Goal: Task Accomplishment & Management: Use online tool/utility

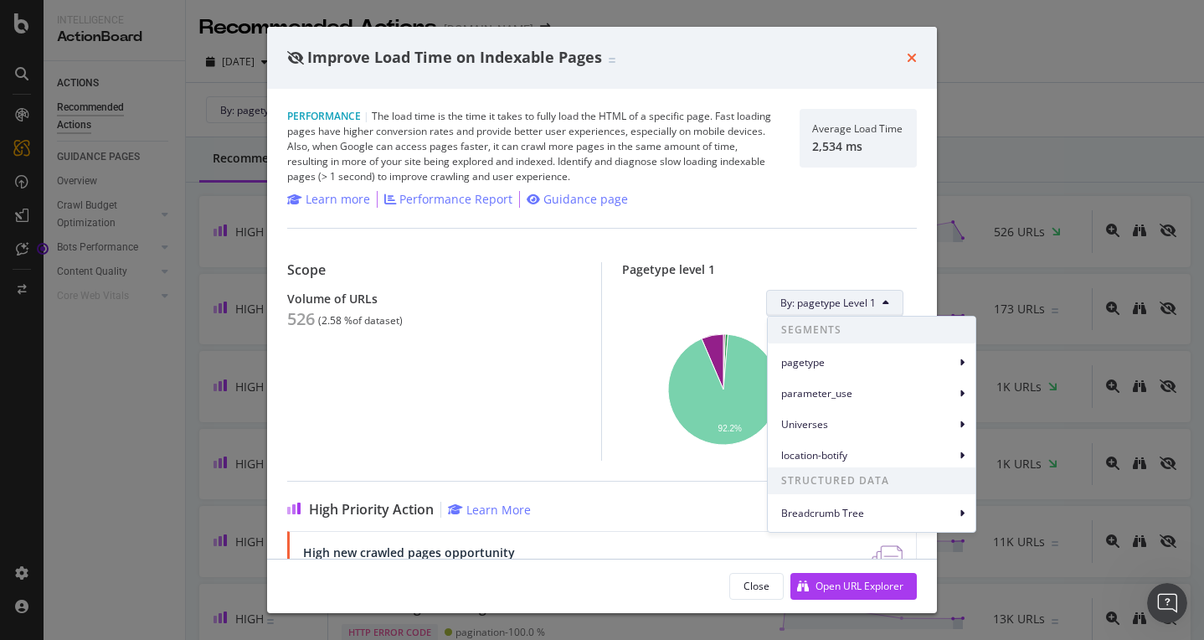
click at [911, 56] on icon "times" at bounding box center [912, 57] width 10 height 13
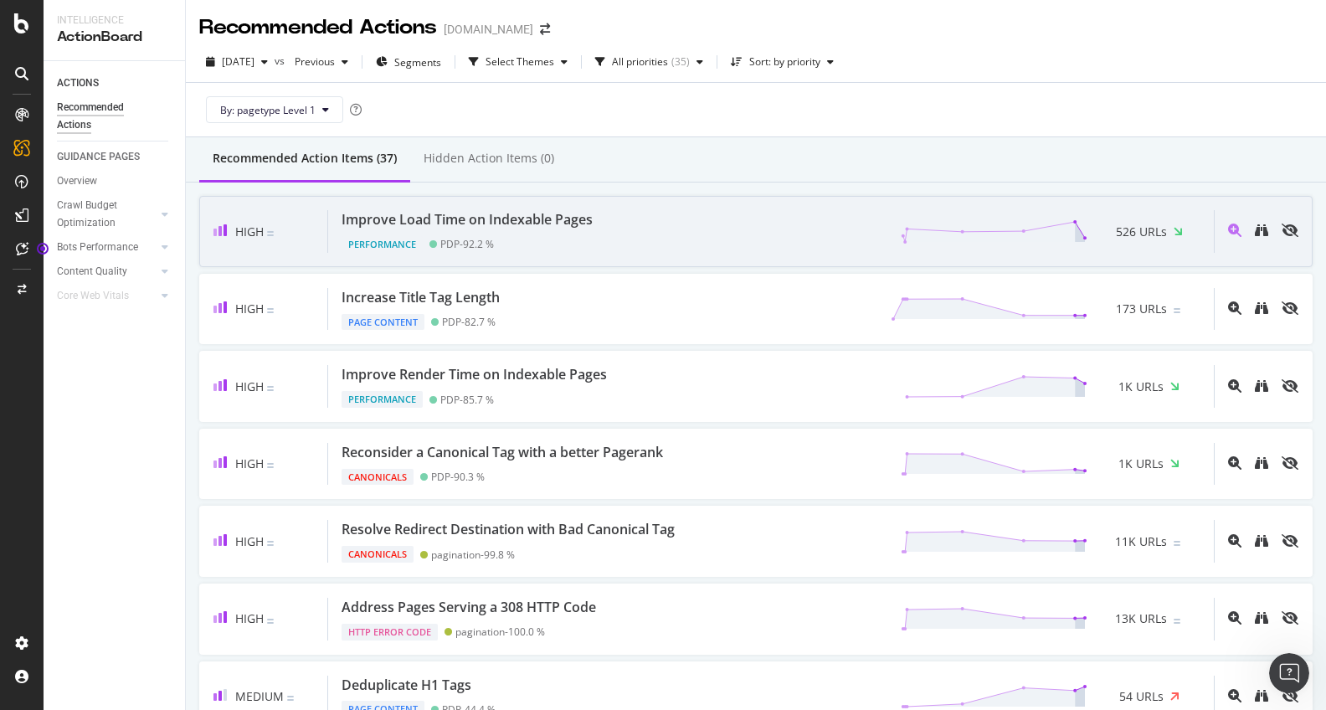
click at [548, 239] on div "Performance PDP - 92.2 %" at bounding box center [471, 240] width 258 height 23
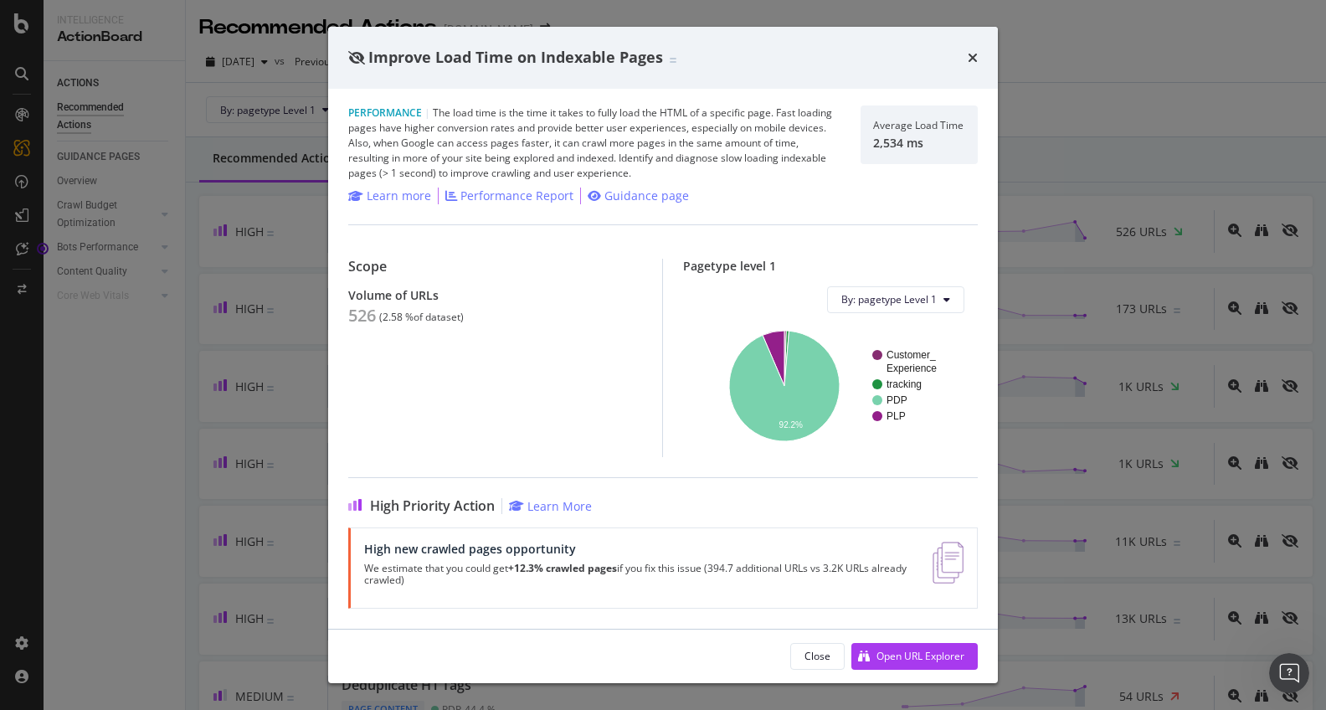
scroll to position [3, 0]
drag, startPoint x: 942, startPoint y: 561, endPoint x: 837, endPoint y: 560, distance: 104.7
click at [941, 561] on img "modal" at bounding box center [948, 564] width 31 height 42
click at [548, 512] on div "Learn More" at bounding box center [559, 507] width 64 height 16
click at [651, 194] on div "Guidance page" at bounding box center [646, 196] width 85 height 17
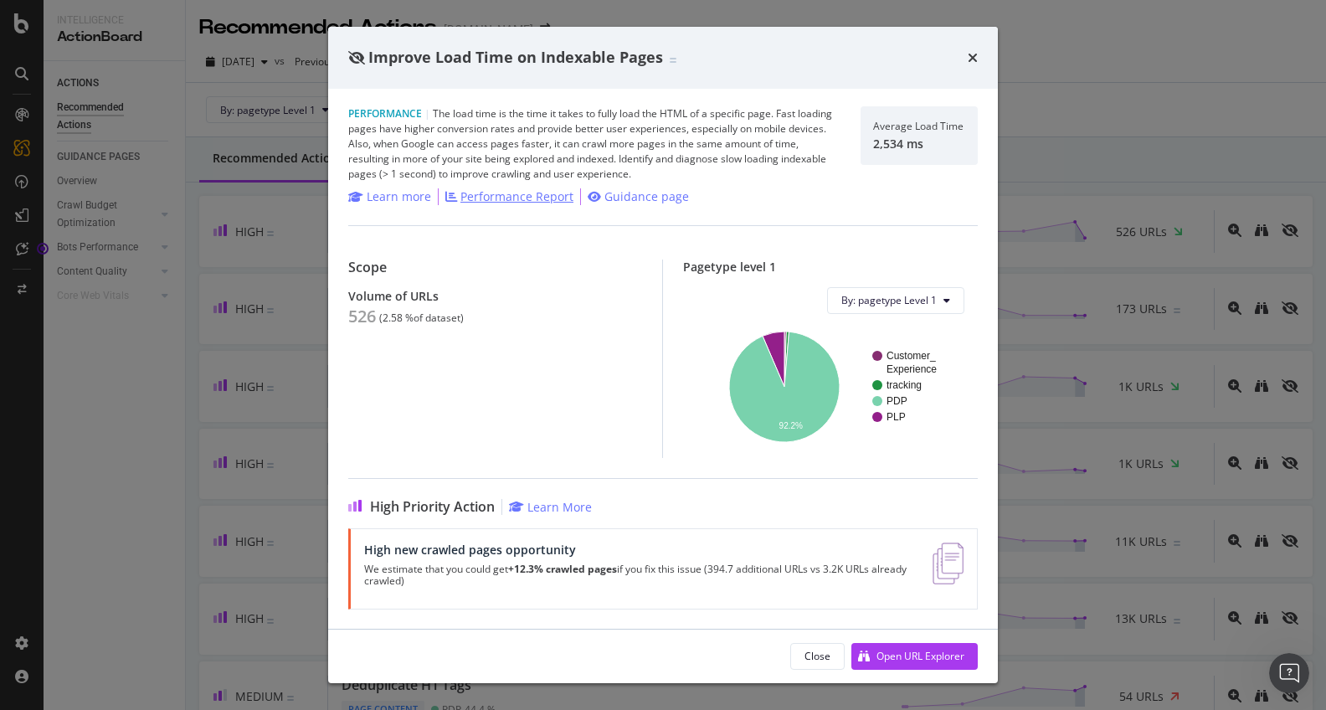
click at [513, 200] on div "Performance Report" at bounding box center [516, 196] width 113 height 17
click at [935, 639] on div "Open URL Explorer" at bounding box center [921, 656] width 88 height 14
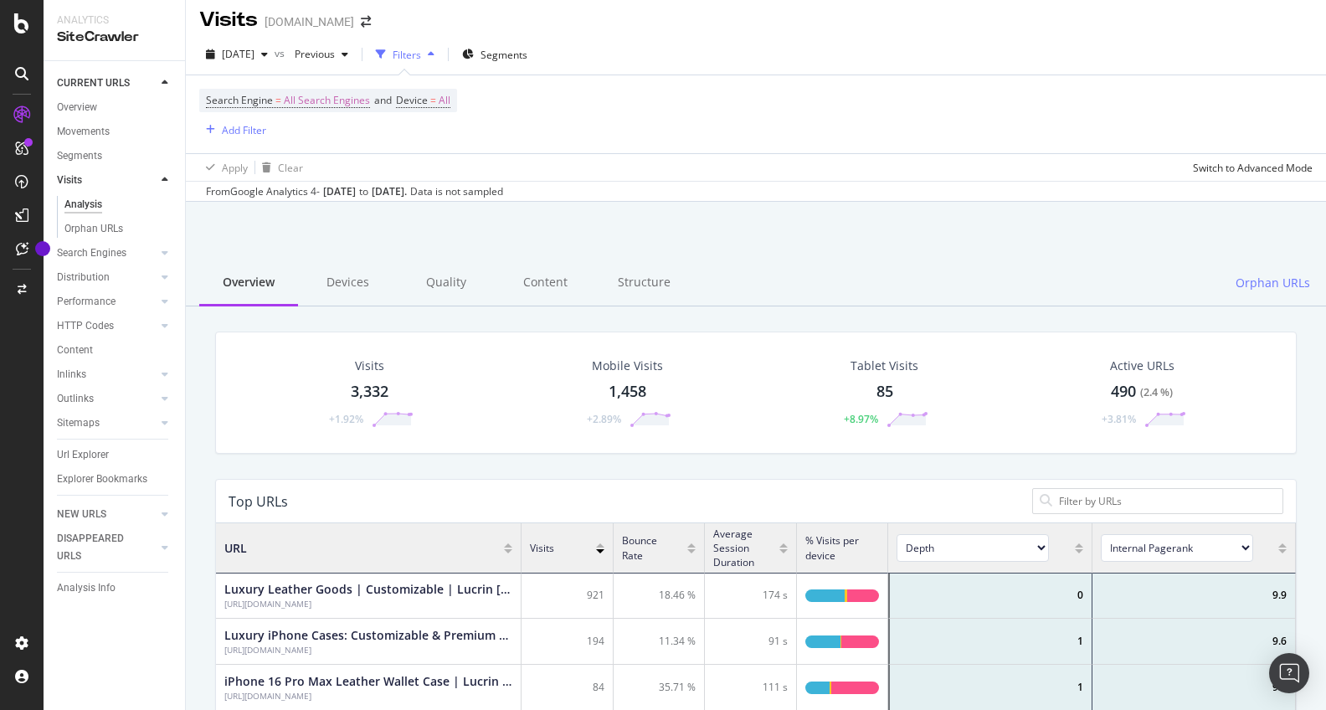
scroll to position [502, 1080]
click at [108, 185] on div "ActionBoard" at bounding box center [94, 188] width 65 height 17
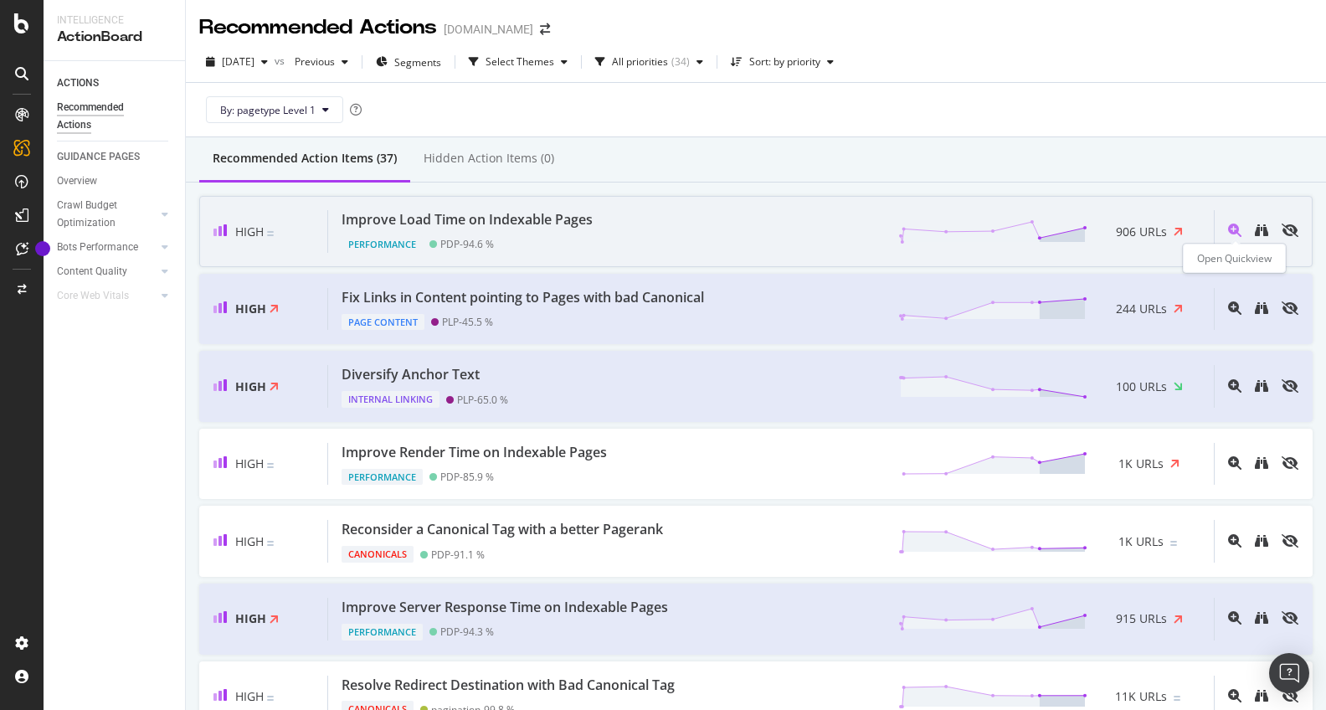
click at [1203, 233] on icon "magnifying-glass-plus" at bounding box center [1234, 230] width 13 height 13
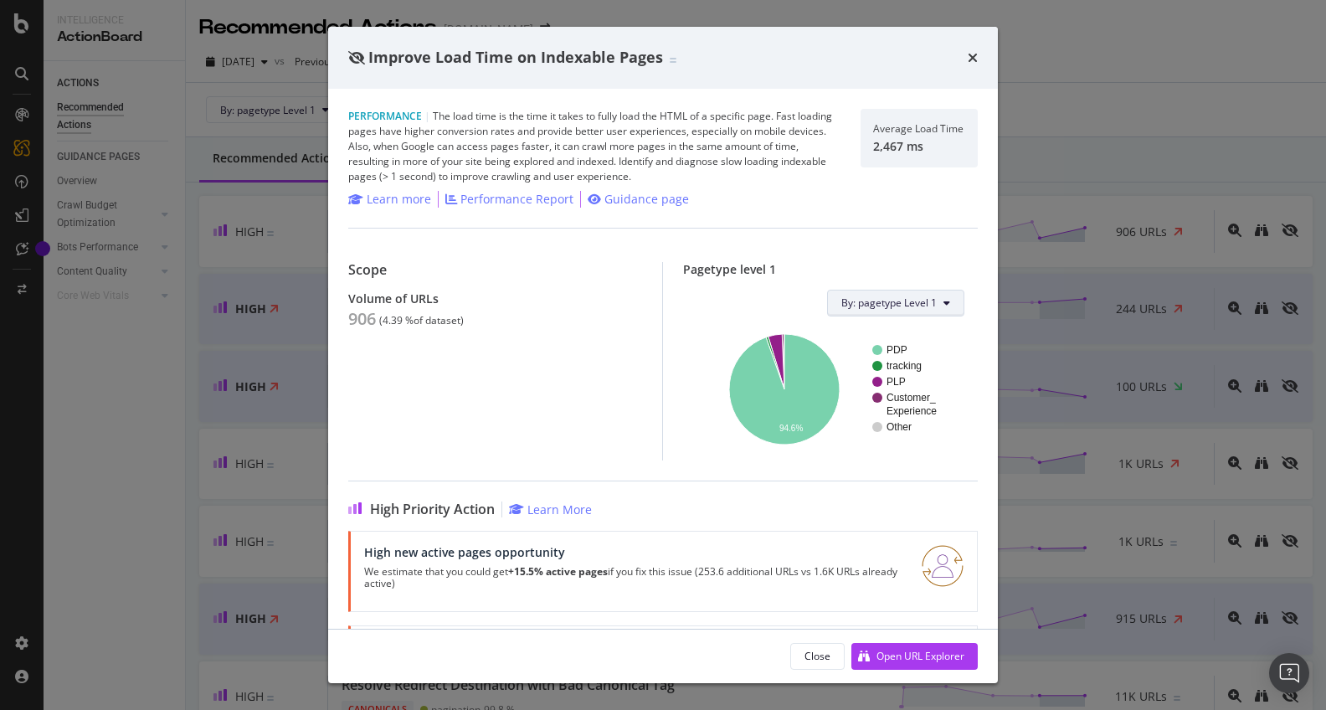
click at [894, 308] on span "By: pagetype Level 1" at bounding box center [888, 303] width 95 height 14
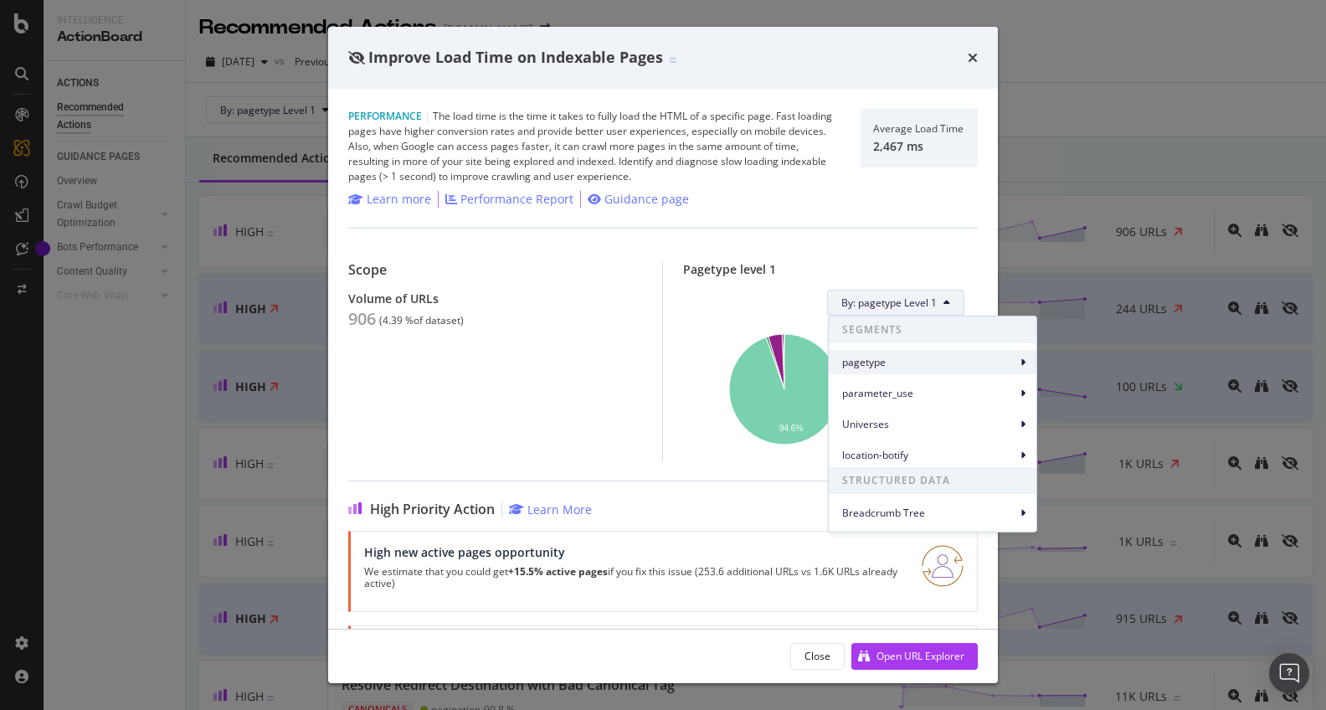
click at [910, 371] on div "pagetype" at bounding box center [933, 362] width 208 height 24
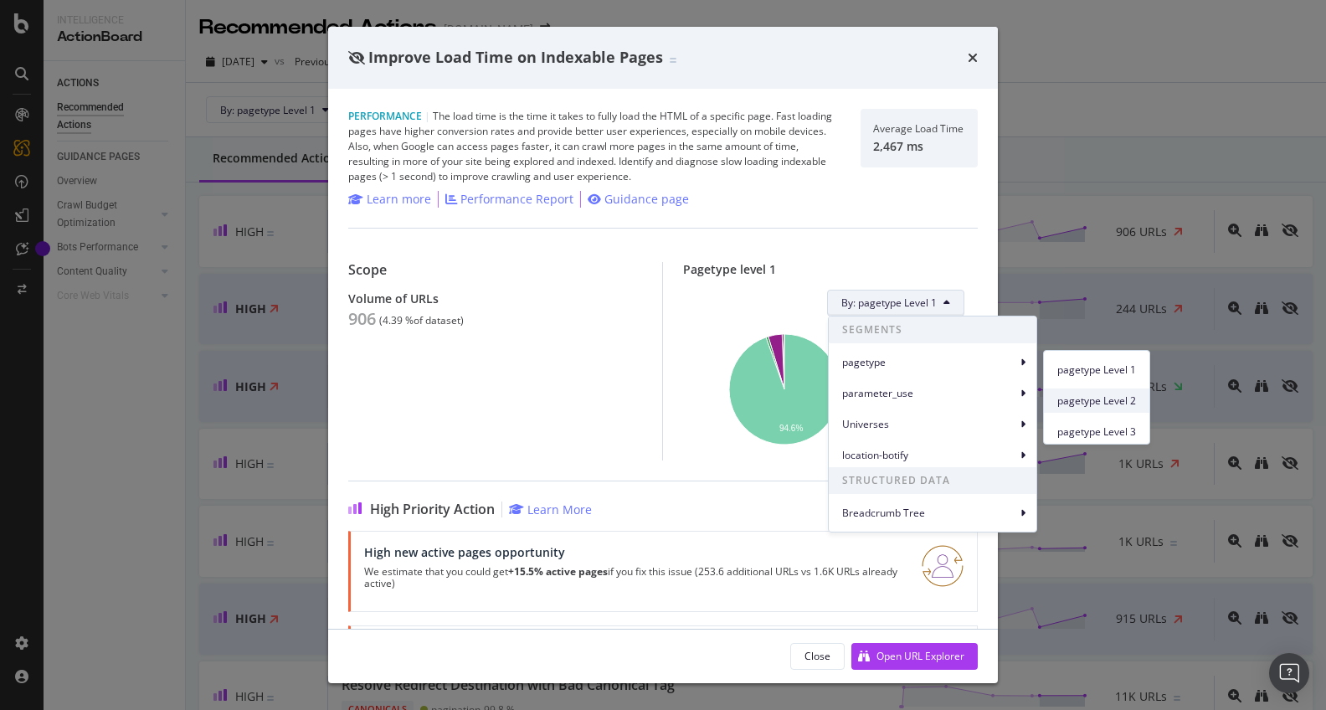
click at [1124, 402] on span "pagetype Level 2" at bounding box center [1096, 400] width 79 height 15
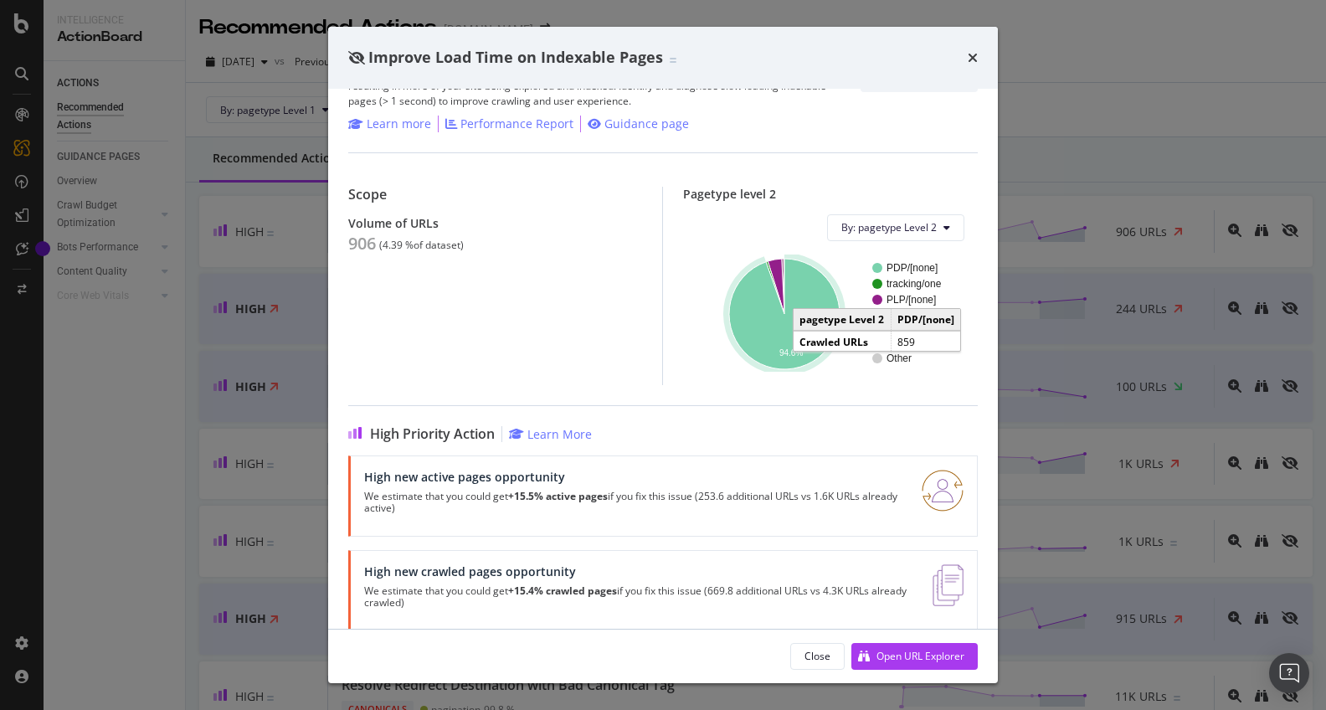
scroll to position [76, 0]
click at [903, 231] on span "By: pagetype Level 2" at bounding box center [888, 226] width 95 height 14
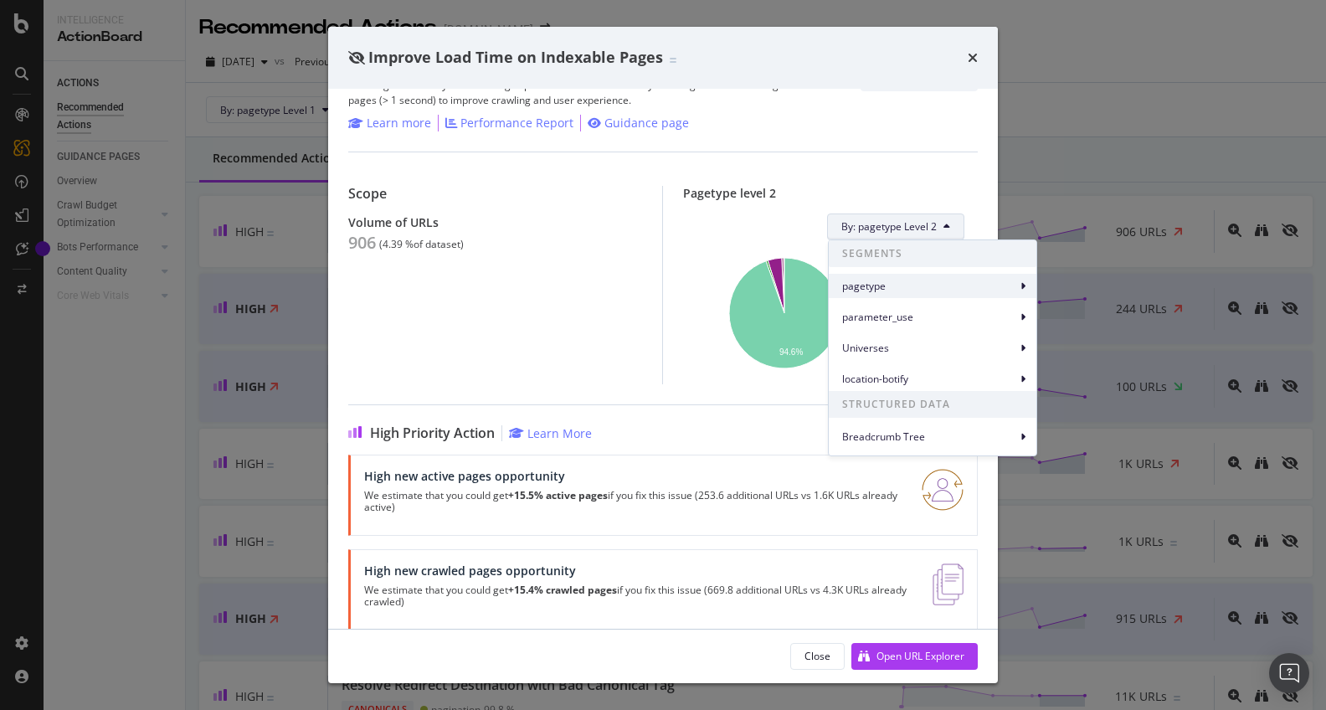
click at [904, 280] on span "pagetype" at bounding box center [929, 286] width 174 height 15
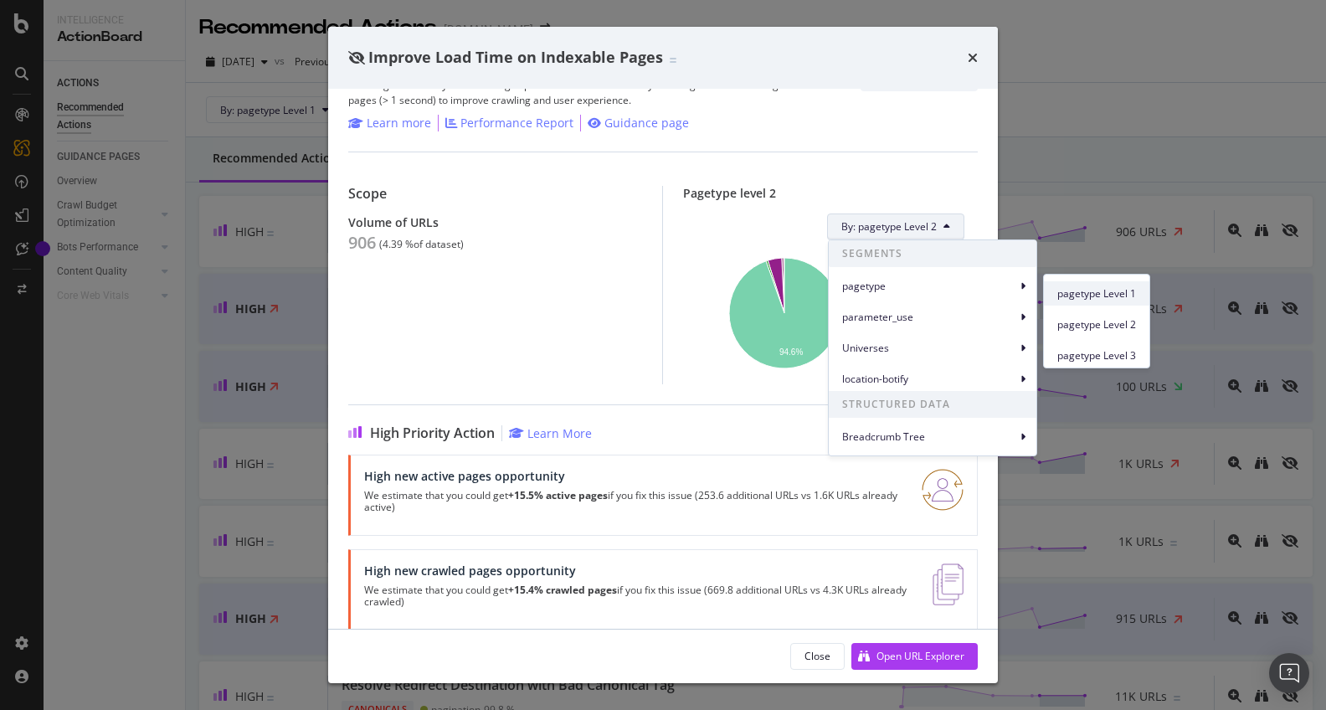
click at [1121, 286] on span "pagetype Level 1" at bounding box center [1096, 293] width 79 height 15
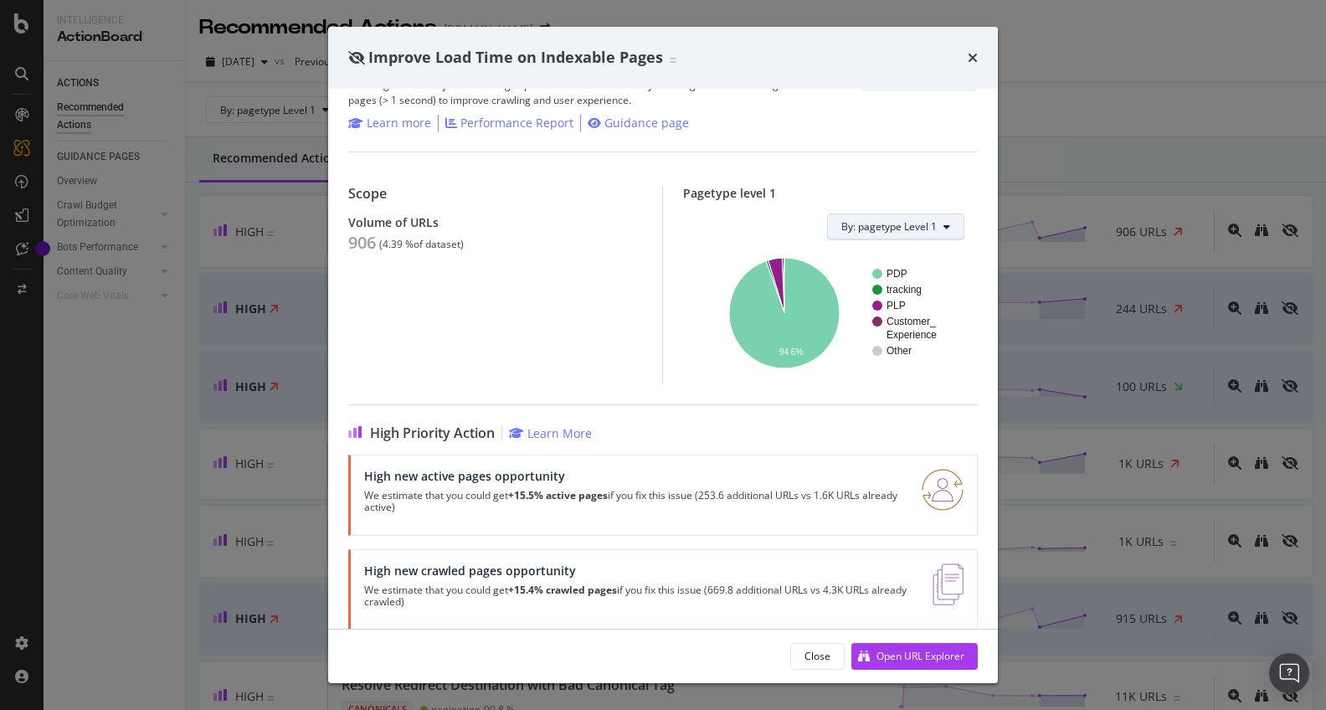
click at [924, 234] on button "By: pagetype Level 1" at bounding box center [895, 226] width 137 height 27
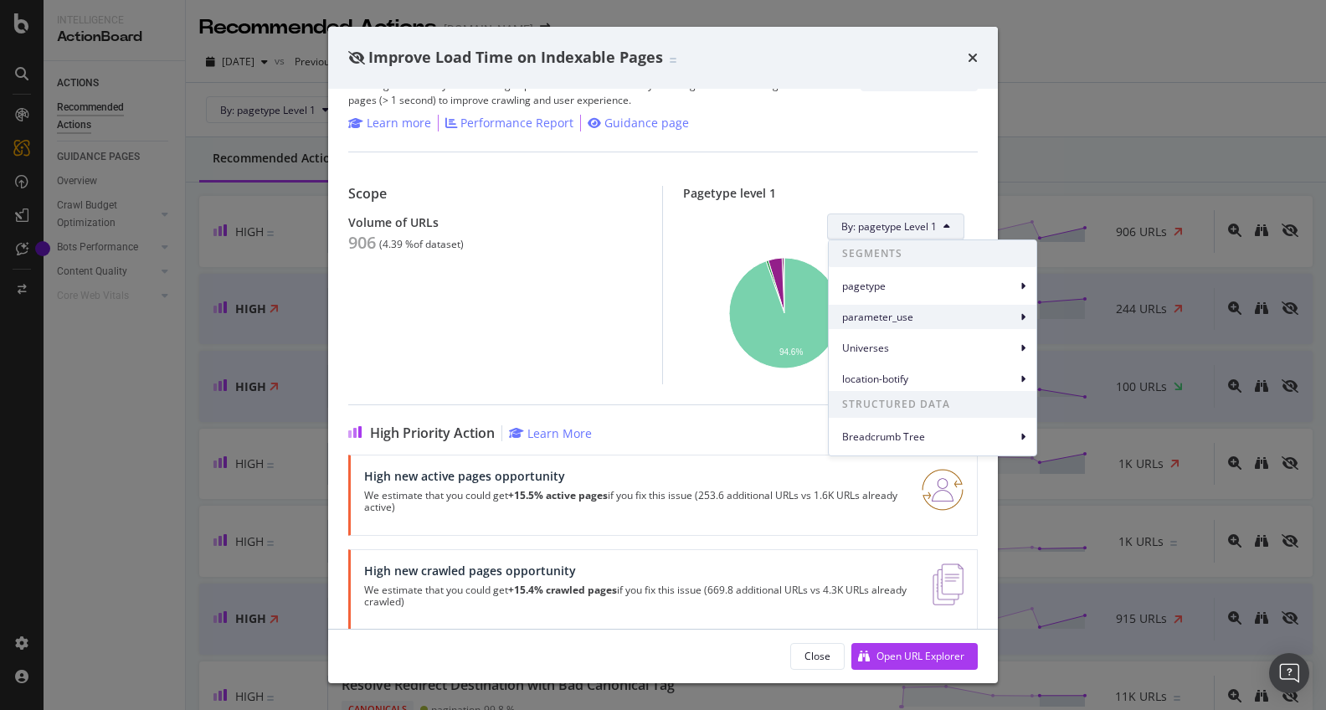
click at [1022, 317] on icon at bounding box center [1023, 317] width 5 height 10
click at [1018, 352] on div "Universes" at bounding box center [933, 348] width 208 height 24
click at [1021, 376] on icon at bounding box center [1023, 379] width 5 height 10
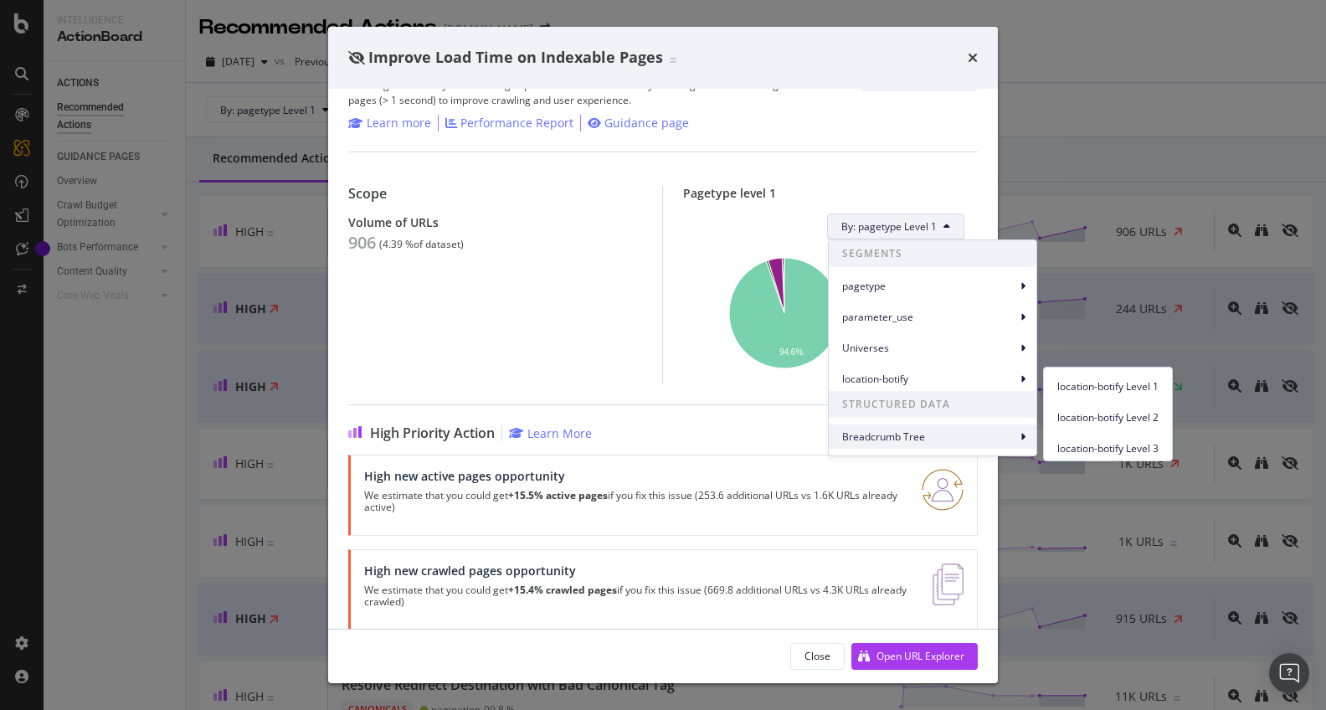
click at [1010, 437] on span "Breadcrumb Tree" at bounding box center [929, 436] width 174 height 15
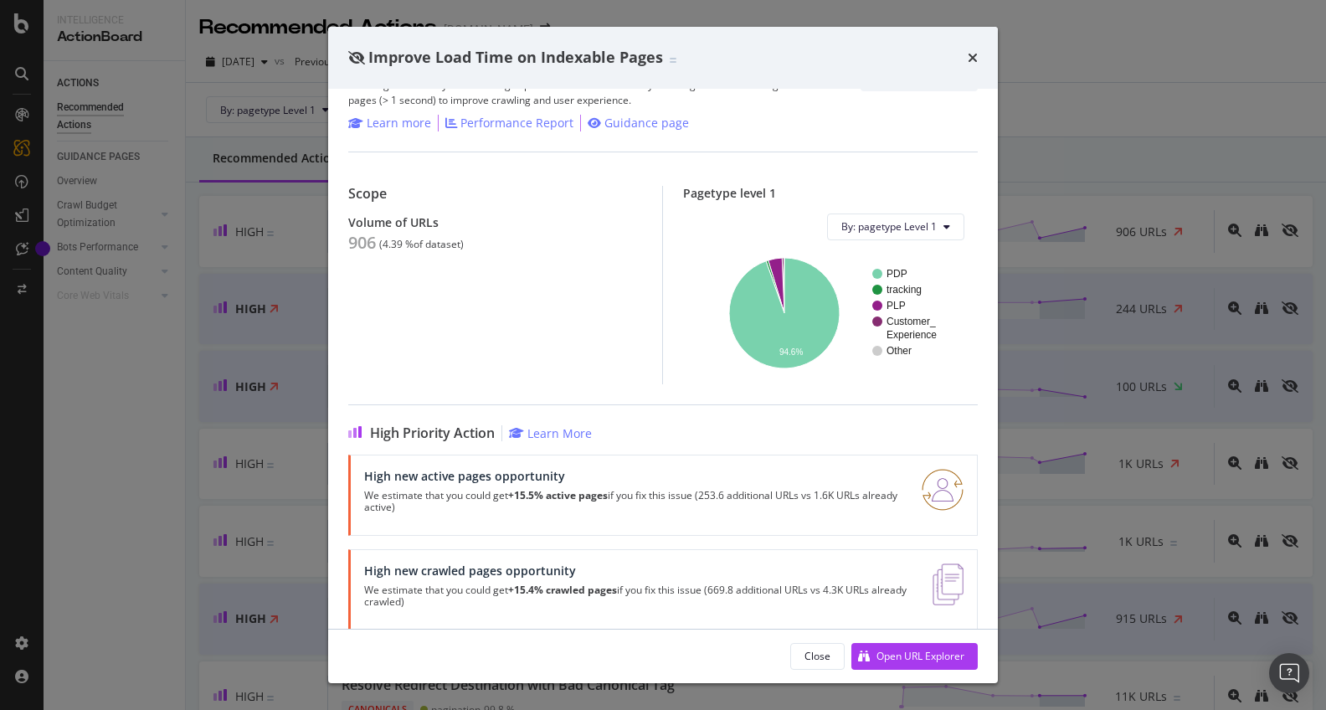
drag, startPoint x: 882, startPoint y: 135, endPoint x: 879, endPoint y: 151, distance: 16.3
click at [884, 135] on div "Performance | The load time is the time it takes to fully load the HTML of a sp…" at bounding box center [663, 359] width 670 height 540
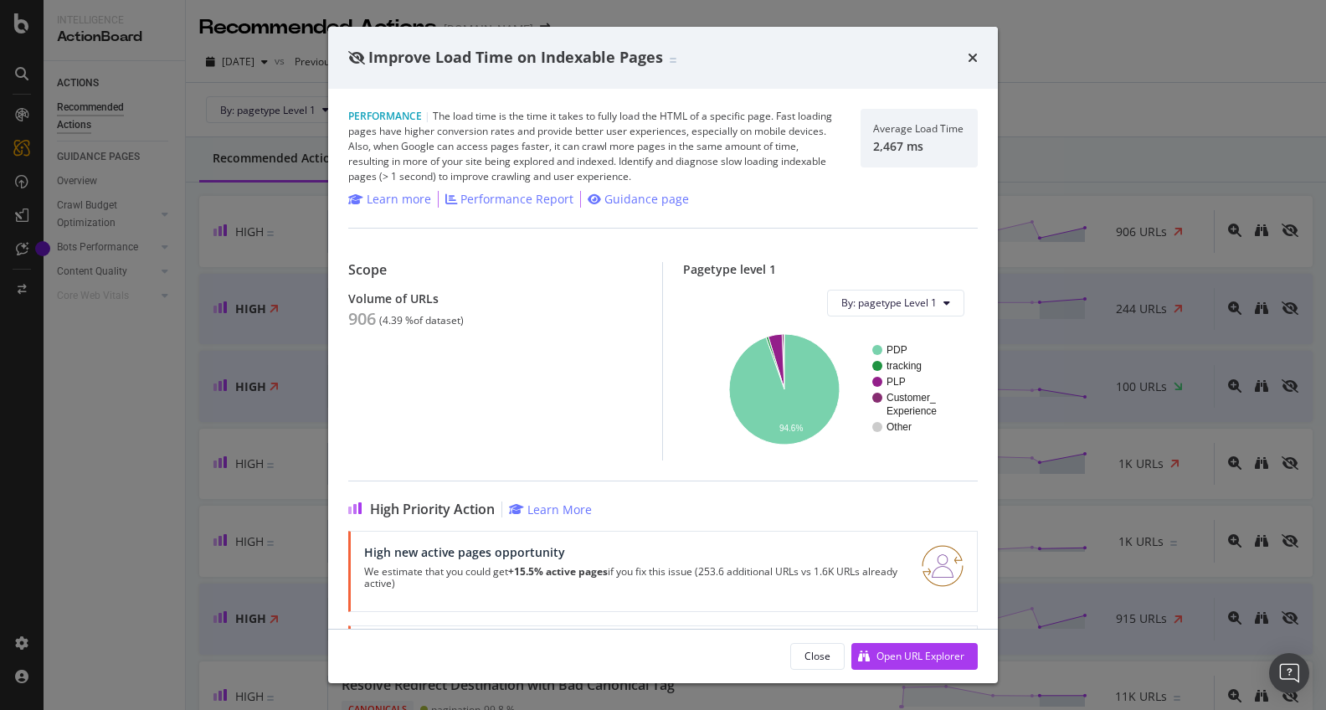
scroll to position [0, 0]
drag, startPoint x: 439, startPoint y: 114, endPoint x: 802, endPoint y: 112, distance: 363.4
click at [802, 112] on div "Performance | The load time is the time it takes to fully load the HTML of a sp…" at bounding box center [594, 146] width 492 height 75
drag, startPoint x: 368, startPoint y: 131, endPoint x: 805, endPoint y: 129, distance: 437.9
click at [824, 130] on div "Performance | The load time is the time it takes to fully load the HTML of a sp…" at bounding box center [594, 146] width 492 height 75
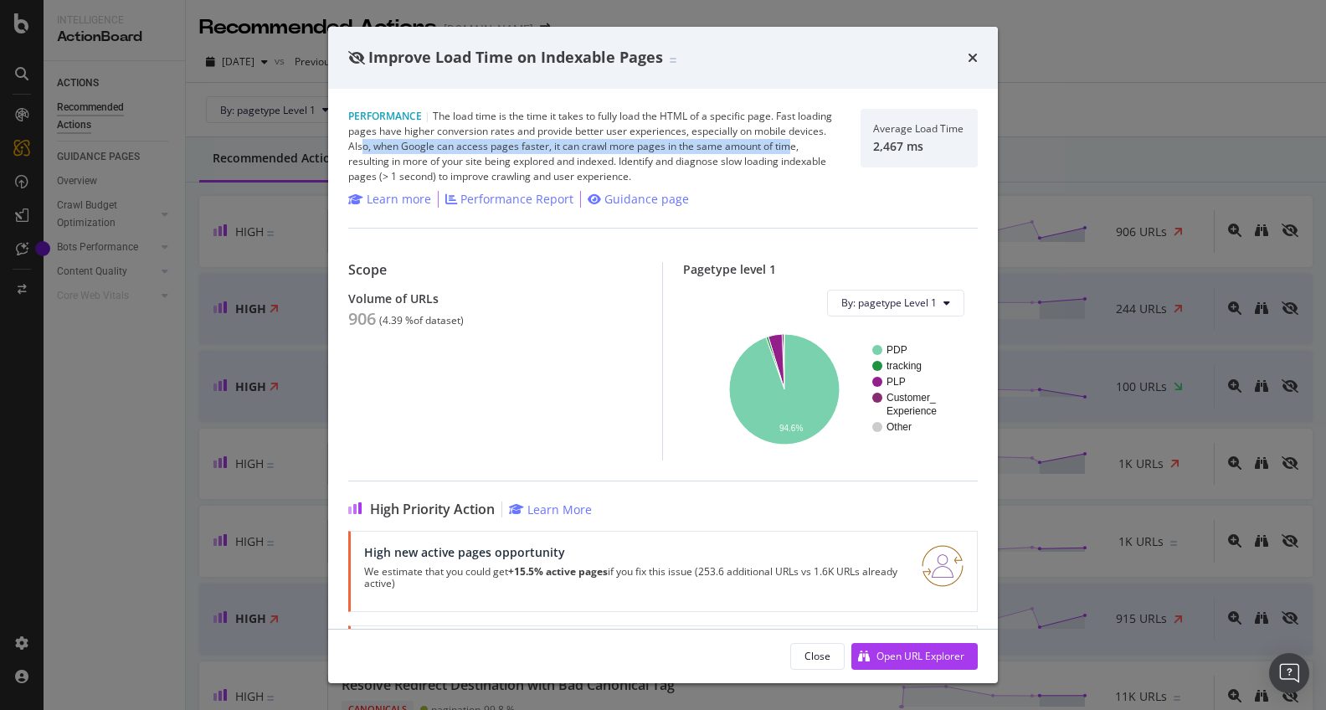
drag, startPoint x: 361, startPoint y: 146, endPoint x: 788, endPoint y: 148, distance: 427.0
click at [790, 148] on div "Performance | The load time is the time it takes to fully load the HTML of a sp…" at bounding box center [594, 146] width 492 height 75
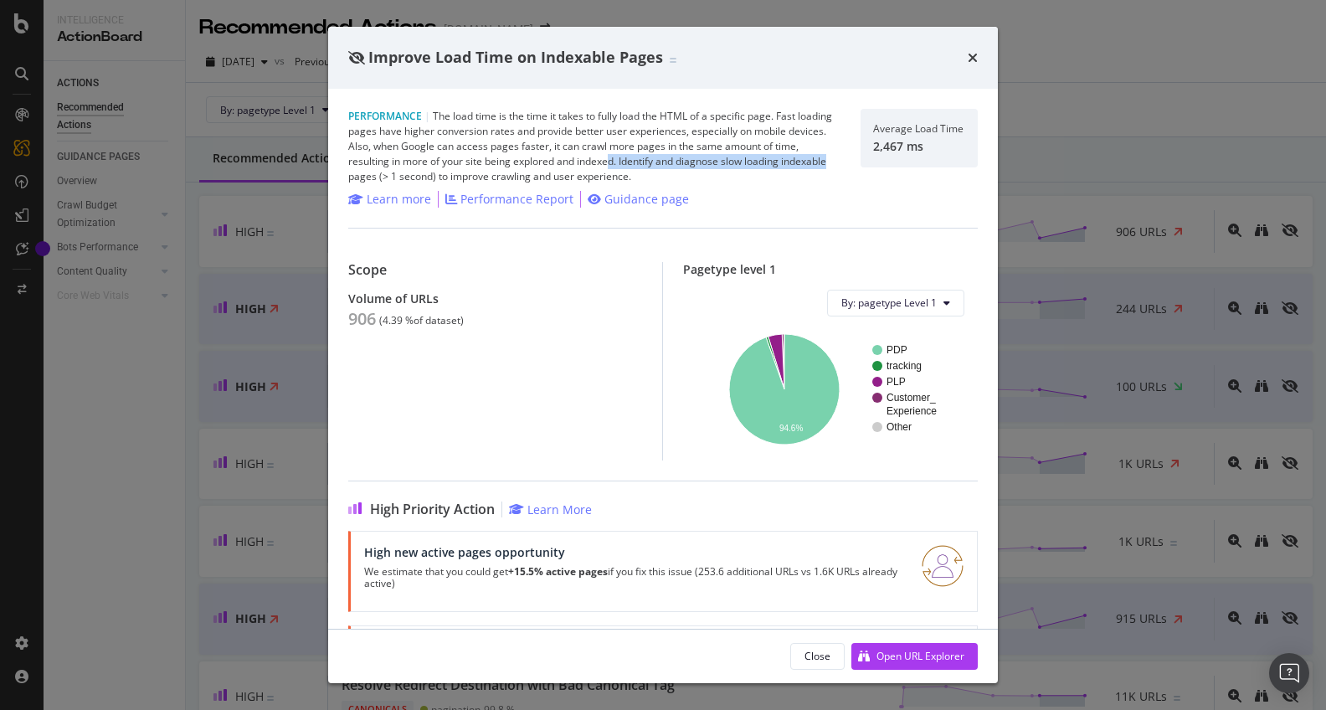
drag, startPoint x: 613, startPoint y: 160, endPoint x: 748, endPoint y: 172, distance: 135.3
click at [839, 162] on div "Performance | The load time is the time it takes to fully load the HTML of a sp…" at bounding box center [594, 146] width 492 height 75
drag, startPoint x: 445, startPoint y: 176, endPoint x: 663, endPoint y: 172, distance: 218.5
click at [663, 172] on div "Performance | The load time is the time it takes to fully load the HTML of a sp…" at bounding box center [594, 146] width 492 height 75
click at [651, 176] on div "Performance | The load time is the time it takes to fully load the HTML of a sp…" at bounding box center [594, 146] width 492 height 75
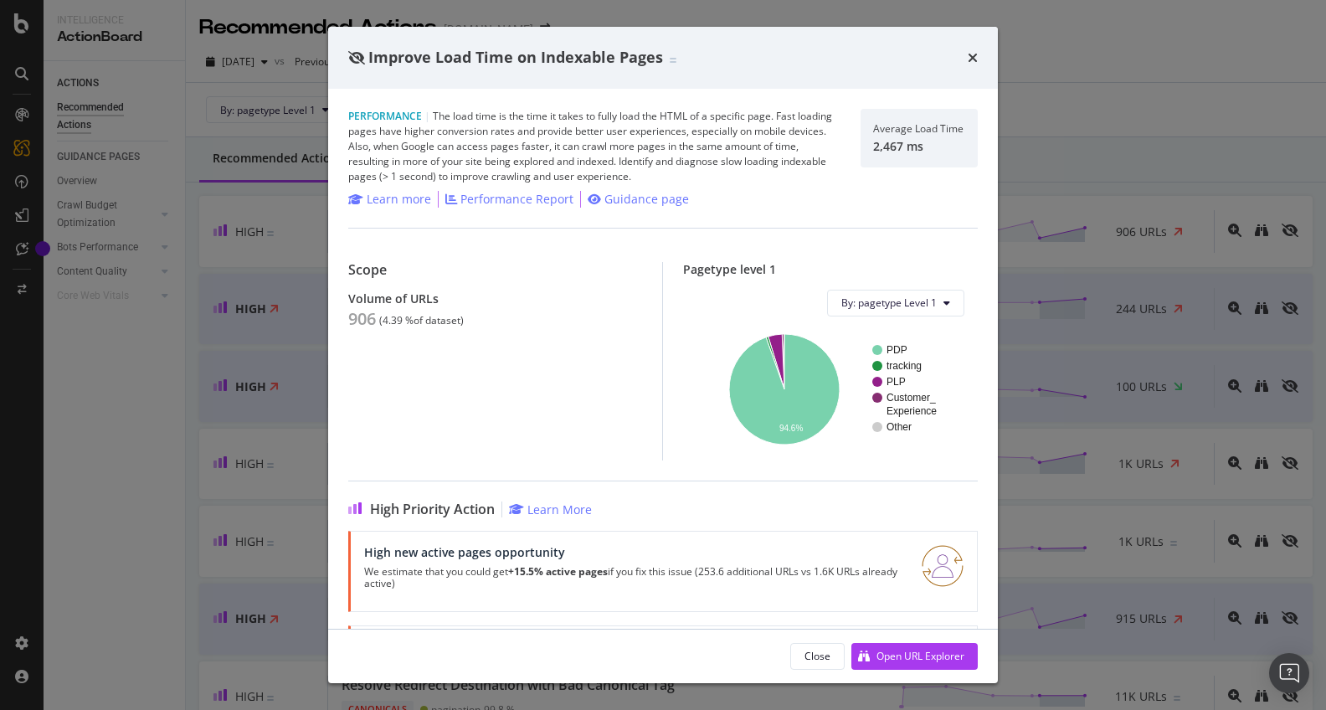
drag, startPoint x: 914, startPoint y: 138, endPoint x: 877, endPoint y: 130, distance: 37.8
click at [901, 136] on div "Average Load Time 2,467 ms" at bounding box center [918, 138] width 90 height 30
drag, startPoint x: 877, startPoint y: 130, endPoint x: 954, endPoint y: 131, distance: 77.0
click at [954, 131] on div "Average Load Time" at bounding box center [918, 129] width 90 height 12
drag, startPoint x: 940, startPoint y: 157, endPoint x: 131, endPoint y: 142, distance: 809.7
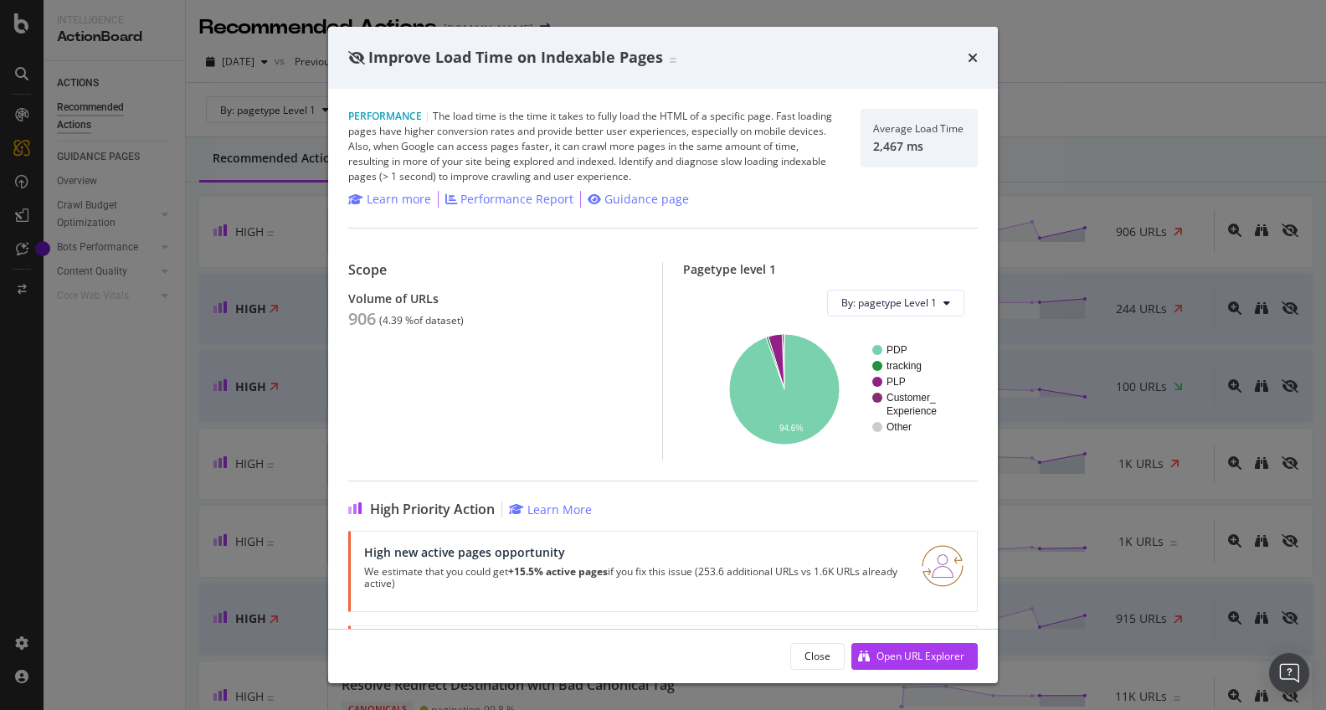
click at [923, 152] on div "Average Load Time 2,467 ms" at bounding box center [919, 138] width 117 height 59
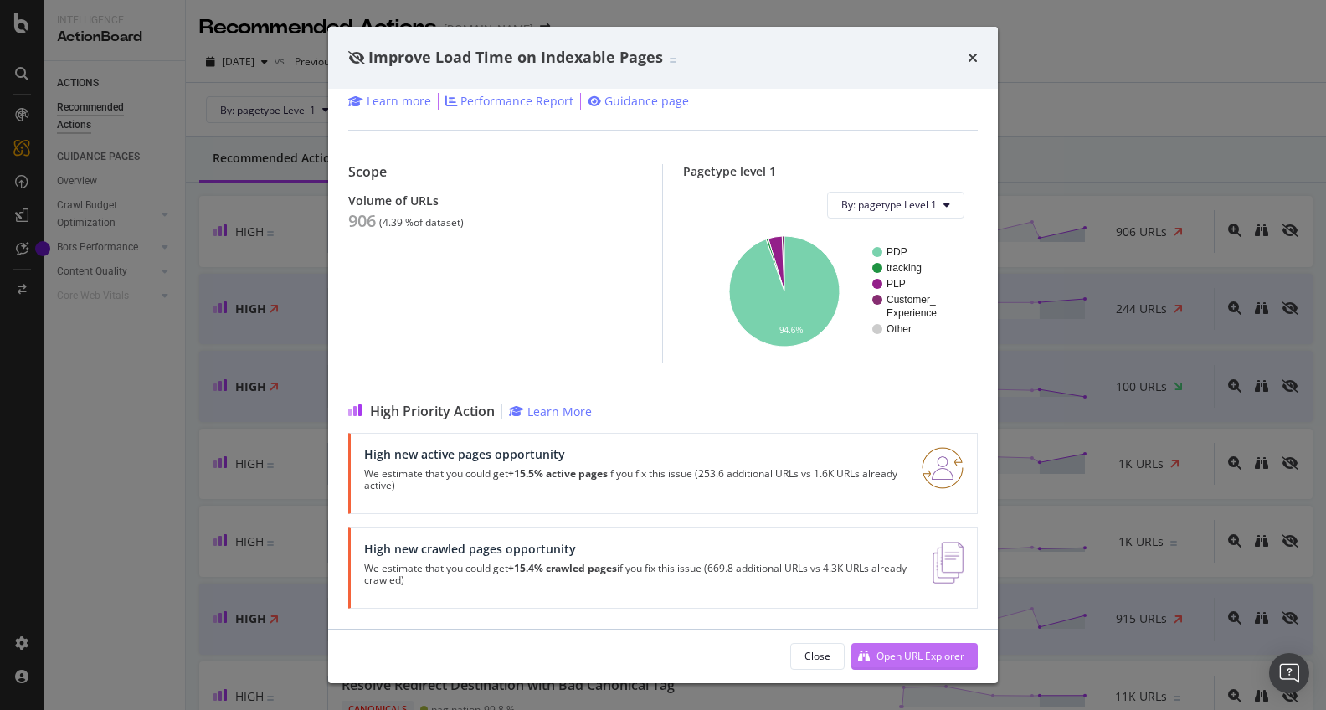
scroll to position [97, 0]
click at [903, 639] on div "Open URL Explorer" at bounding box center [921, 656] width 88 height 14
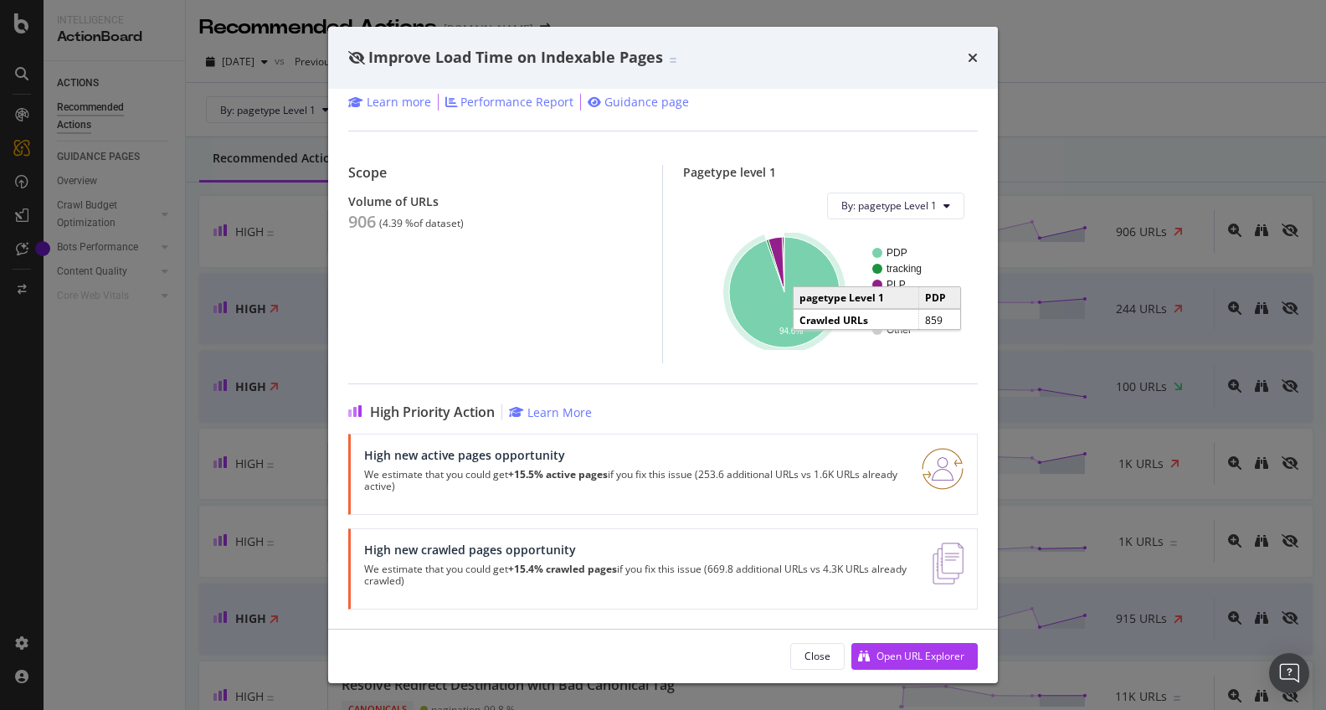
click at [546, 457] on div "High new active pages opportunity" at bounding box center [632, 455] width 537 height 14
drag, startPoint x: 923, startPoint y: 488, endPoint x: 896, endPoint y: 471, distance: 32.0
click at [923, 488] on img "modal" at bounding box center [943, 469] width 42 height 42
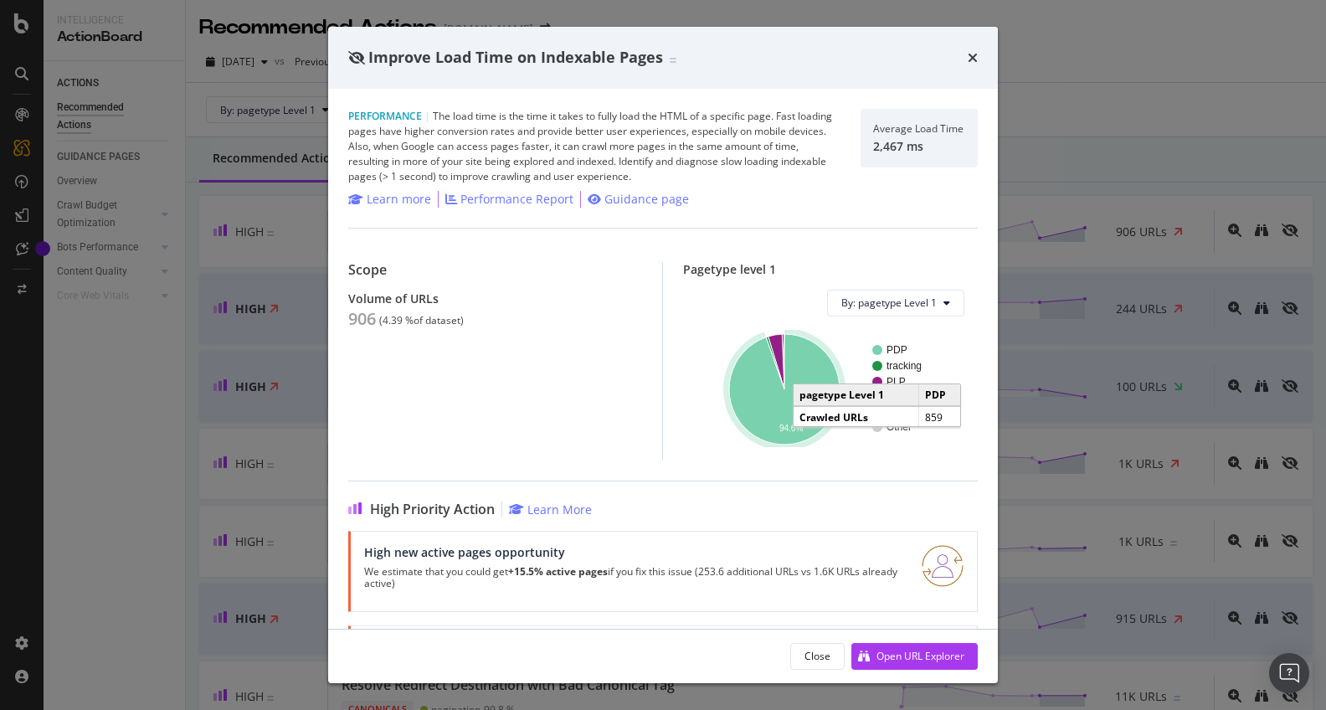
scroll to position [0, 0]
click at [609, 198] on div "Guidance page" at bounding box center [646, 199] width 85 height 17
click at [934, 639] on div "Open URL Explorer" at bounding box center [907, 656] width 113 height 25
drag, startPoint x: 968, startPoint y: 647, endPoint x: 970, endPoint y: 629, distance: 18.5
click at [968, 639] on button "Open URL Explorer" at bounding box center [914, 656] width 126 height 27
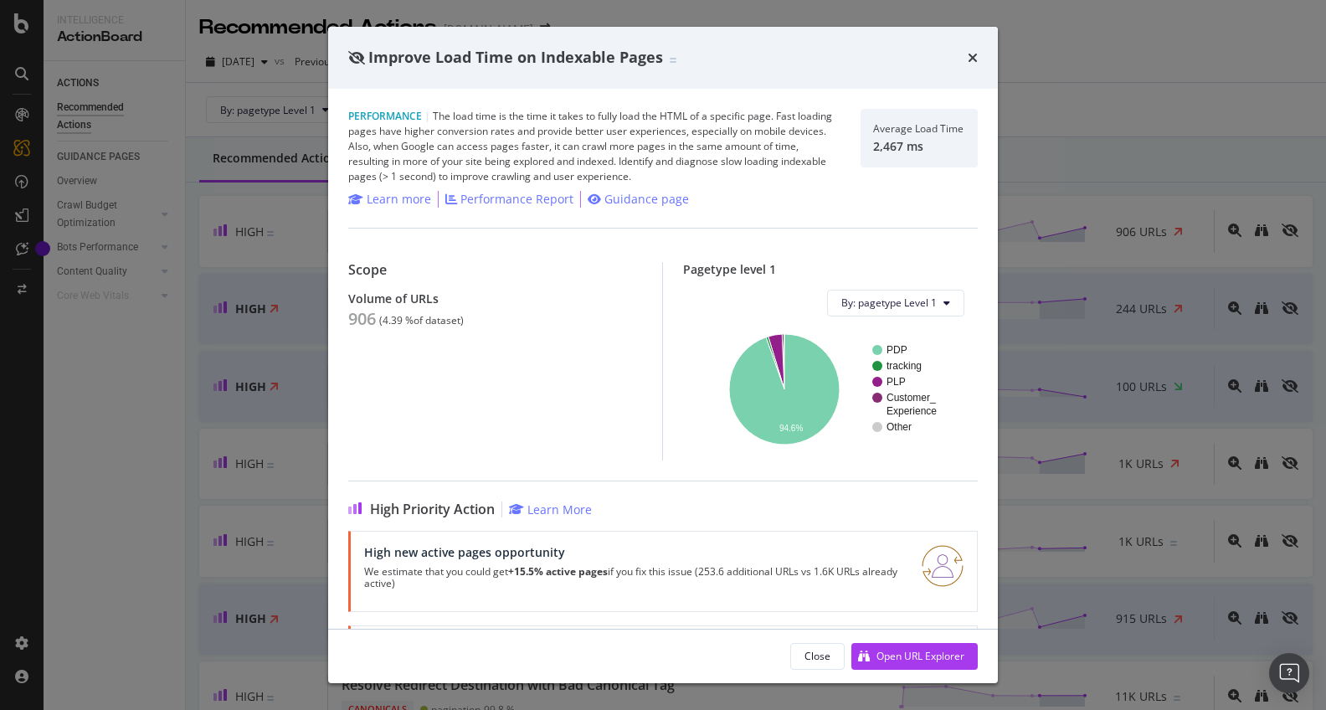
click at [966, 62] on div "Improve Load Time on Indexable Pages" at bounding box center [663, 58] width 630 height 22
click at [983, 51] on div "Improve Load Time on Indexable Pages" at bounding box center [663, 58] width 670 height 62
click at [970, 58] on icon "times" at bounding box center [973, 57] width 10 height 13
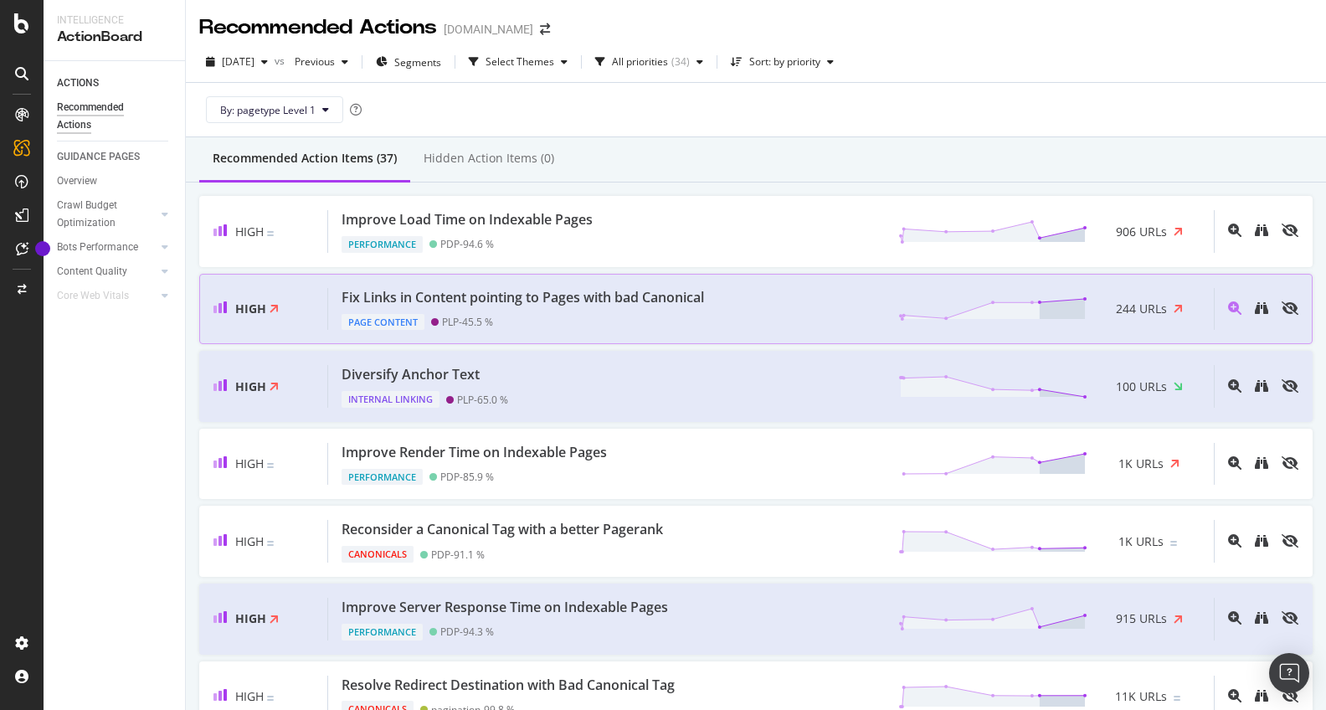
click at [687, 315] on div "Page Content PLP - 45.5 %" at bounding box center [526, 318] width 369 height 23
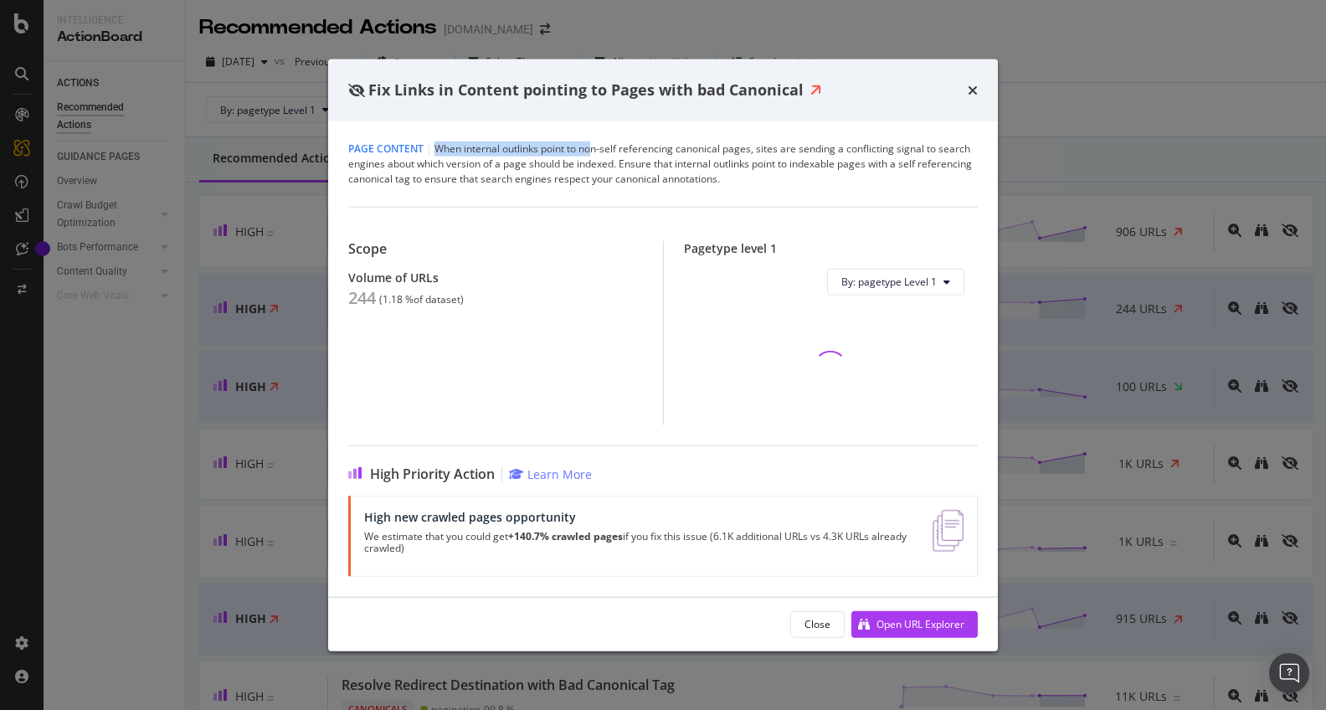
drag, startPoint x: 537, startPoint y: 151, endPoint x: 593, endPoint y: 152, distance: 56.1
click at [593, 152] on div "Page Content | When internal outlinks point to non-self referencing canonical p…" at bounding box center [663, 163] width 630 height 45
click at [561, 146] on div "Page Content | When internal outlinks point to non-self referencing canonical p…" at bounding box center [663, 163] width 630 height 45
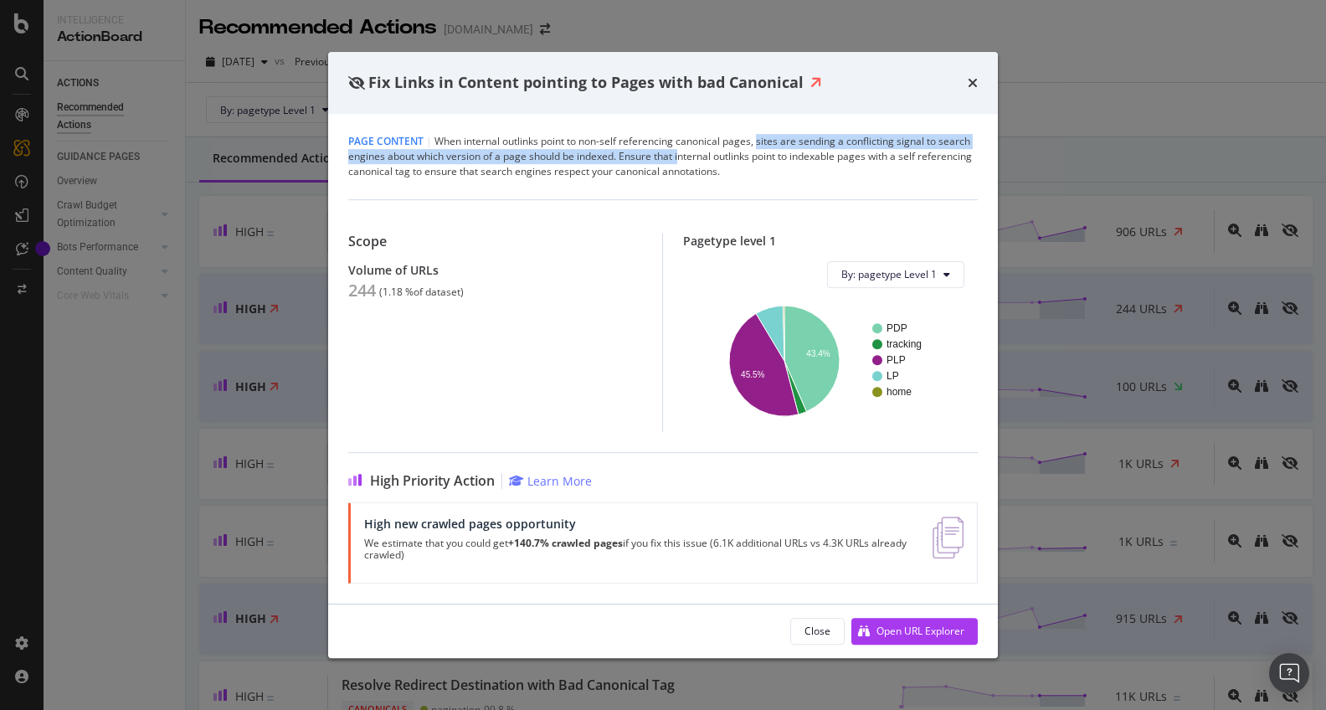
drag, startPoint x: 760, startPoint y: 142, endPoint x: 680, endPoint y: 162, distance: 82.6
click at [680, 162] on div "Page Content | When internal outlinks point to non-self referencing canonical p…" at bounding box center [663, 156] width 630 height 45
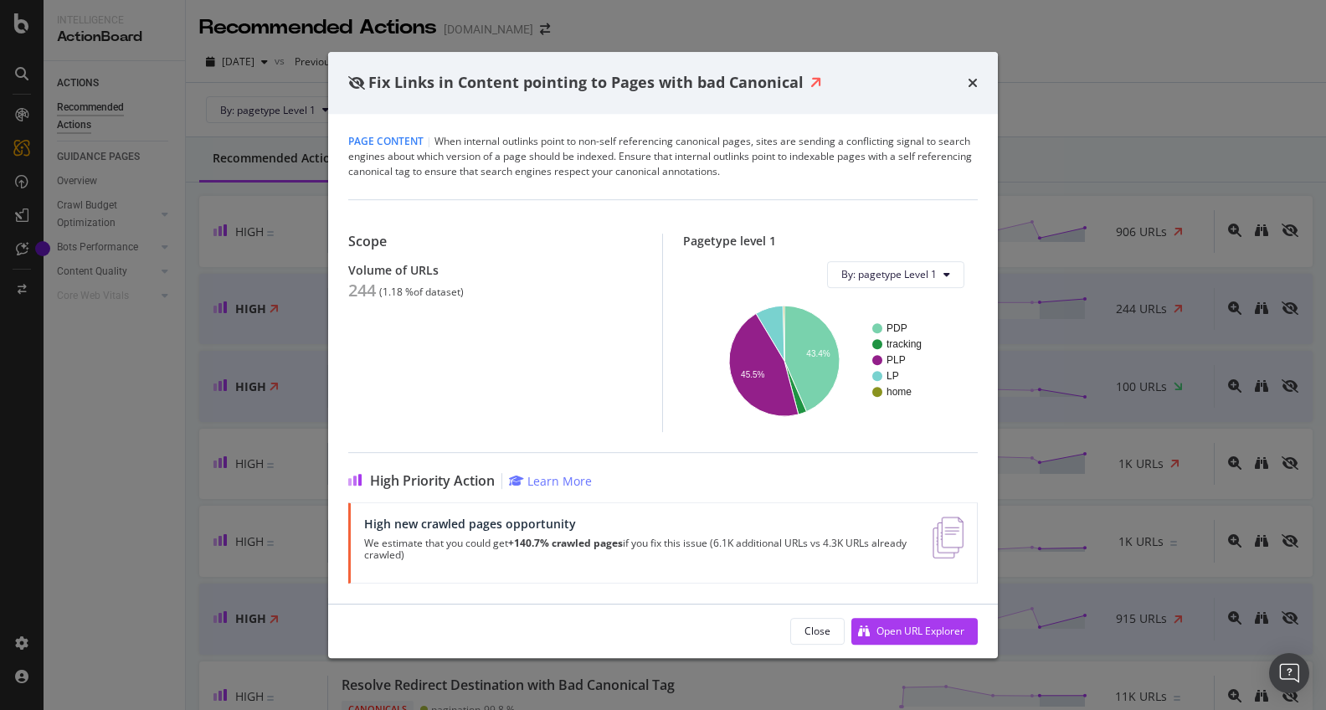
click at [537, 162] on div "Page Content | When internal outlinks point to non-self referencing canonical p…" at bounding box center [663, 156] width 630 height 45
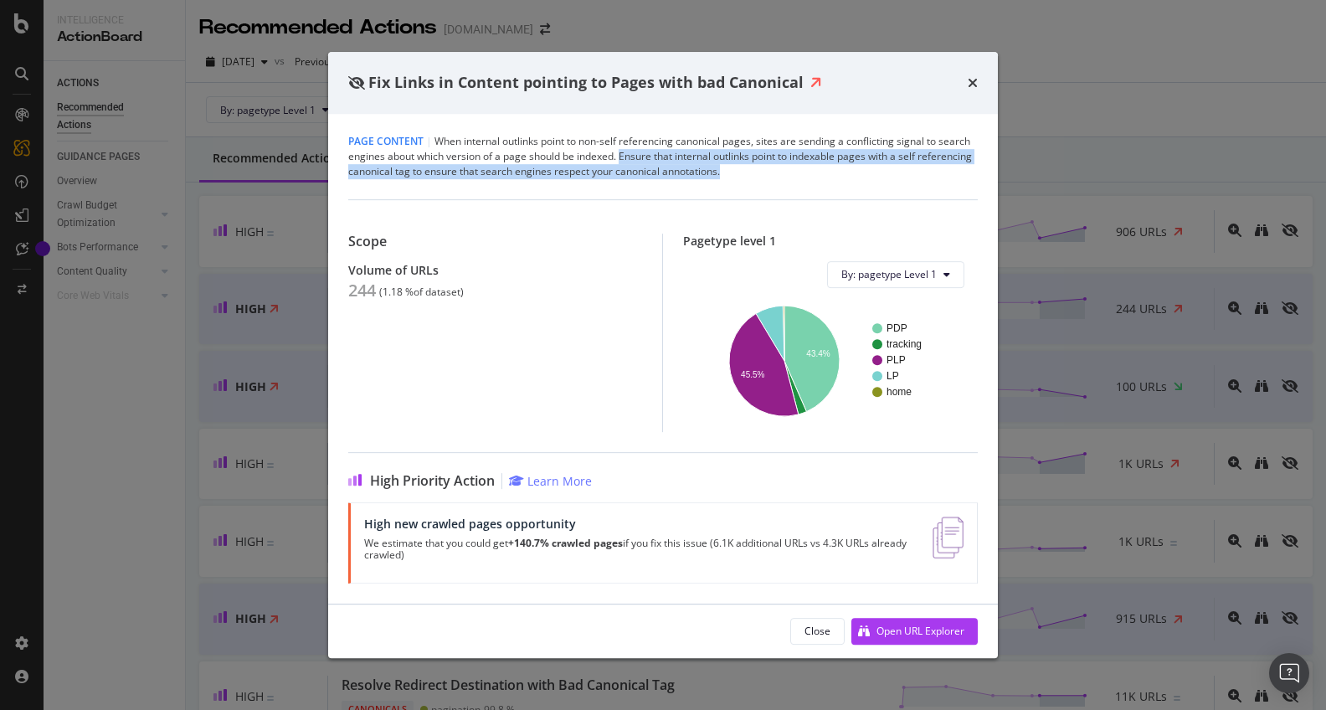
drag, startPoint x: 623, startPoint y: 155, endPoint x: 905, endPoint y: 166, distance: 282.4
click at [905, 166] on div "Page Content | When internal outlinks point to non-self referencing canonical p…" at bounding box center [663, 156] width 630 height 45
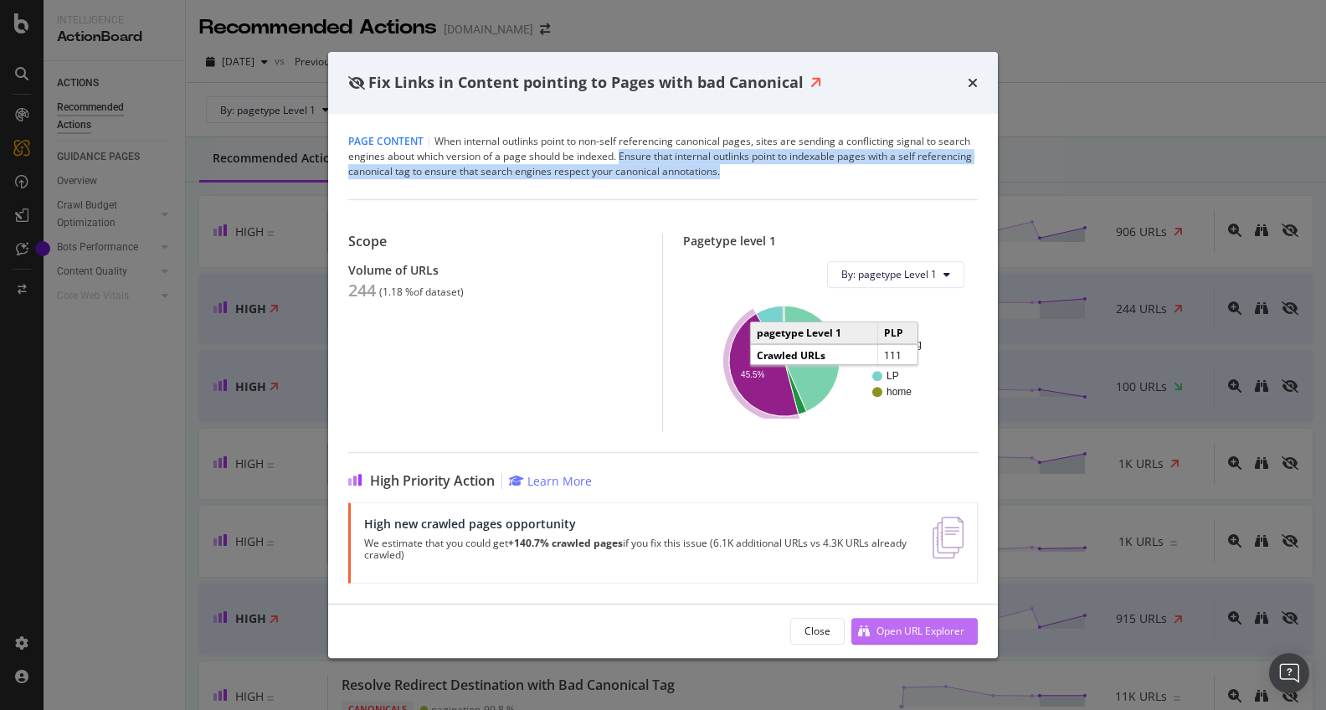
click at [901, 636] on div "Open URL Explorer" at bounding box center [921, 631] width 88 height 14
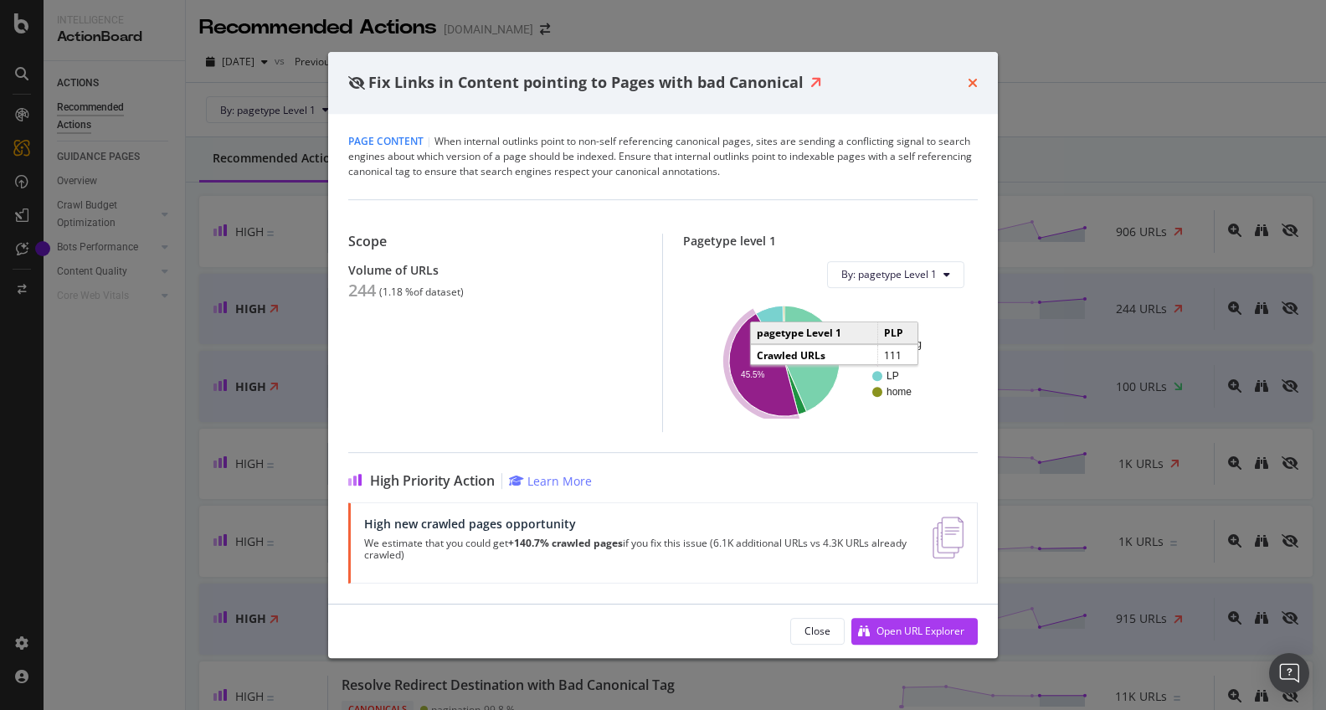
click at [970, 80] on icon "times" at bounding box center [973, 82] width 10 height 13
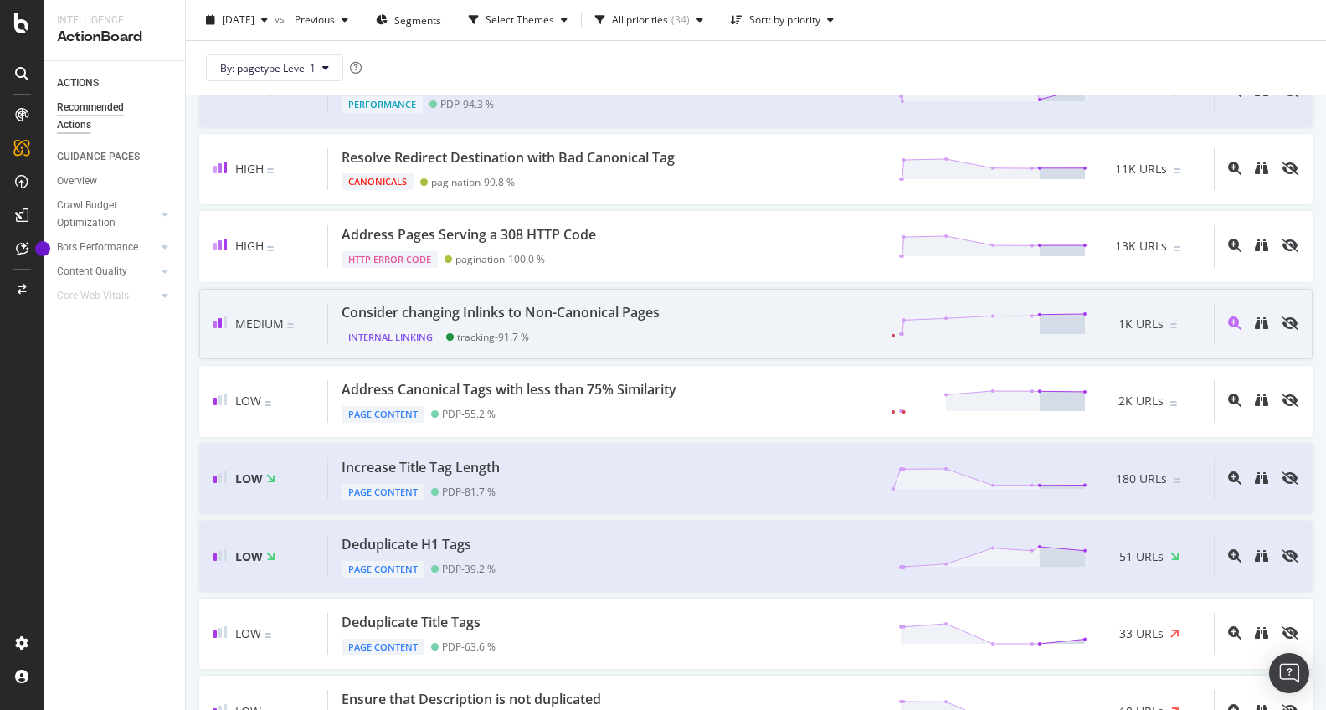
scroll to position [531, 0]
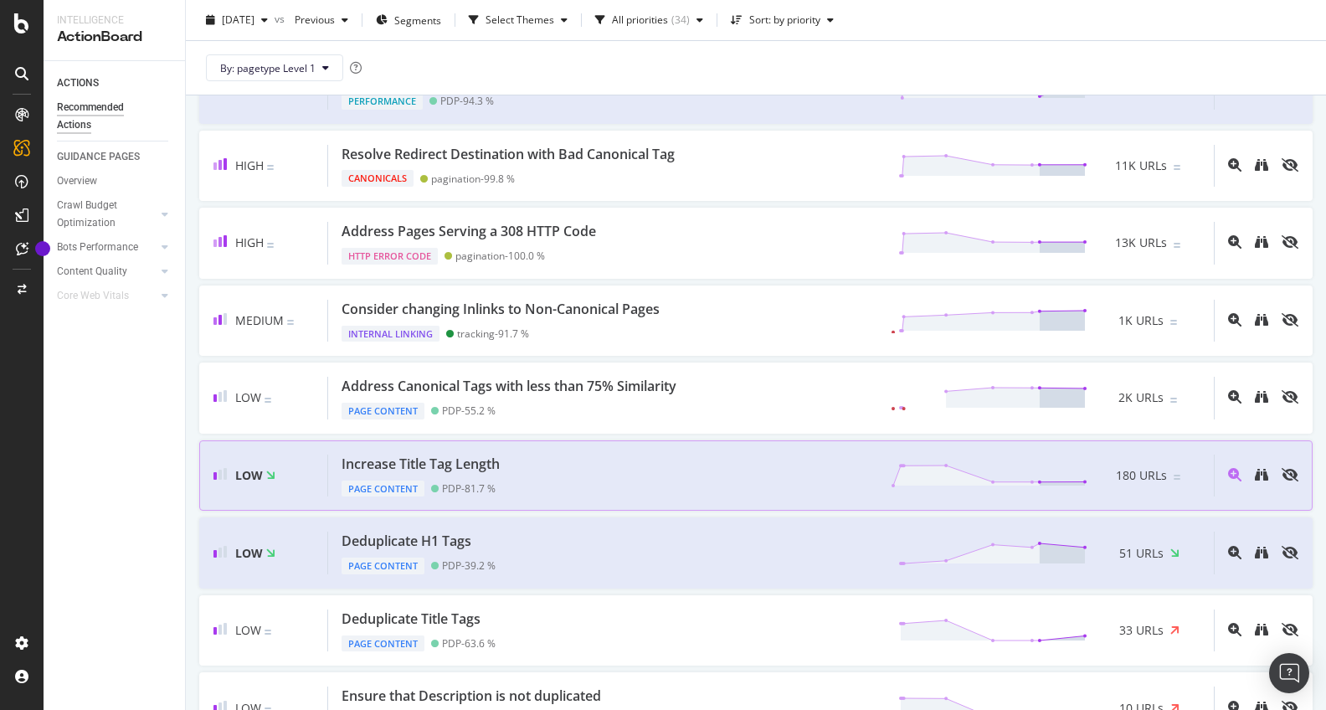
click at [719, 455] on div "Increase Title Tag Length Page Content PDP - 81.7 % 180 URLs" at bounding box center [771, 476] width 886 height 43
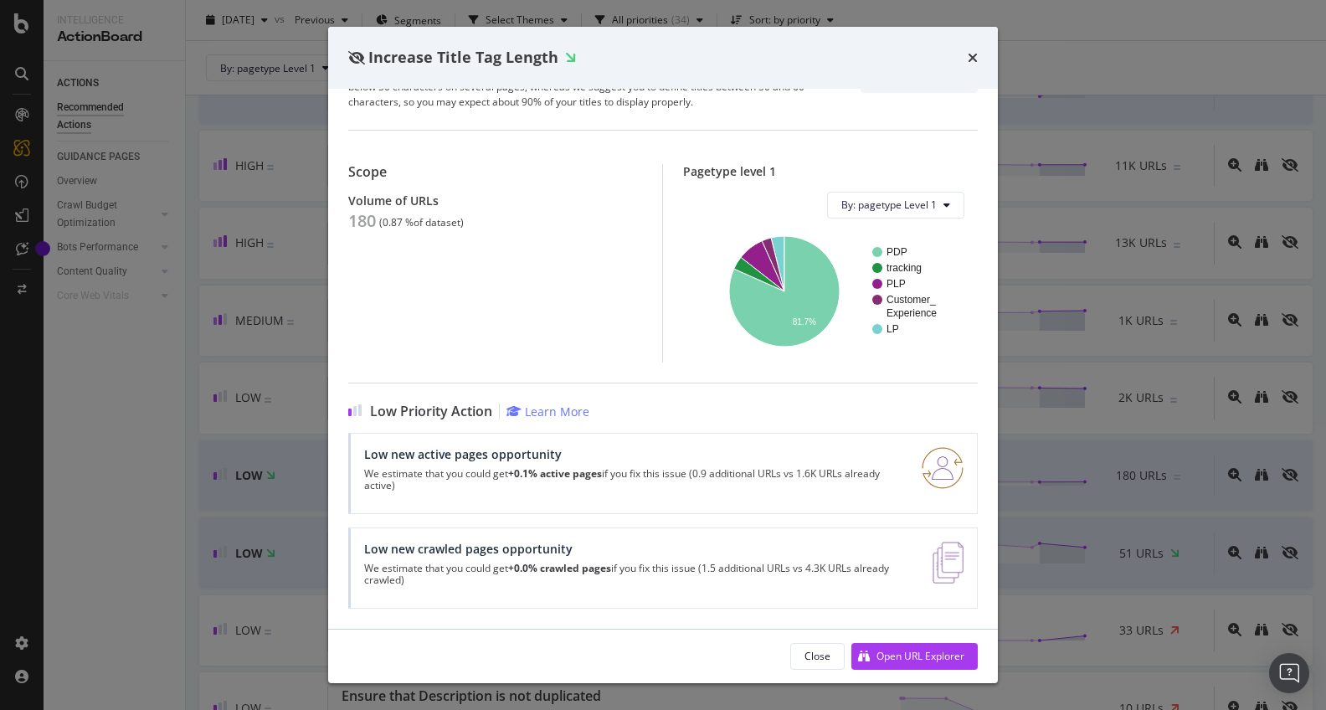
scroll to position [74, 0]
click at [933, 639] on div "Open URL Explorer" at bounding box center [921, 656] width 88 height 14
click at [975, 55] on icon "times" at bounding box center [973, 57] width 10 height 13
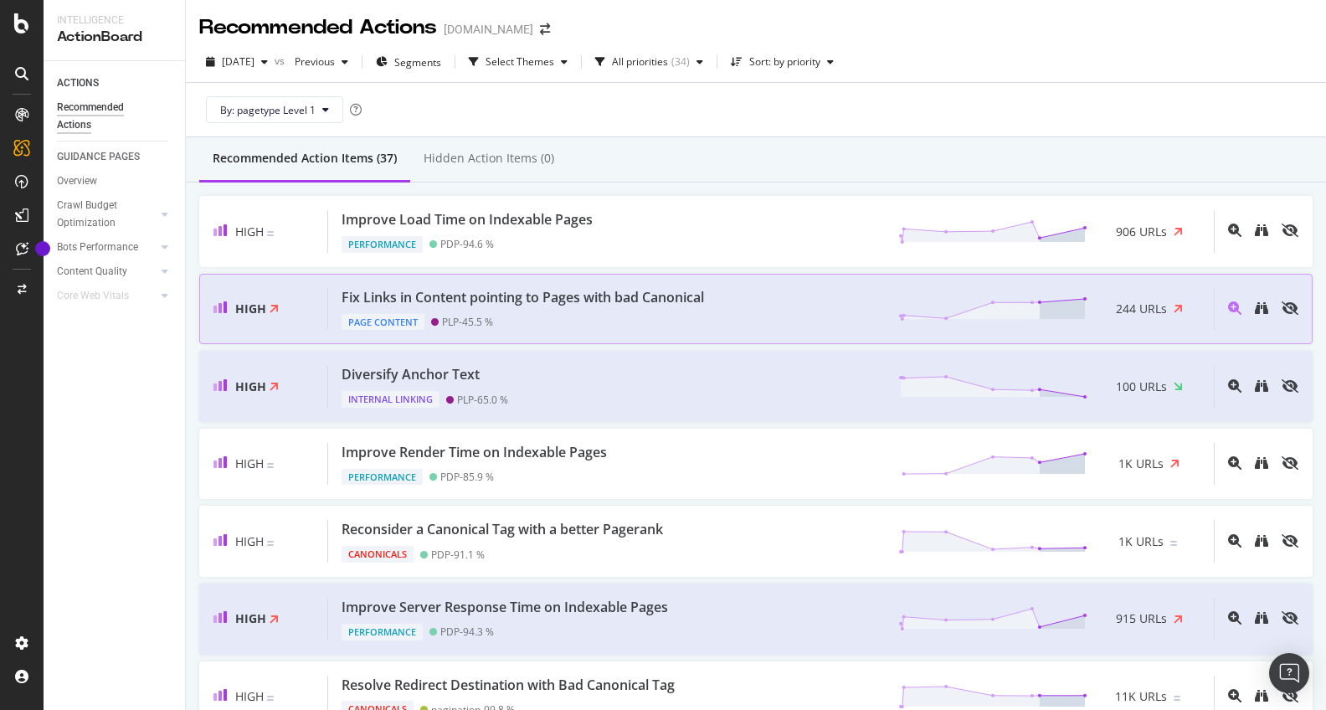
scroll to position [1, 0]
click at [1174, 310] on icon at bounding box center [1178, 307] width 9 height 13
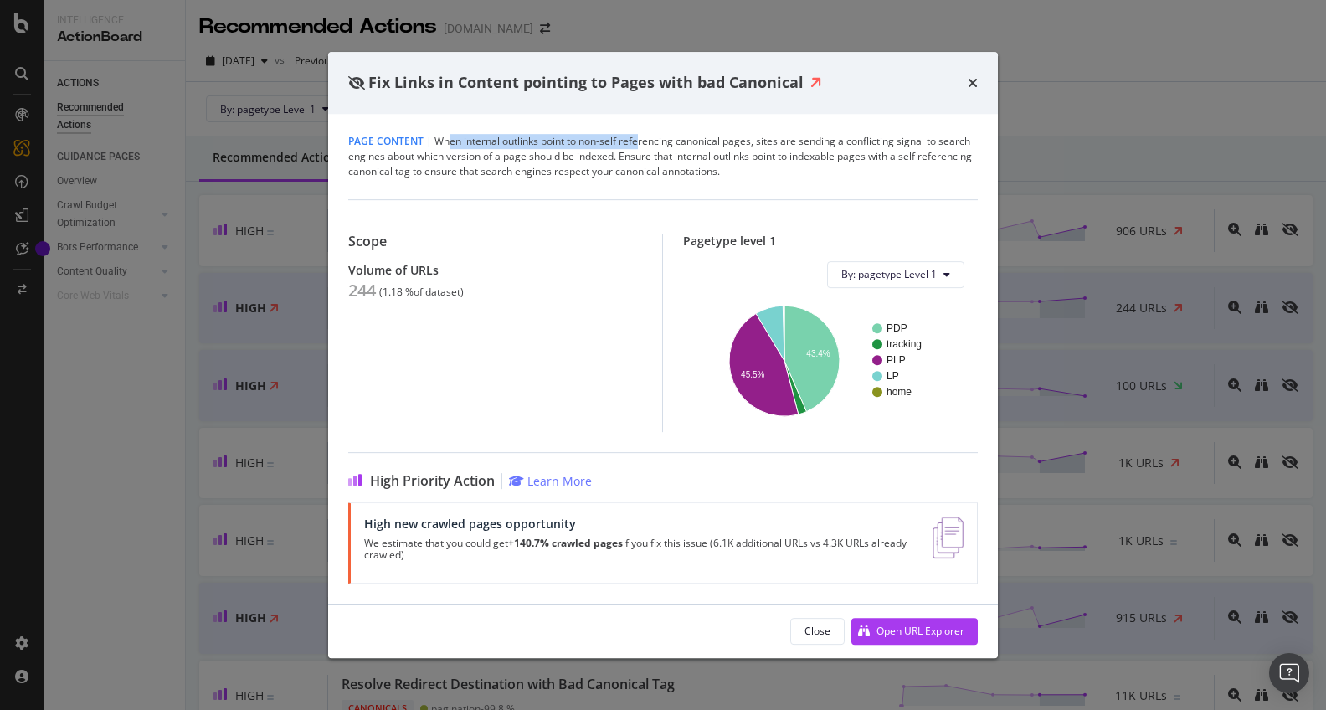
drag, startPoint x: 451, startPoint y: 141, endPoint x: 643, endPoint y: 141, distance: 191.7
click at [643, 141] on div "Page Content | When internal outlinks point to non-self referencing canonical p…" at bounding box center [663, 156] width 630 height 45
click at [560, 140] on div "Page Content | When internal outlinks point to non-self referencing canonical p…" at bounding box center [663, 156] width 630 height 45
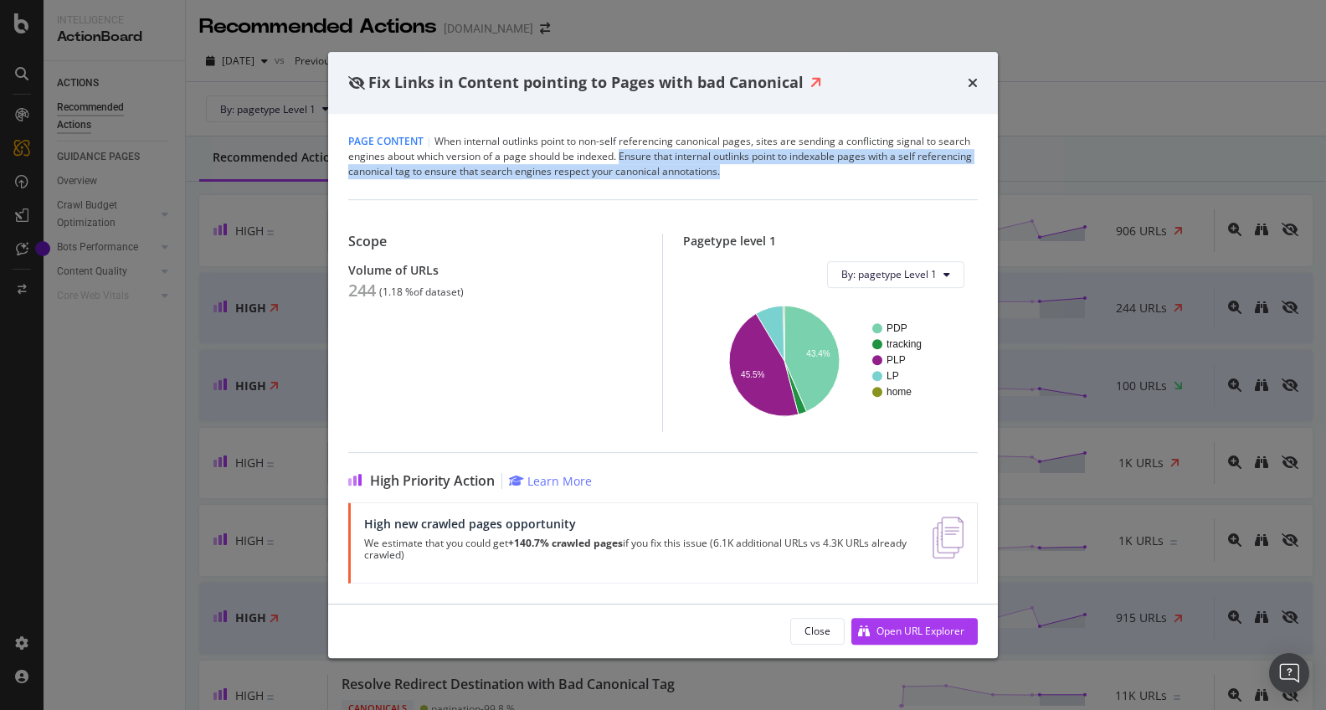
drag, startPoint x: 623, startPoint y: 155, endPoint x: 869, endPoint y: 174, distance: 246.9
click at [869, 174] on div "Page Content | When internal outlinks point to non-self referencing canonical p…" at bounding box center [663, 156] width 630 height 45
copy div "Ensure that internal outlinks point to indexable pages with a self referencing …"
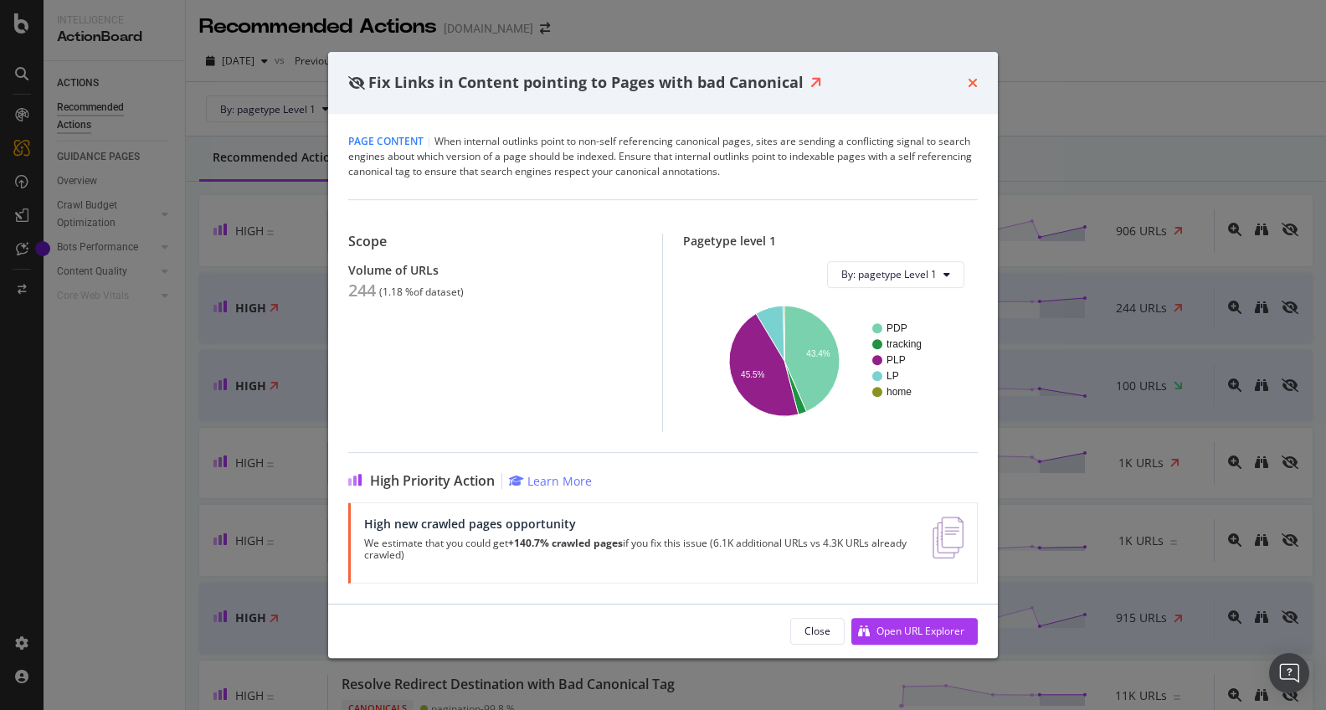
click at [969, 89] on div "times" at bounding box center [973, 83] width 10 height 22
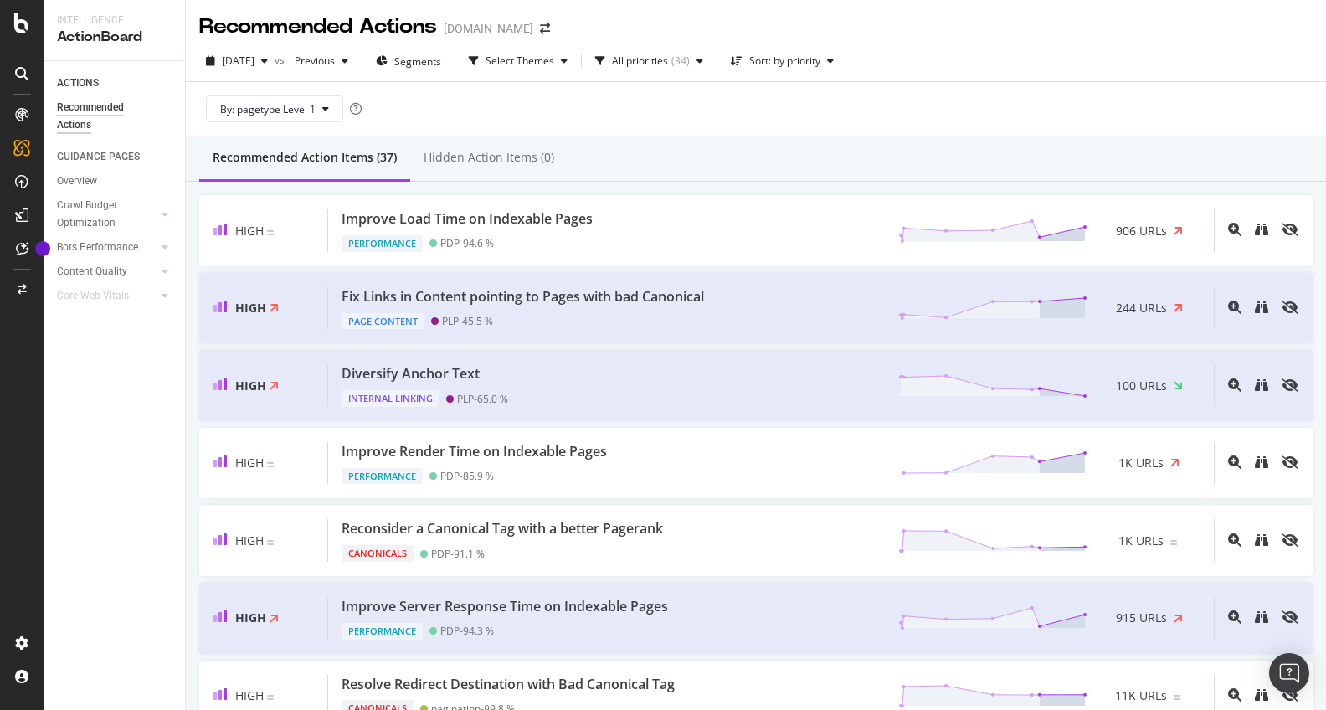
click at [972, 79] on div "2025 Oct. 1st vs Previous Segments Select Themes All priorities ( 34 ) Sort: by…" at bounding box center [756, 64] width 1140 height 33
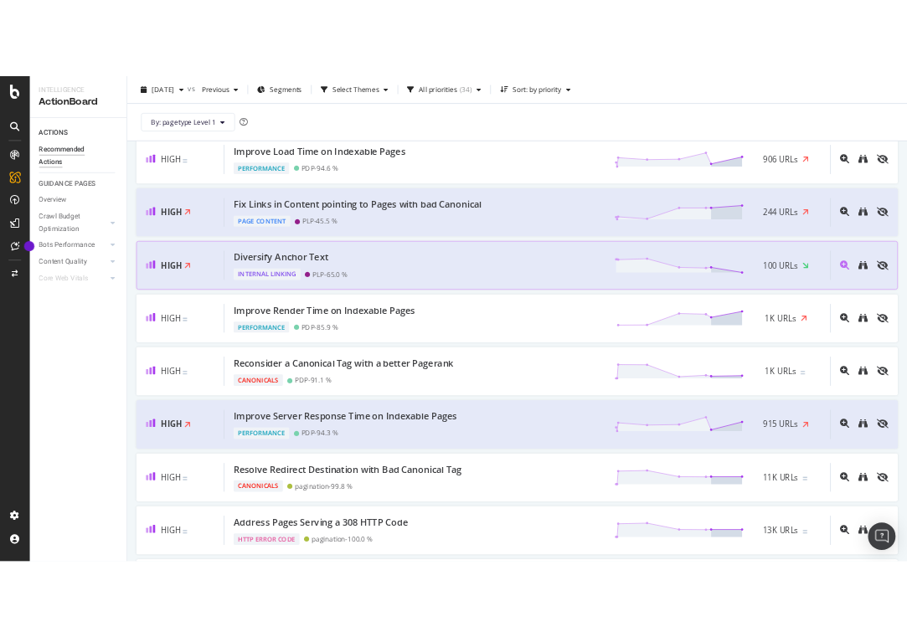
scroll to position [128, 0]
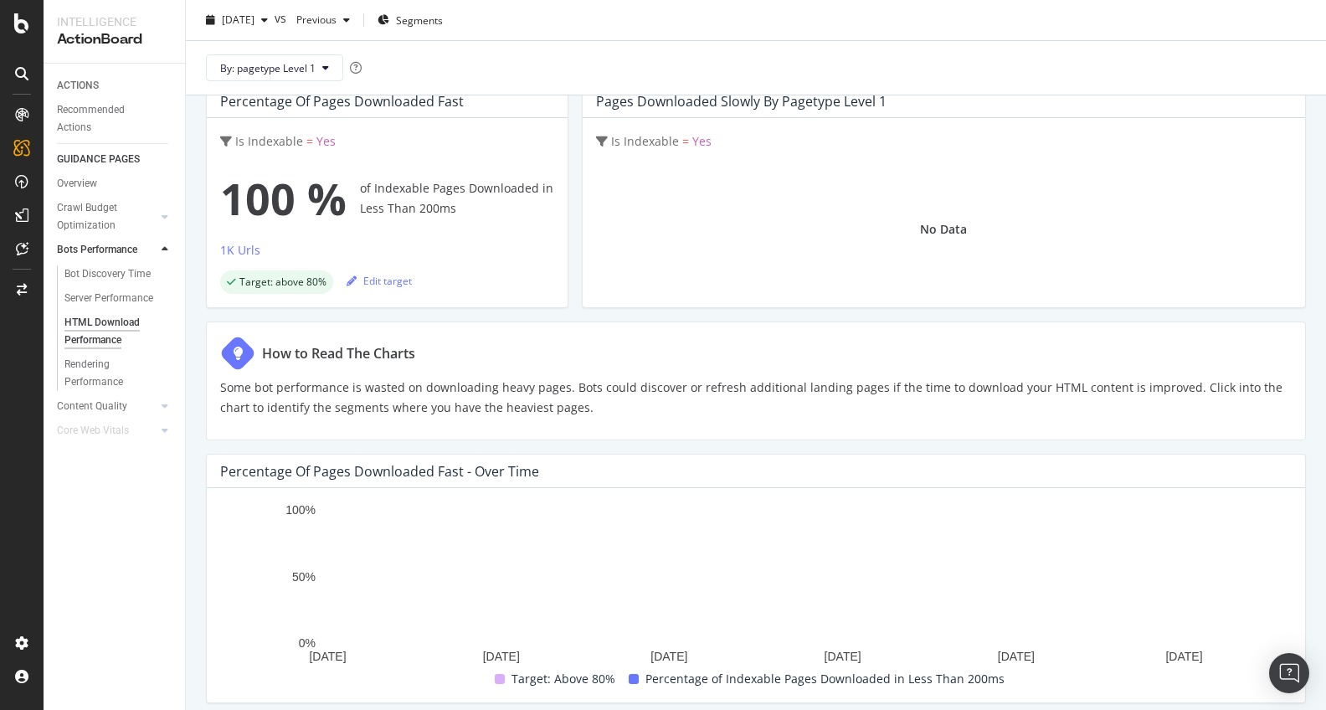
scroll to position [112, 0]
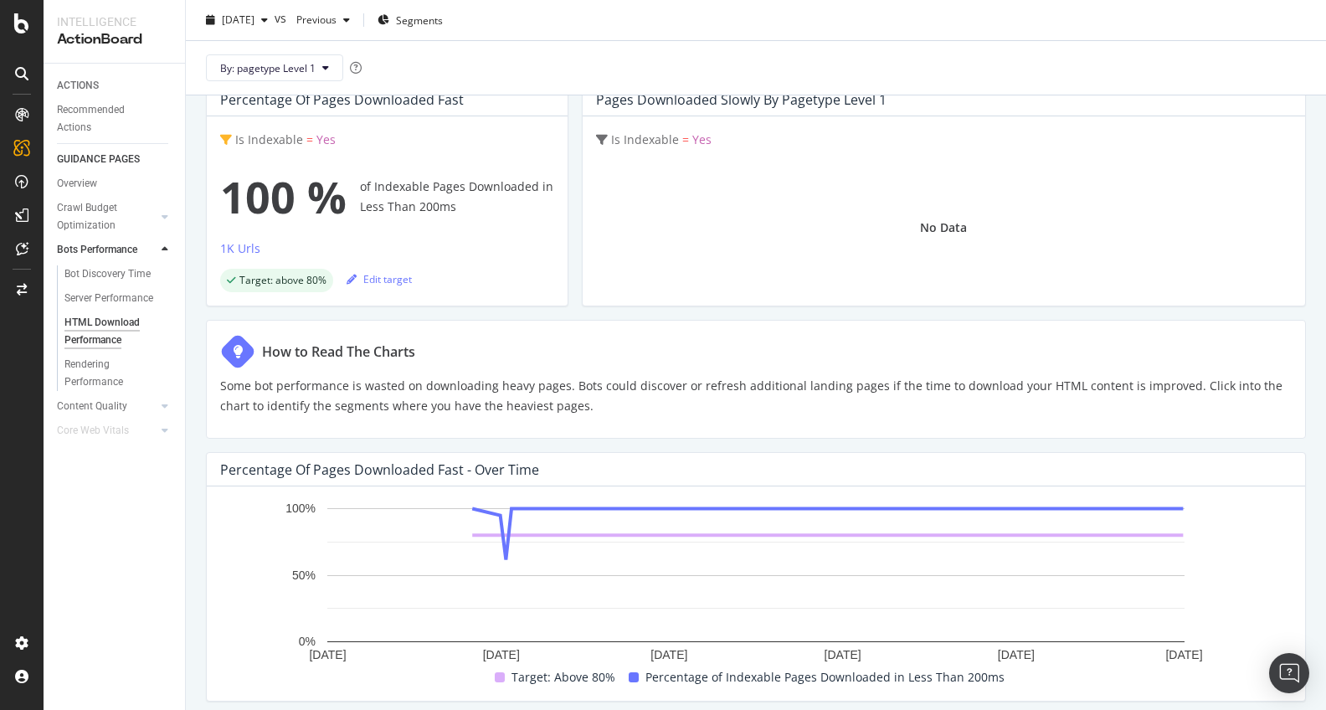
click at [318, 141] on span "Yes" at bounding box center [325, 139] width 19 height 16
click at [291, 179] on span "=" at bounding box center [292, 177] width 6 height 14
click at [246, 178] on span "Is Indexable" at bounding box center [258, 177] width 55 height 14
drag, startPoint x: 215, startPoint y: 141, endPoint x: 227, endPoint y: 138, distance: 12.0
click at [219, 140] on div "Is Indexable = Yes 100 % of Indexable Pages Downloaded in Less Than 200ms 1K Ur…" at bounding box center [387, 210] width 361 height 189
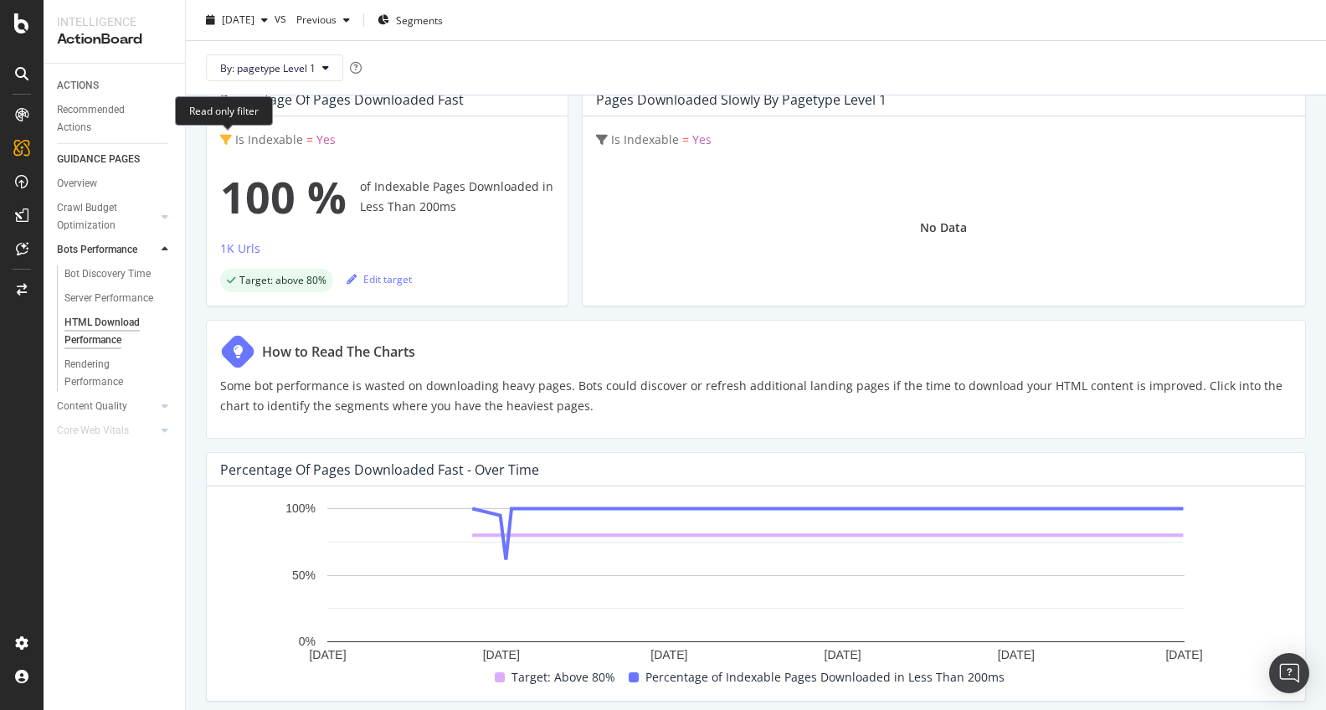
click at [229, 137] on icon at bounding box center [226, 140] width 12 height 12
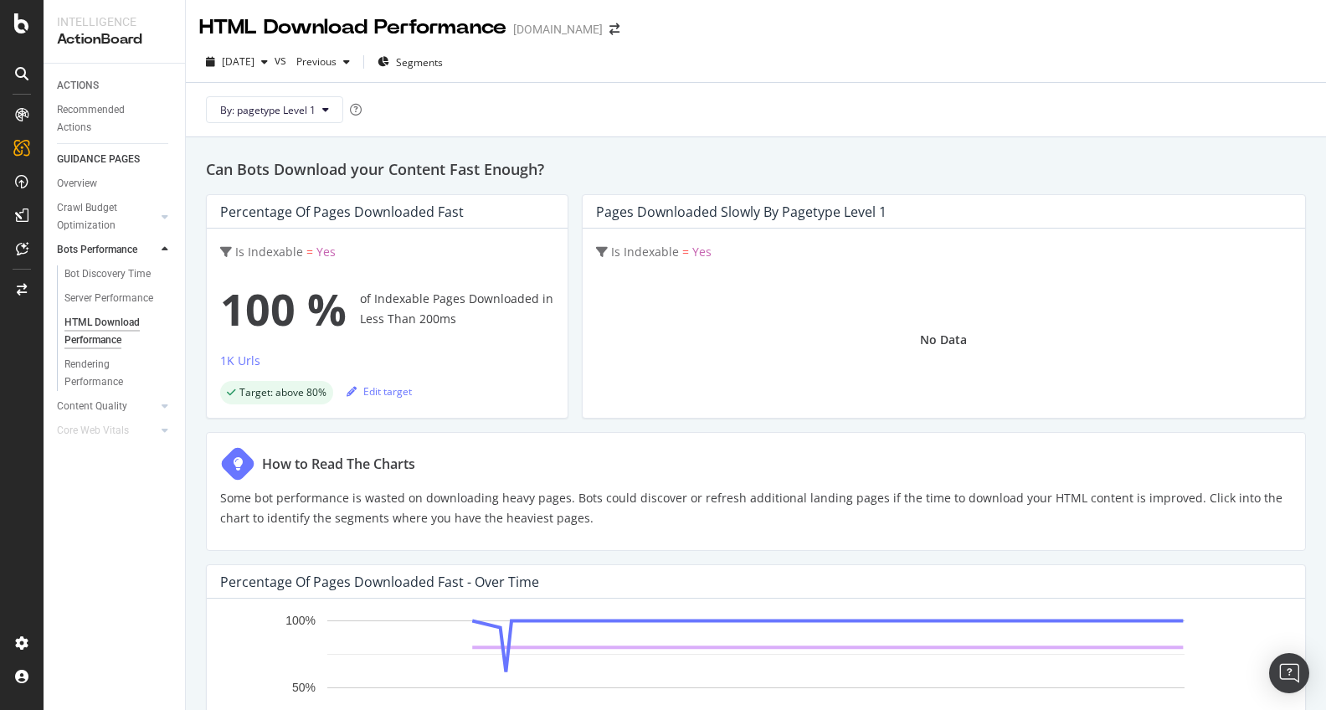
scroll to position [0, 0]
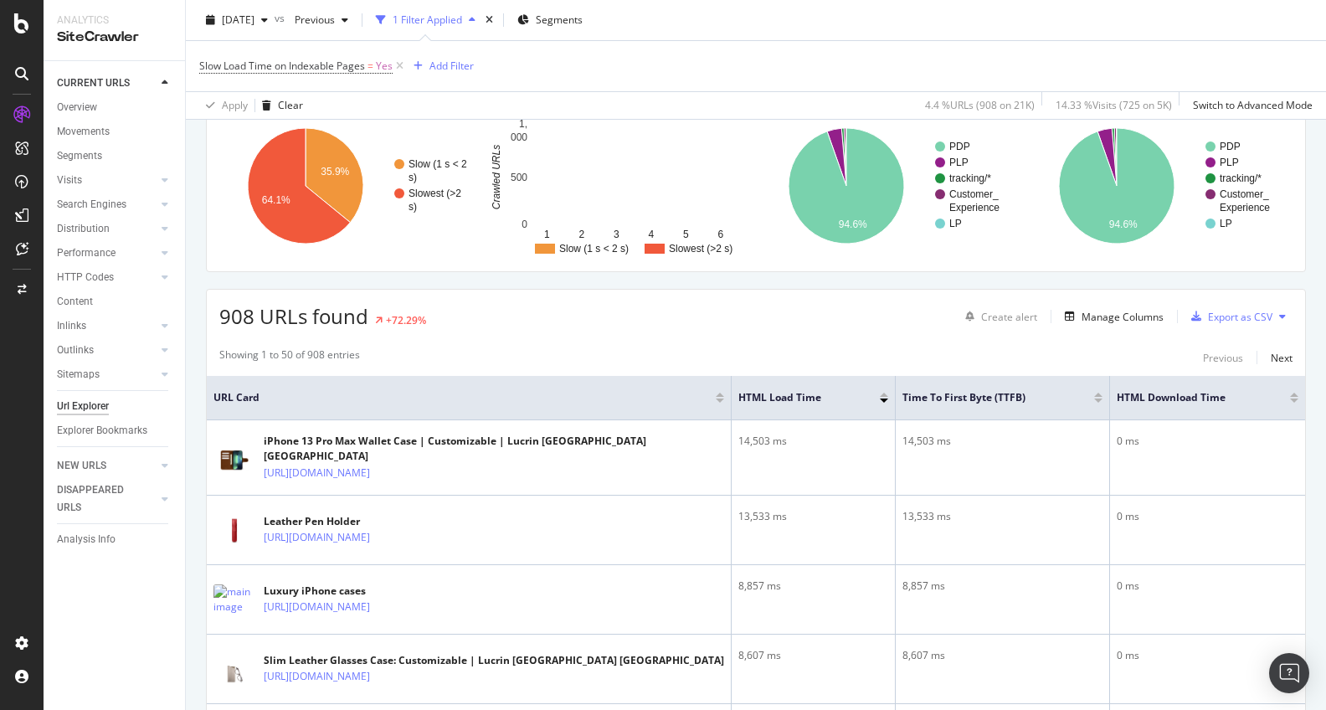
scroll to position [131, 0]
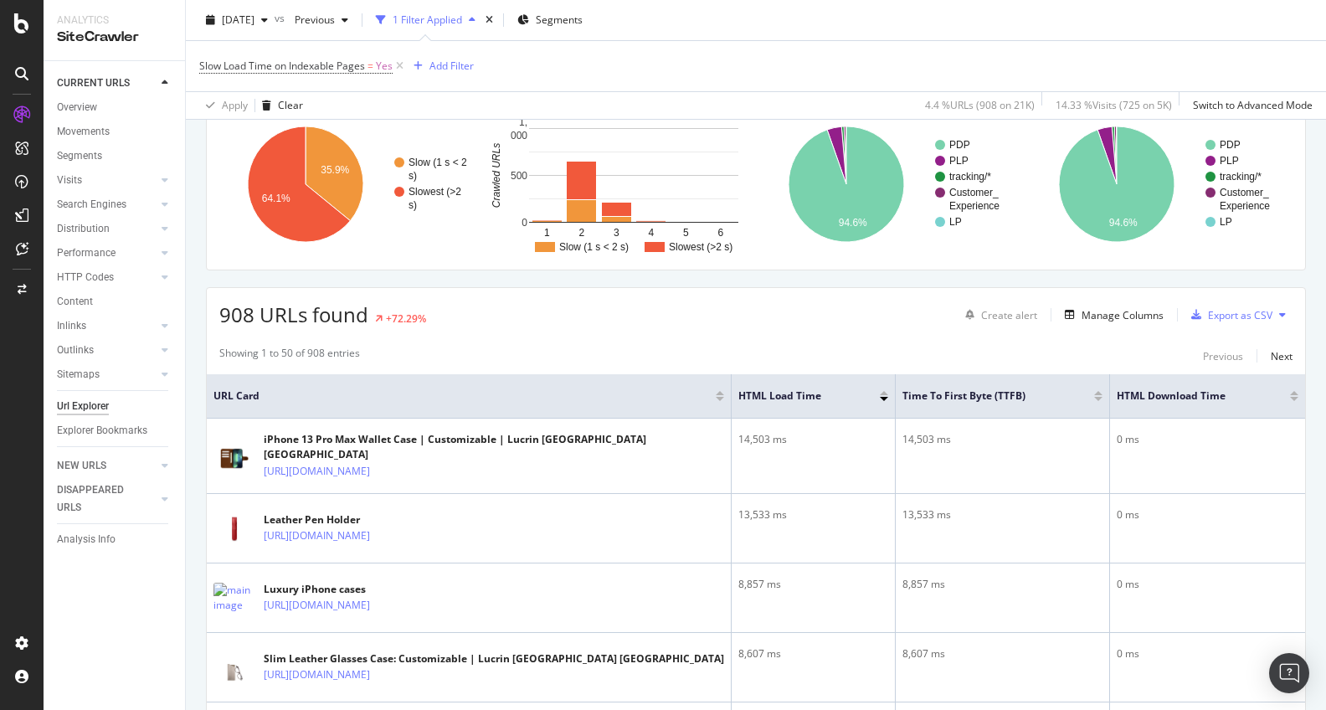
click at [1287, 316] on button at bounding box center [1283, 314] width 20 height 27
drag, startPoint x: 1303, startPoint y: 295, endPoint x: 1257, endPoint y: 308, distance: 48.0
click at [1303, 295] on div "908 URLs found +72.29% Create alert Manage Columns Export as CSV" at bounding box center [756, 308] width 1098 height 41
click at [1239, 312] on div "Export as CSV" at bounding box center [1240, 315] width 64 height 14
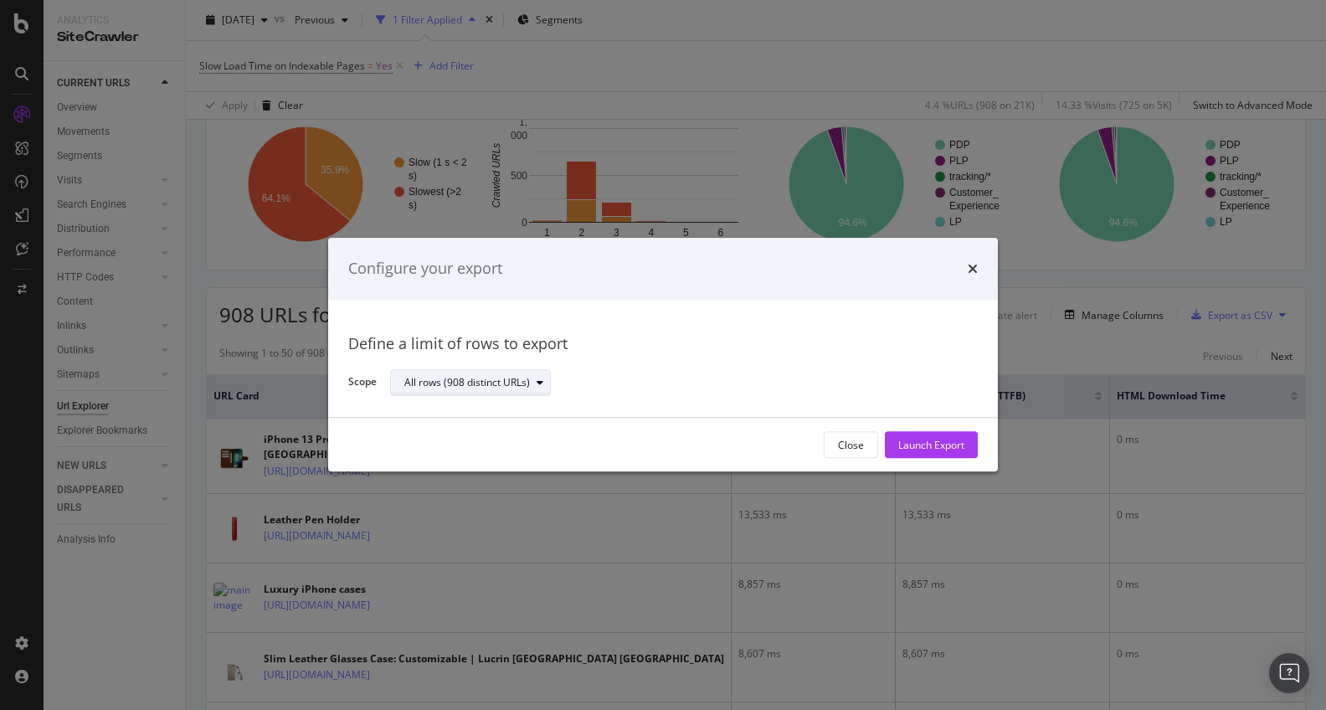
click at [540, 381] on icon "modal" at bounding box center [540, 383] width 7 height 10
click at [543, 380] on div "modal" at bounding box center [540, 383] width 20 height 10
click at [945, 440] on div "Launch Export" at bounding box center [931, 445] width 66 height 14
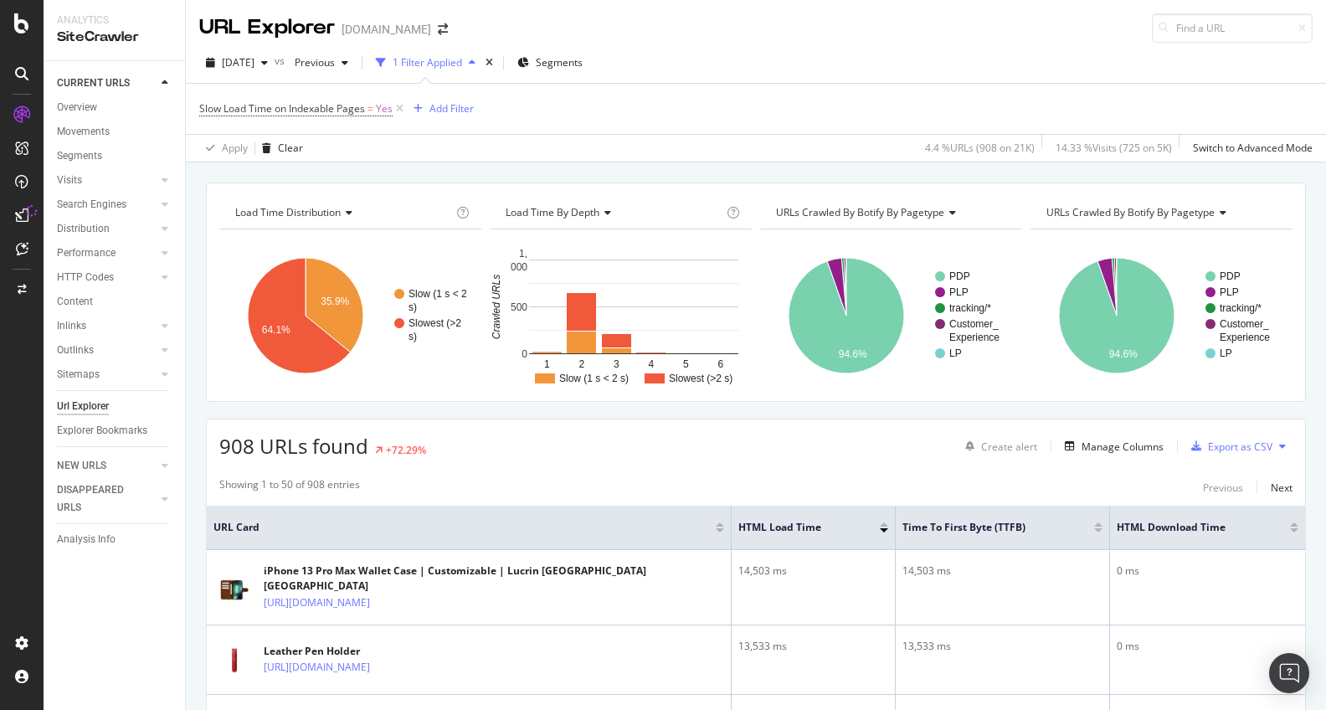
scroll to position [0, 0]
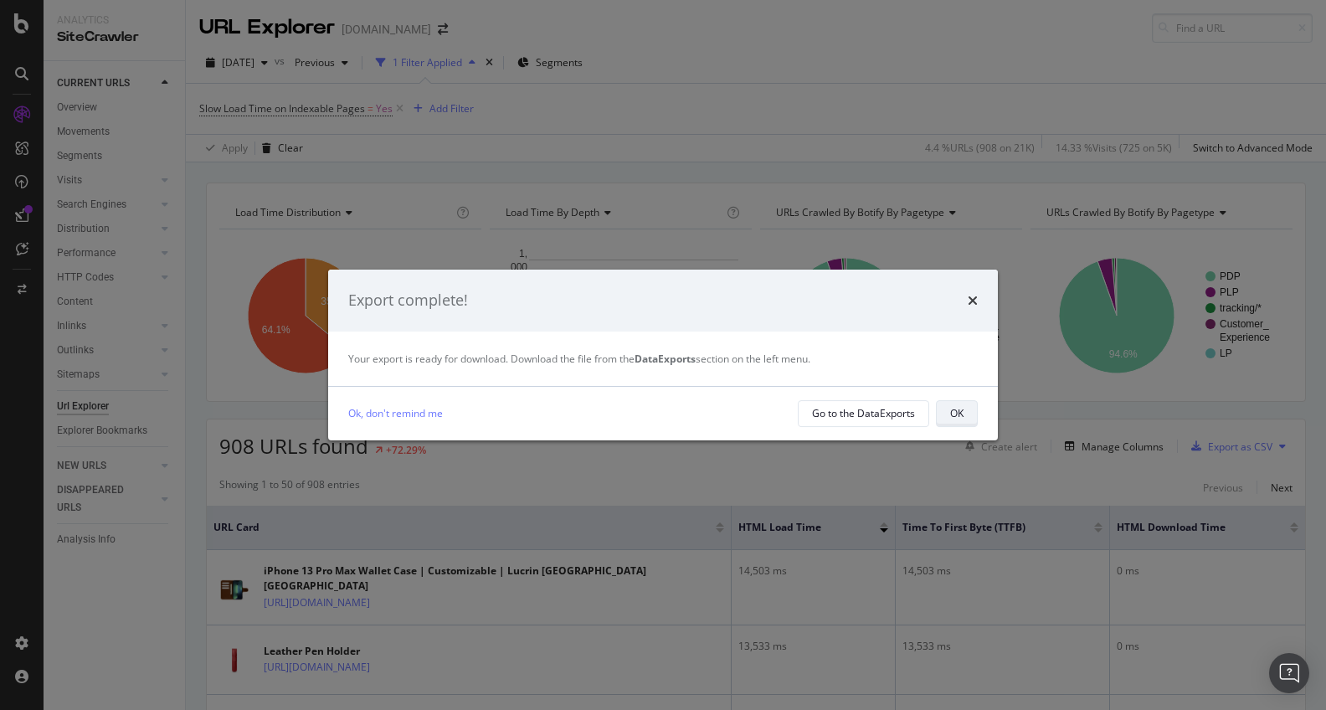
click at [965, 416] on button "OK" at bounding box center [957, 413] width 42 height 27
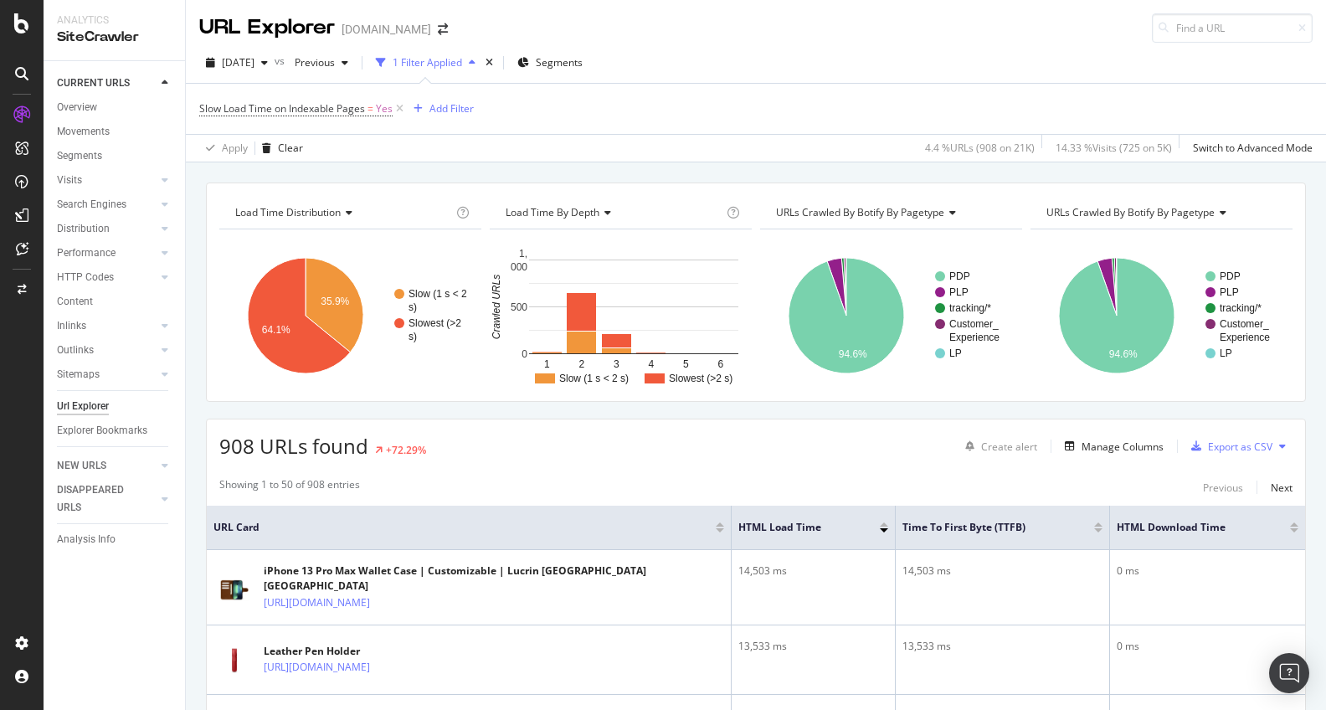
click at [959, 180] on div "Load Time Distribution Chart (by Value) Table Expand Export as CSV Export as PN…" at bounding box center [756, 182] width 1140 height 40
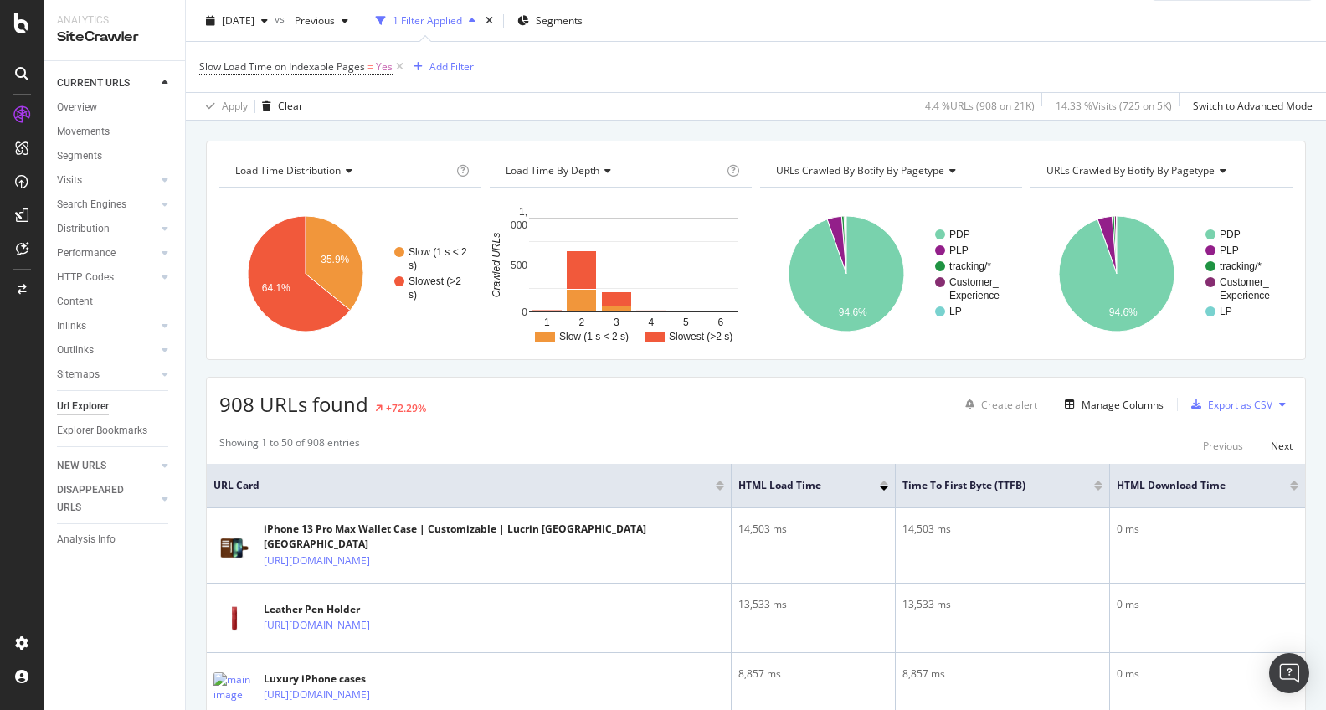
scroll to position [79, 0]
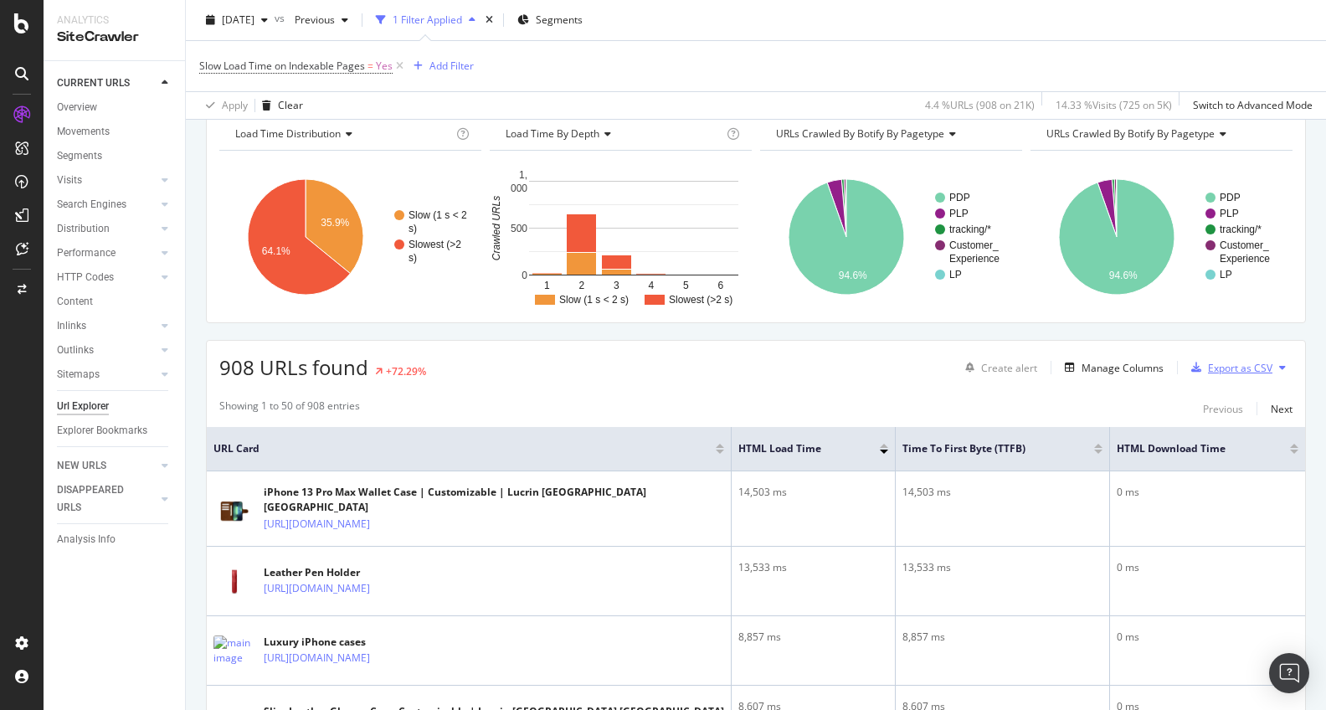
click at [1238, 372] on div "Export as CSV" at bounding box center [1240, 368] width 64 height 14
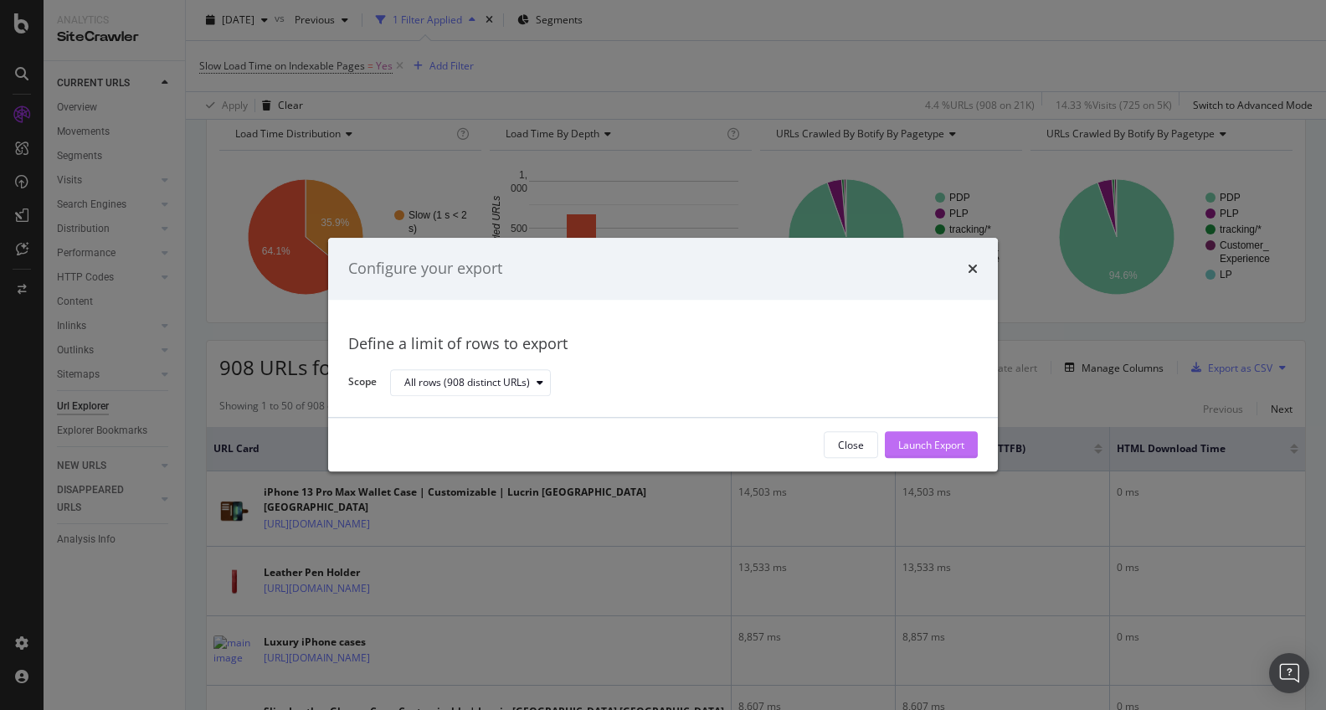
click at [964, 451] on div "Launch Export" at bounding box center [931, 445] width 66 height 25
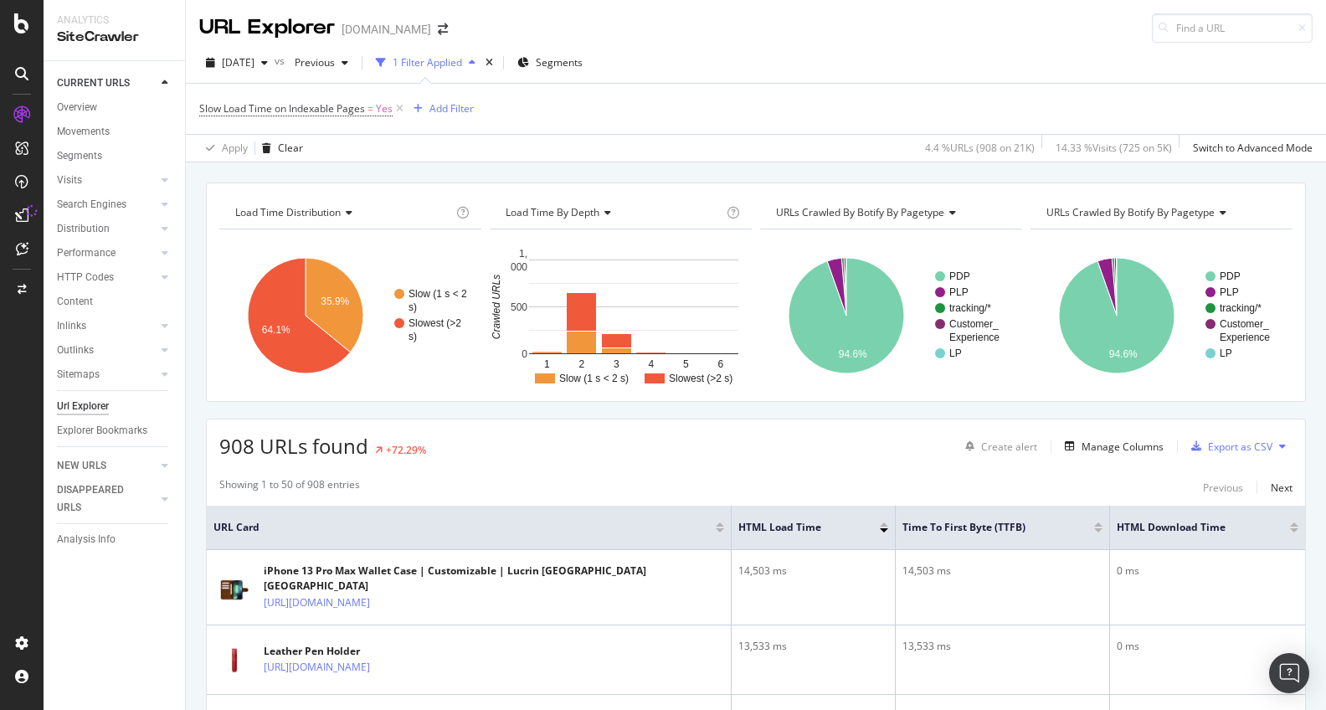
scroll to position [0, 0]
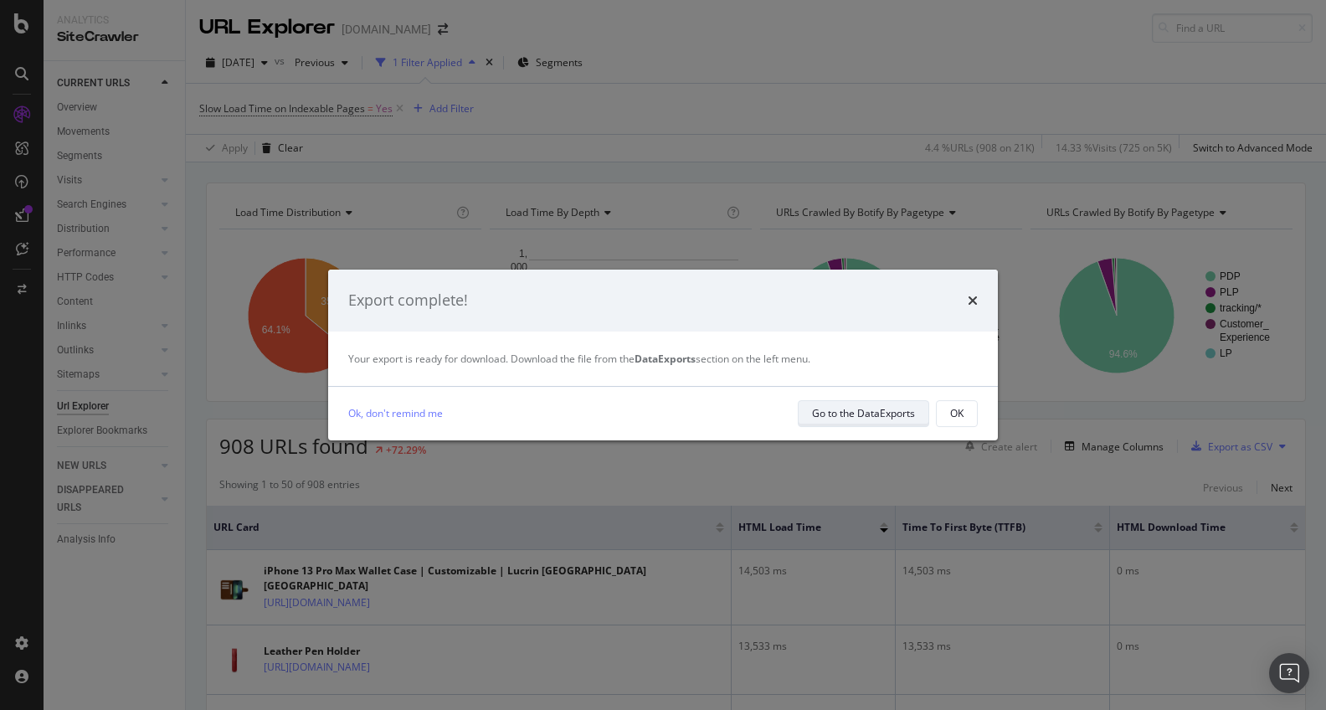
click at [882, 414] on div "Go to the DataExports" at bounding box center [863, 413] width 103 height 14
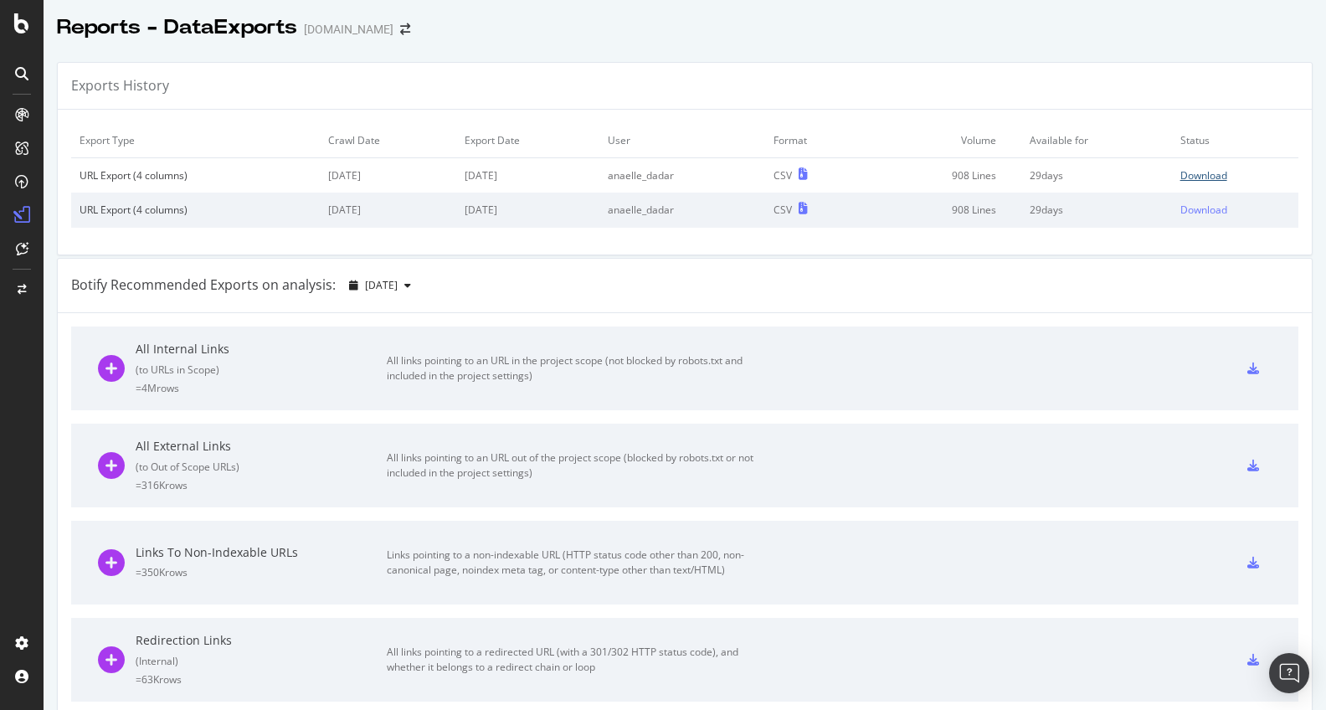
click at [1201, 174] on div "Download" at bounding box center [1203, 175] width 47 height 14
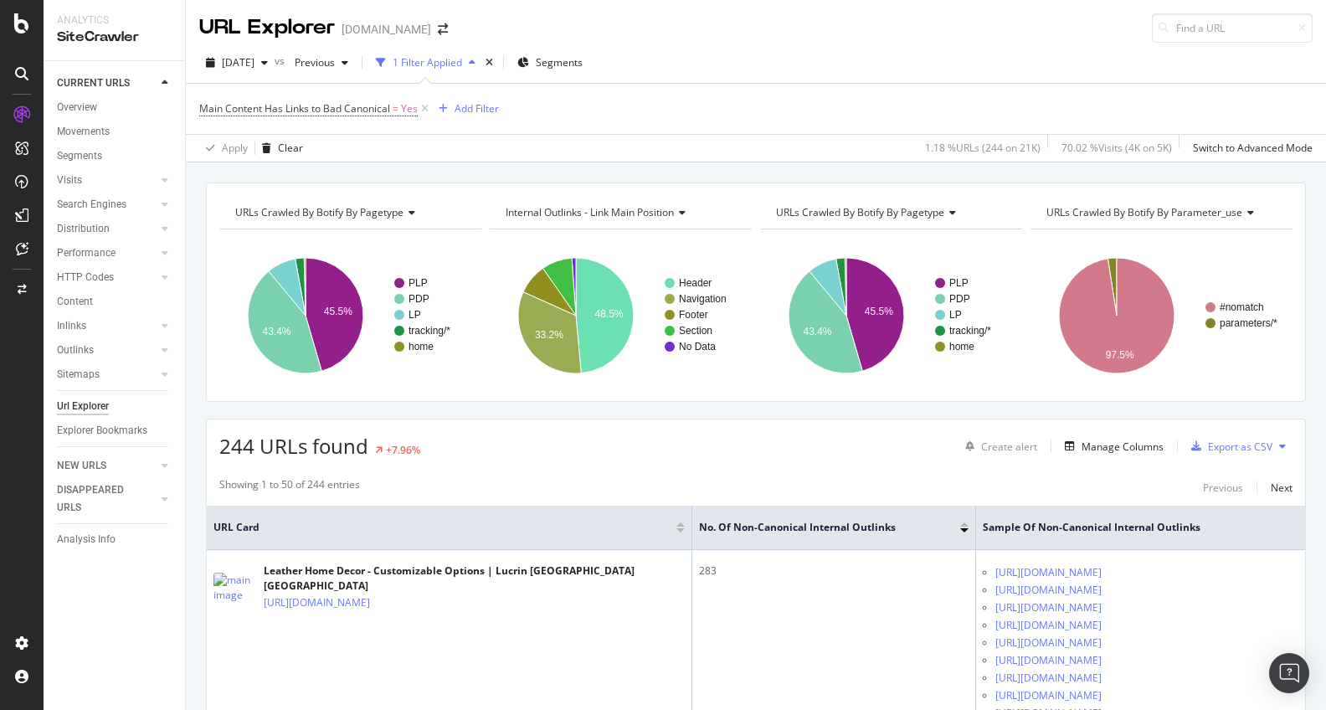
click at [689, 213] on div "Internal Outlinks - Link Main Position" at bounding box center [619, 212] width 234 height 27
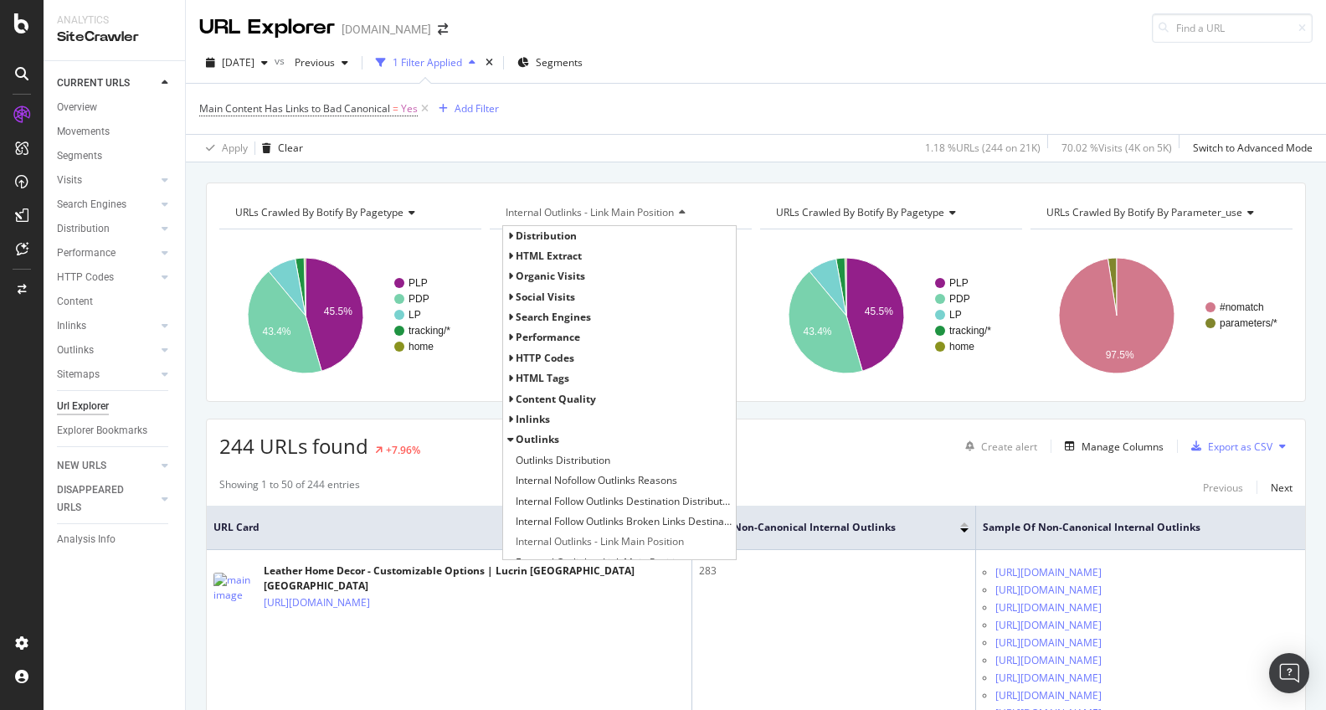
click at [510, 236] on icon at bounding box center [510, 236] width 6 height 10
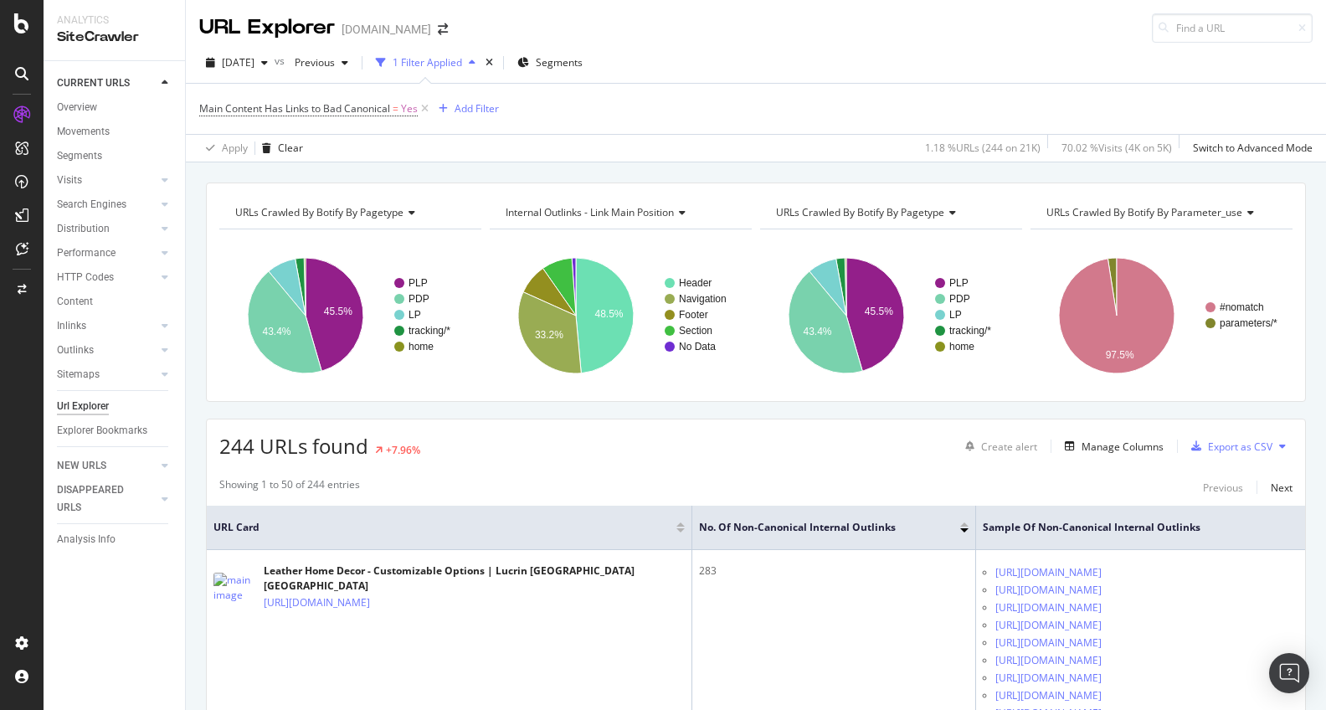
click at [414, 213] on icon at bounding box center [410, 213] width 12 height 10
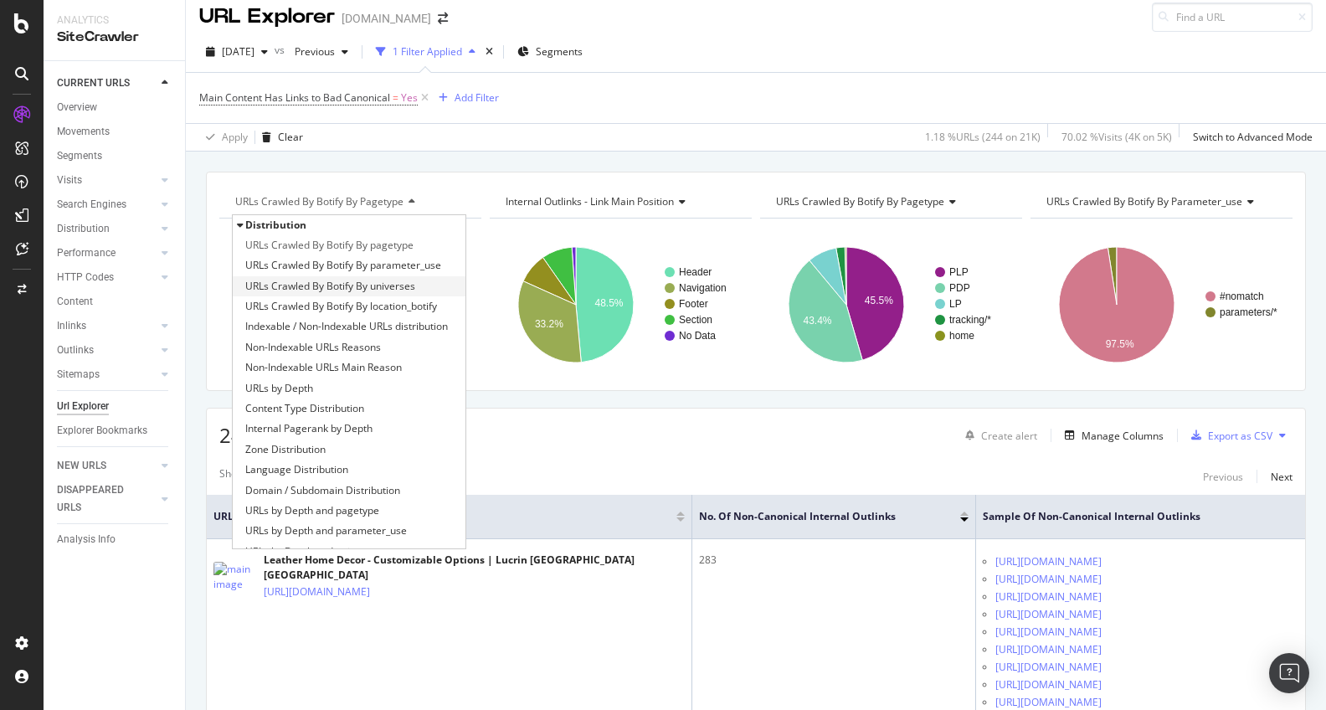
scroll to position [3, 0]
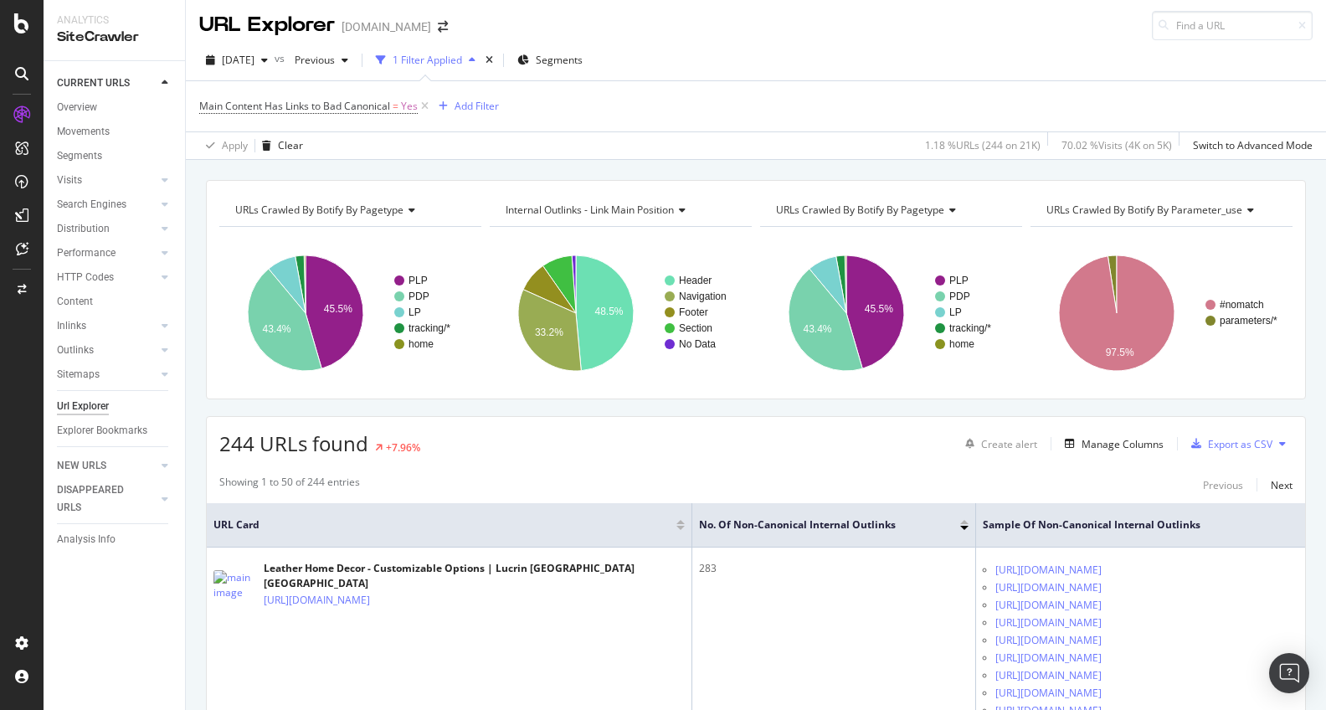
click at [769, 172] on div "URLs Crawled By Botify By pagetype Chart (by Value) Table Expand Export as CSV …" at bounding box center [756, 180] width 1140 height 40
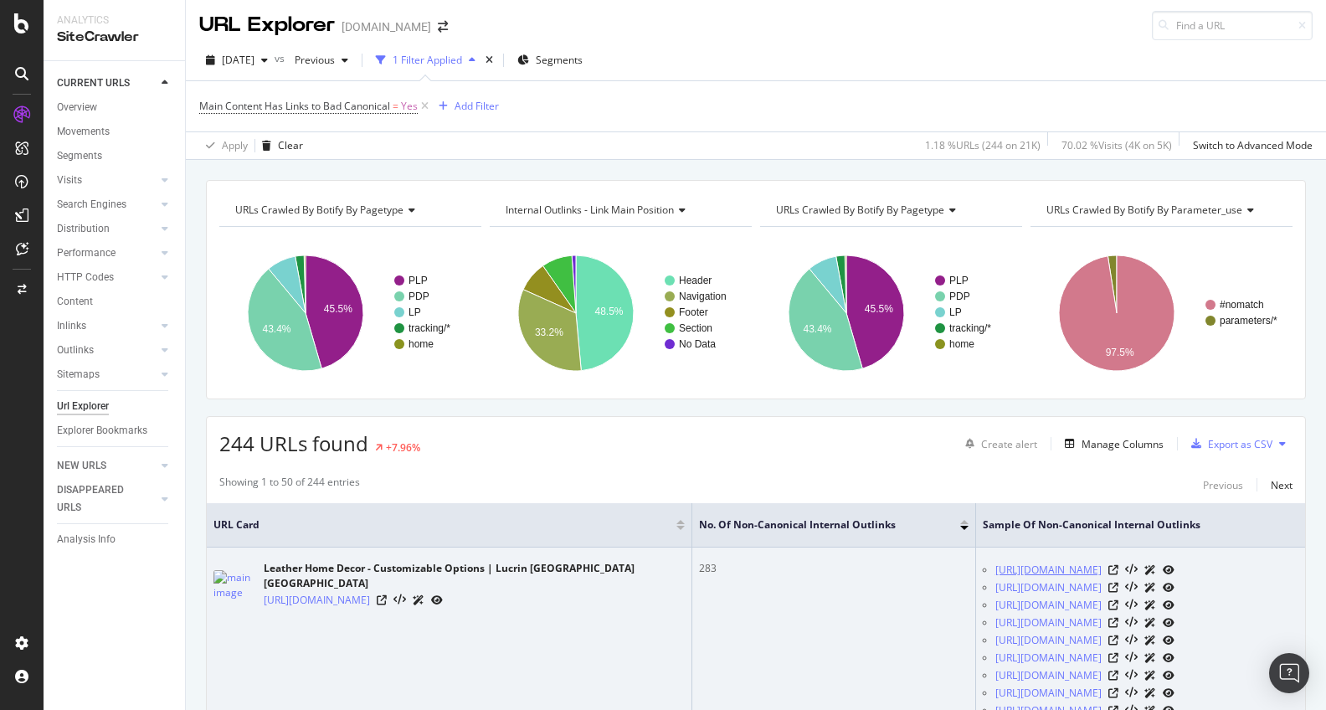
click at [995, 574] on link "https://www.lucrin.com/home-decor-items-leather/set-of-12-coasters-lavender-smo…" at bounding box center [1048, 570] width 106 height 17
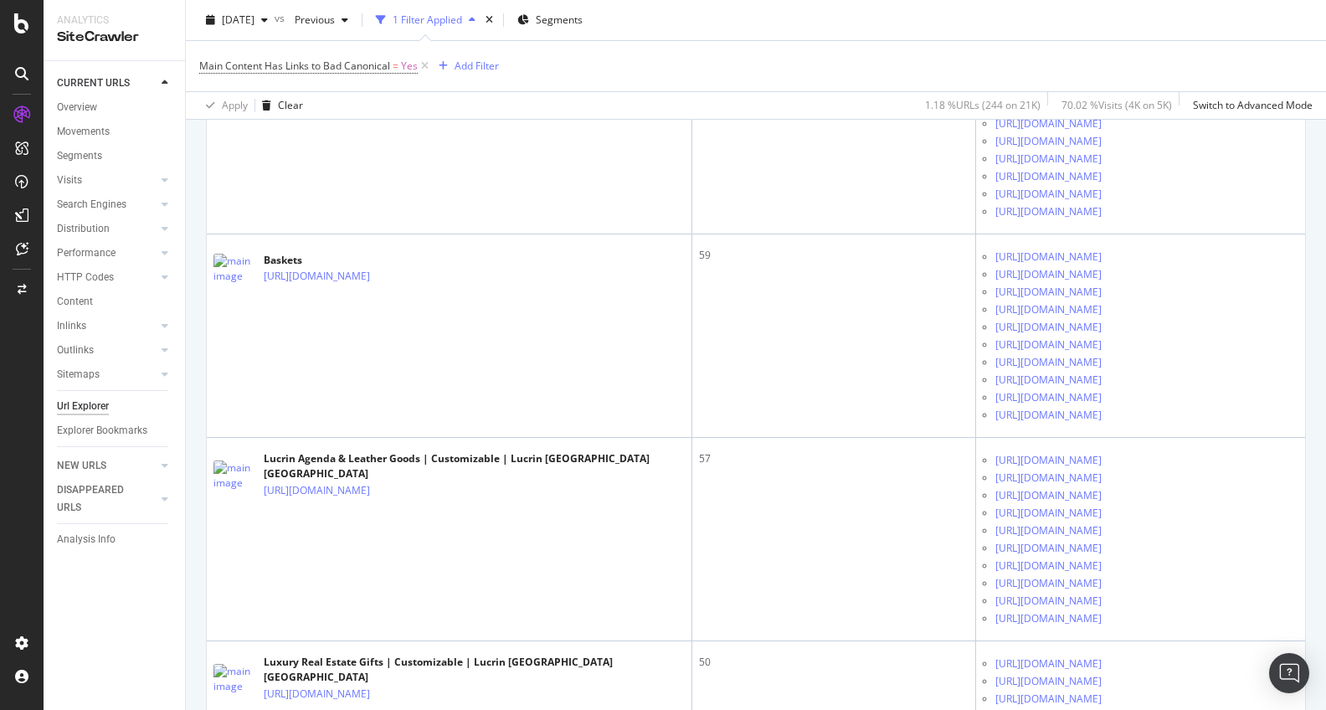
scroll to position [4387, 0]
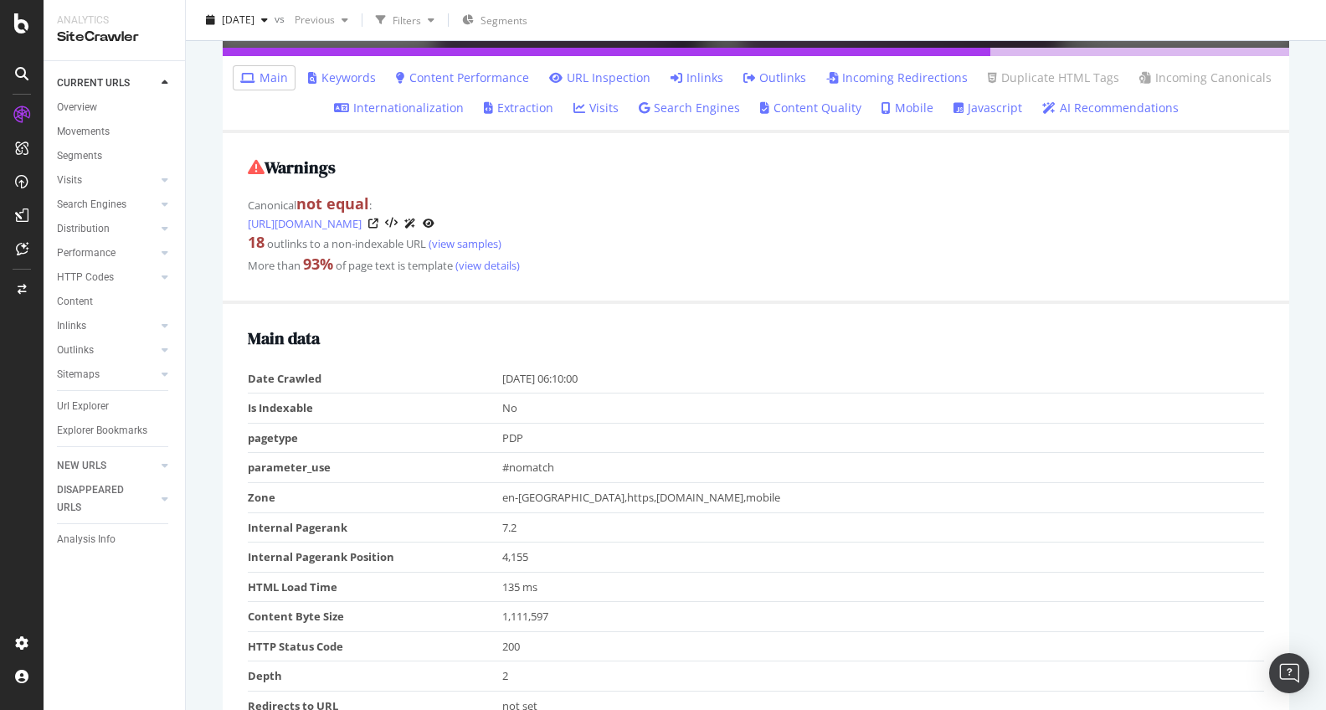
scroll to position [454, 0]
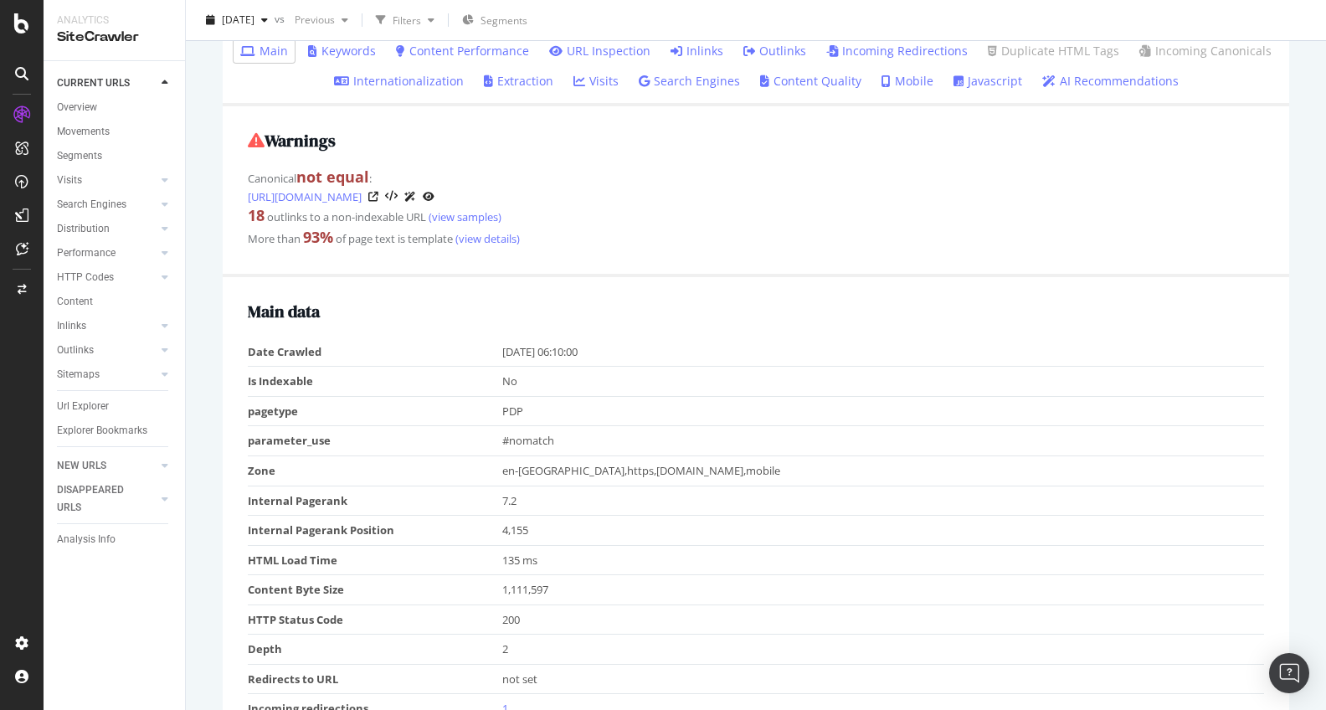
drag, startPoint x: 535, startPoint y: 376, endPoint x: 620, endPoint y: 376, distance: 85.4
click at [620, 376] on td "No" at bounding box center [883, 382] width 763 height 30
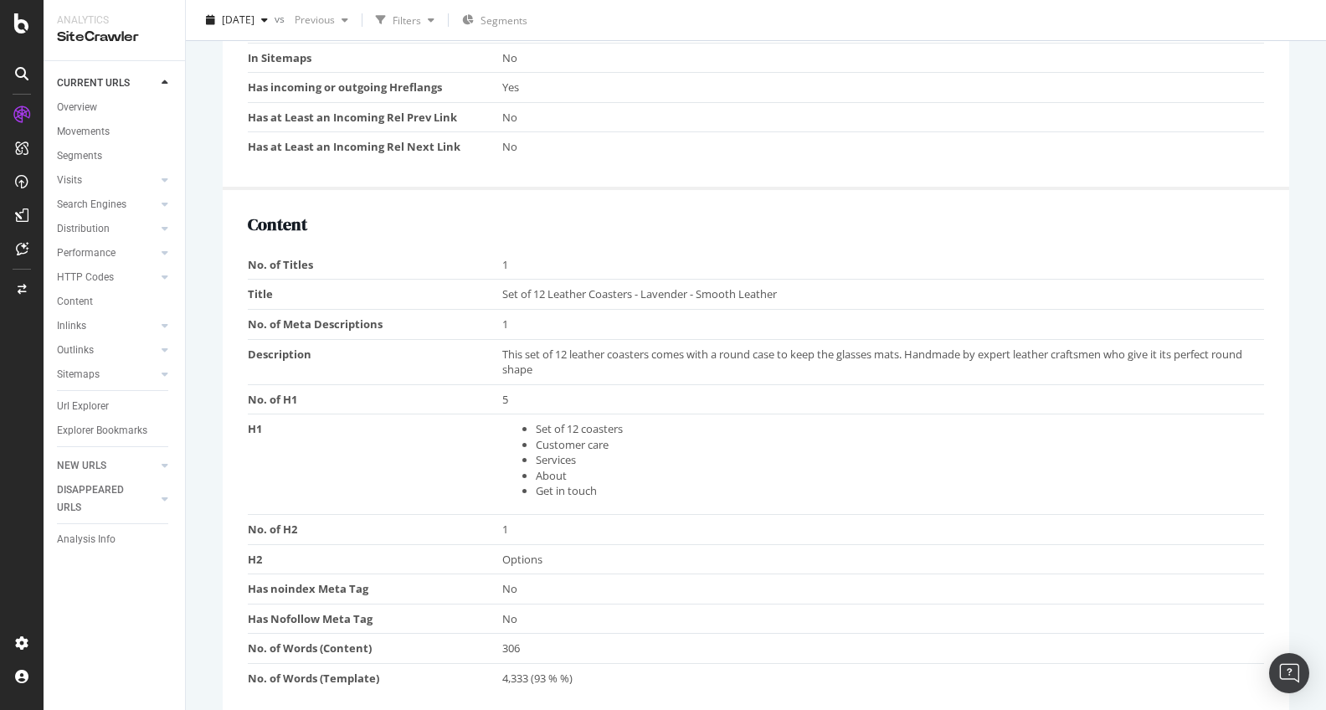
scroll to position [1195, 0]
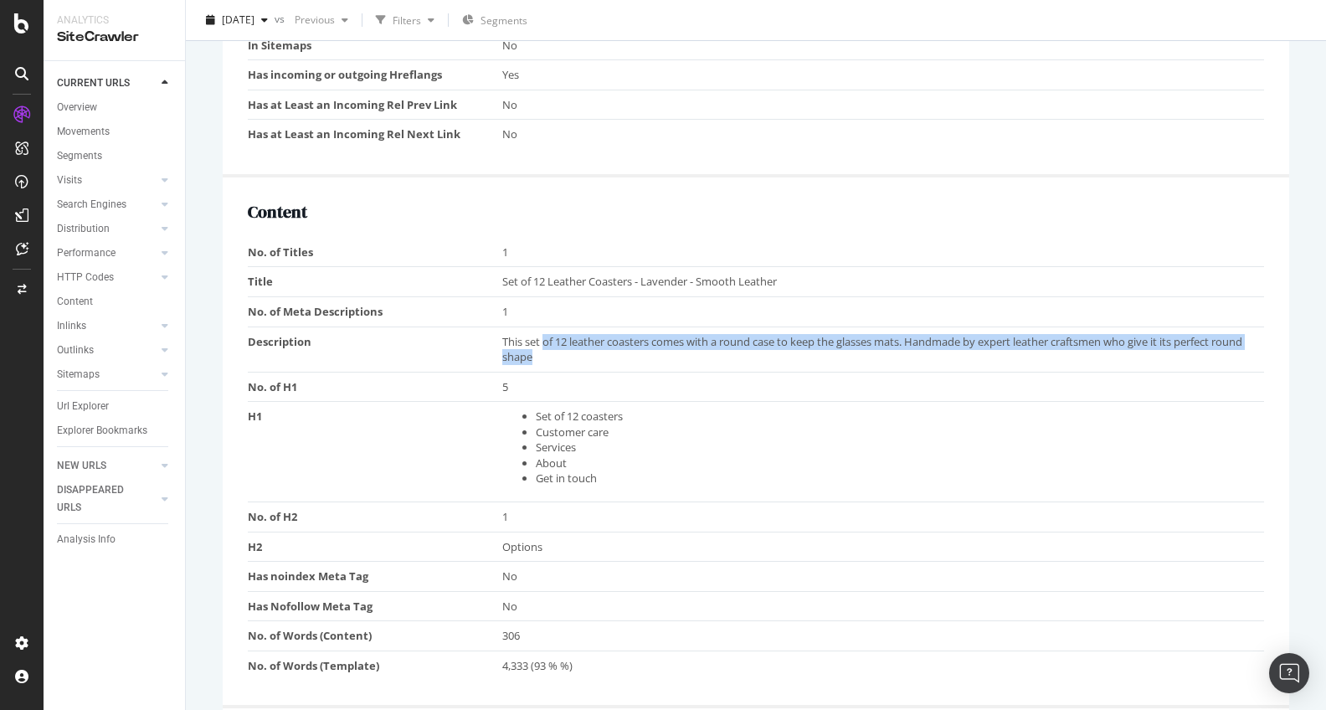
drag, startPoint x: 544, startPoint y: 333, endPoint x: 655, endPoint y: 352, distance: 112.2
click at [655, 352] on td "This set of 12 leather coasters comes with a round case to keep the glasses mat…" at bounding box center [883, 349] width 763 height 45
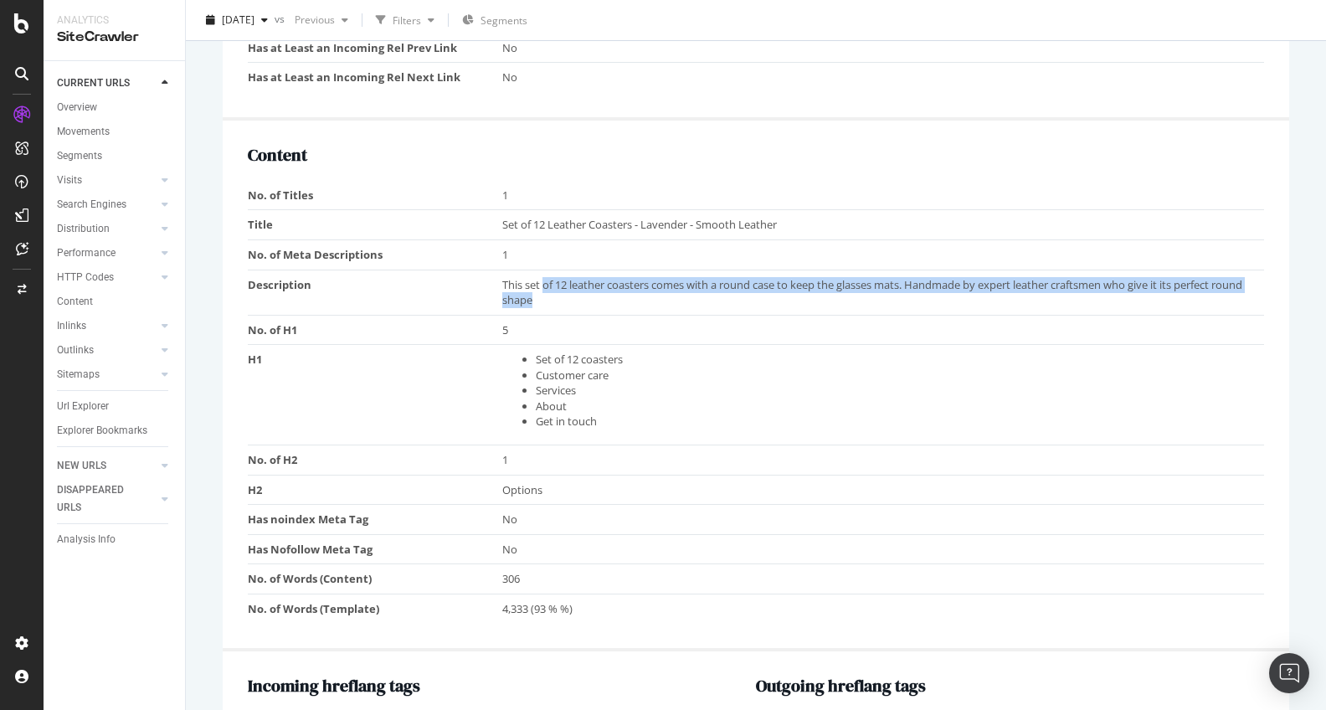
scroll to position [1258, 0]
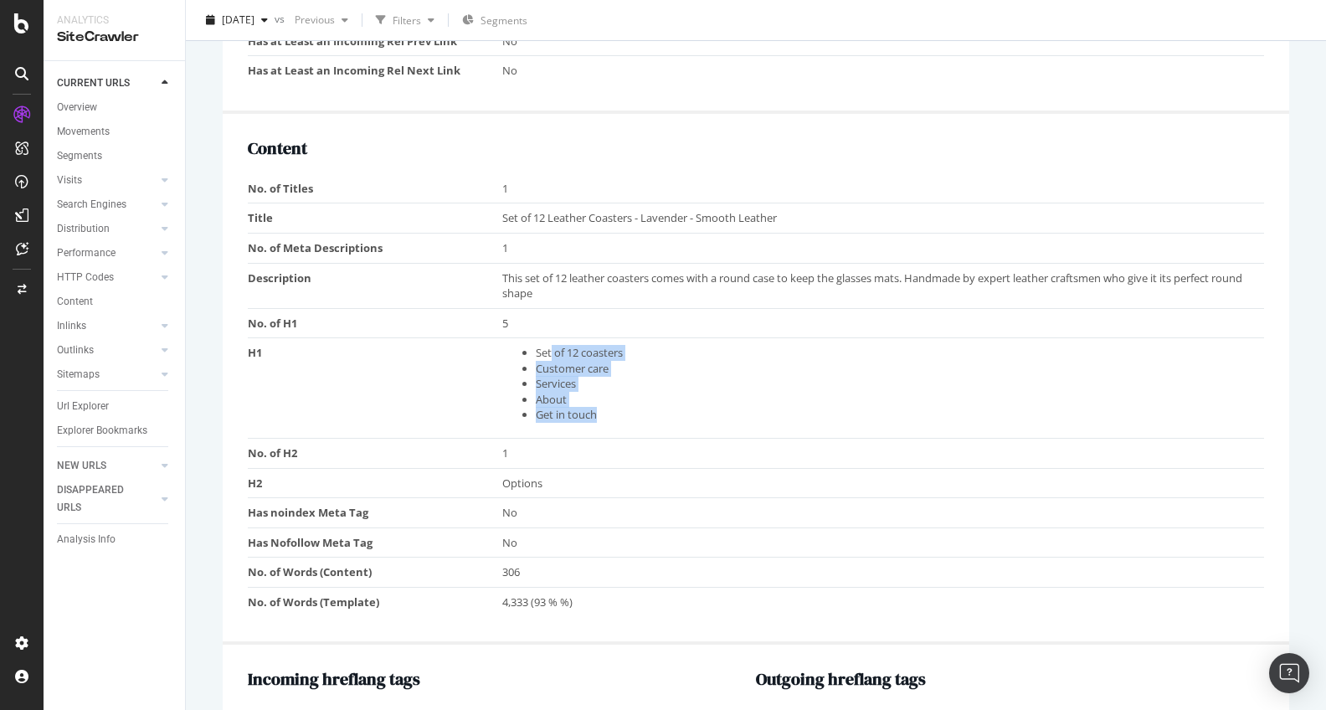
drag, startPoint x: 592, startPoint y: 345, endPoint x: 641, endPoint y: 399, distance: 73.5
click at [641, 399] on ul "Set of 12 coasters Customer care Services About Get in touch" at bounding box center [879, 384] width 754 height 78
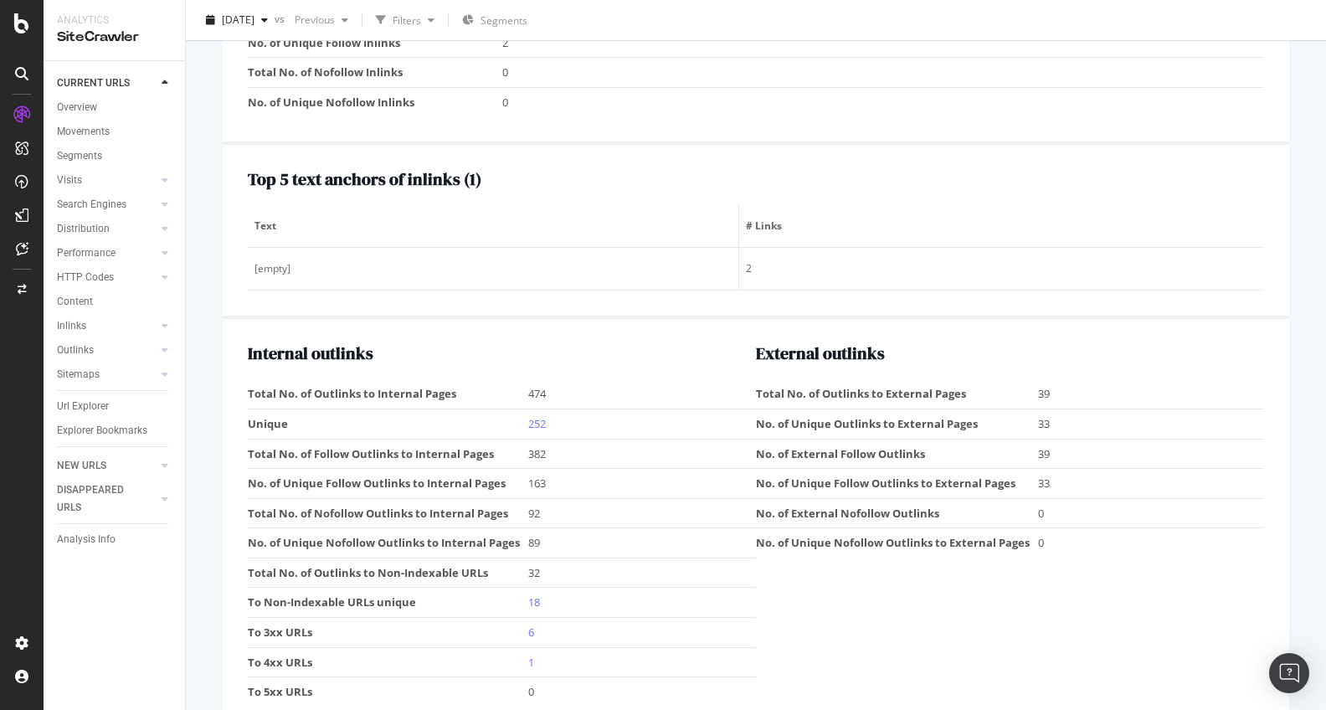
scroll to position [2204, 0]
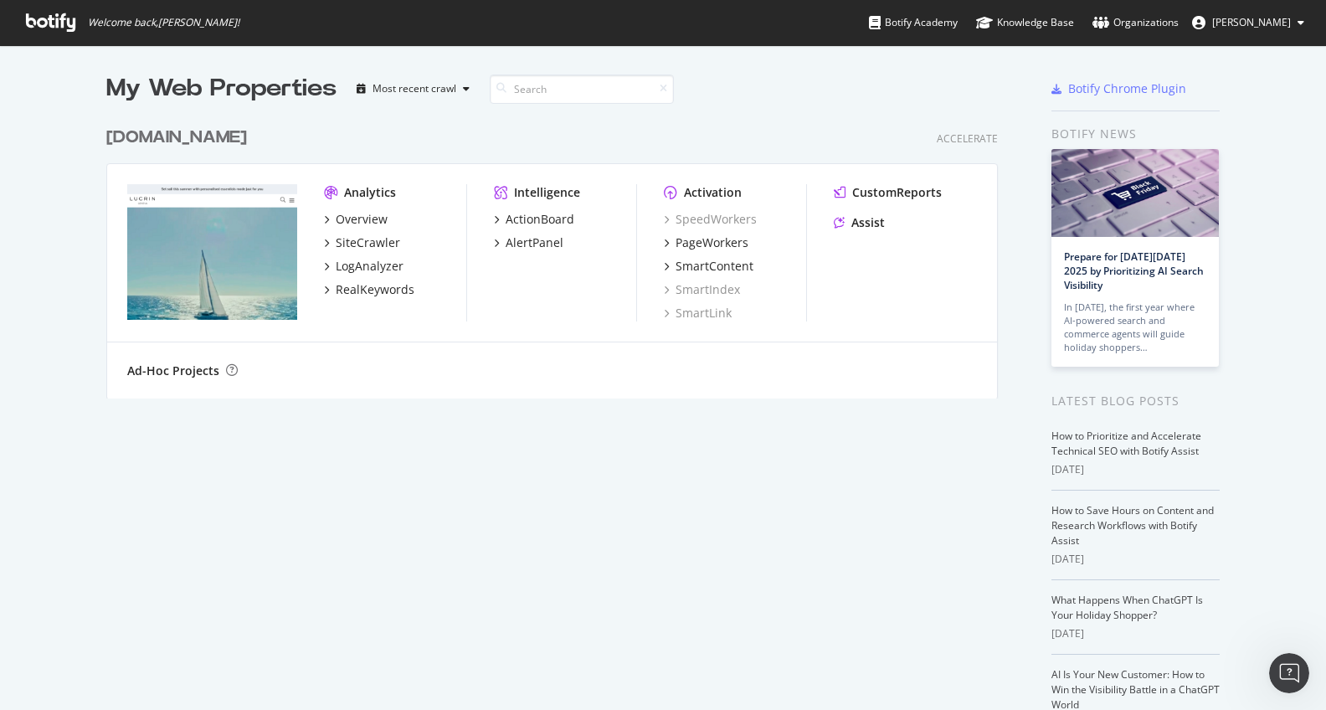
scroll to position [710, 1326]
